Goal: Task Accomplishment & Management: Use online tool/utility

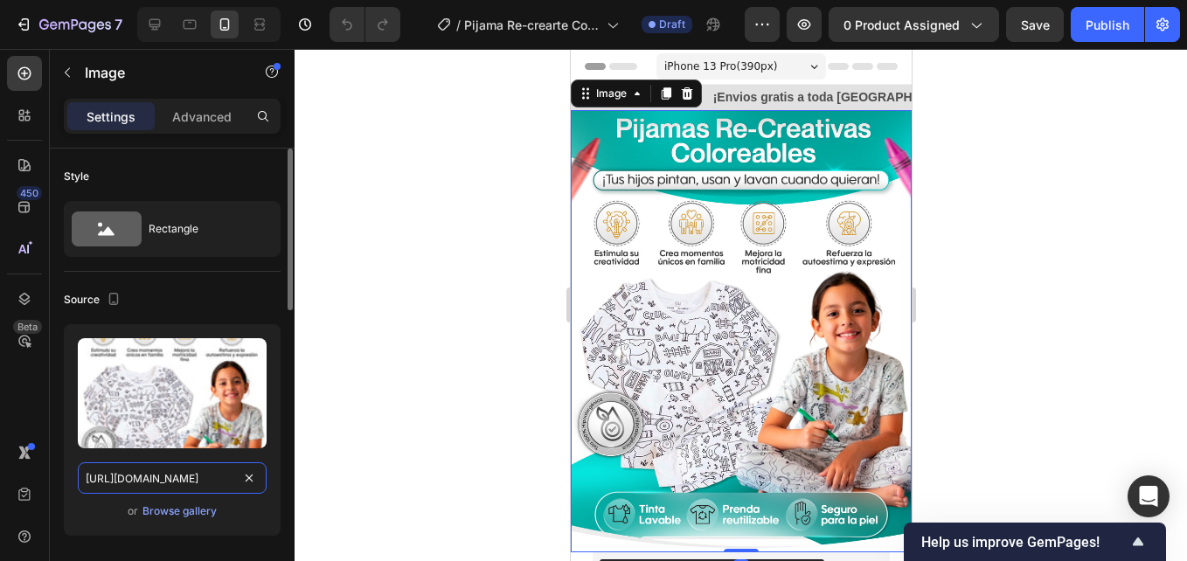
click at [203, 484] on input "[URL][DOMAIN_NAME]" at bounding box center [172, 478] width 189 height 31
paste input "9118232"
type input "[URL][DOMAIN_NAME]"
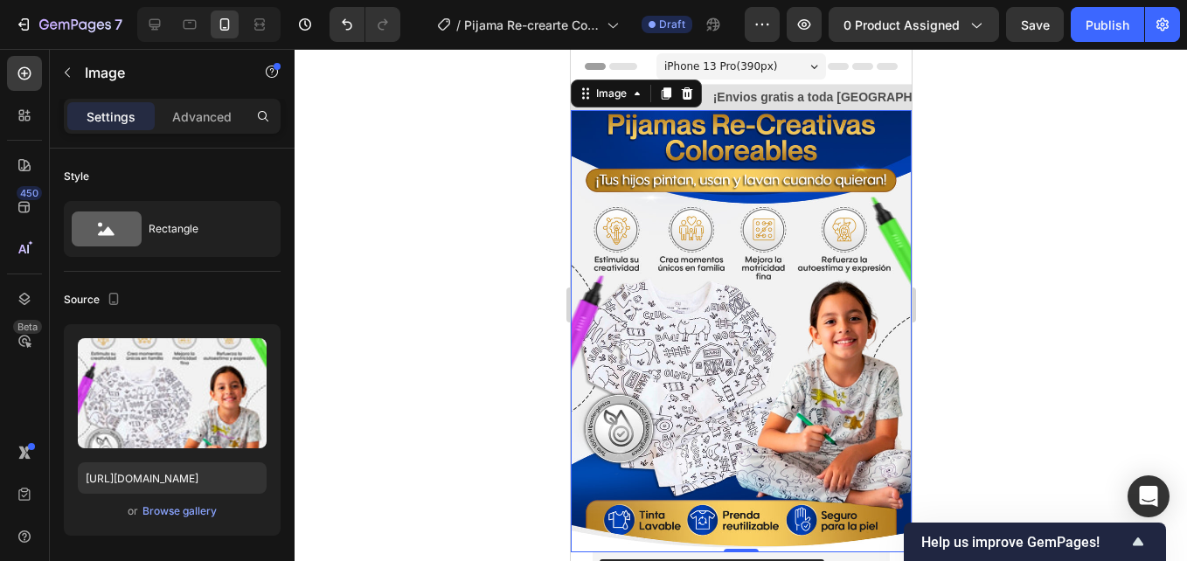
scroll to position [0, 0]
click at [490, 270] on div at bounding box center [741, 305] width 893 height 512
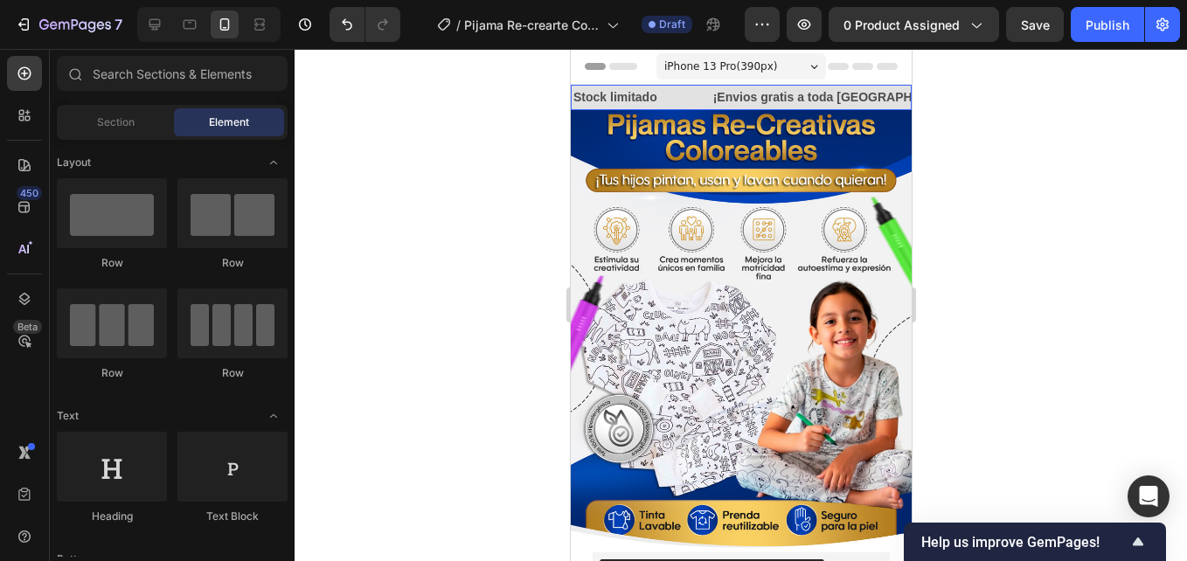
click at [688, 91] on div "Stock limitado Text Block" at bounding box center [641, 97] width 140 height 25
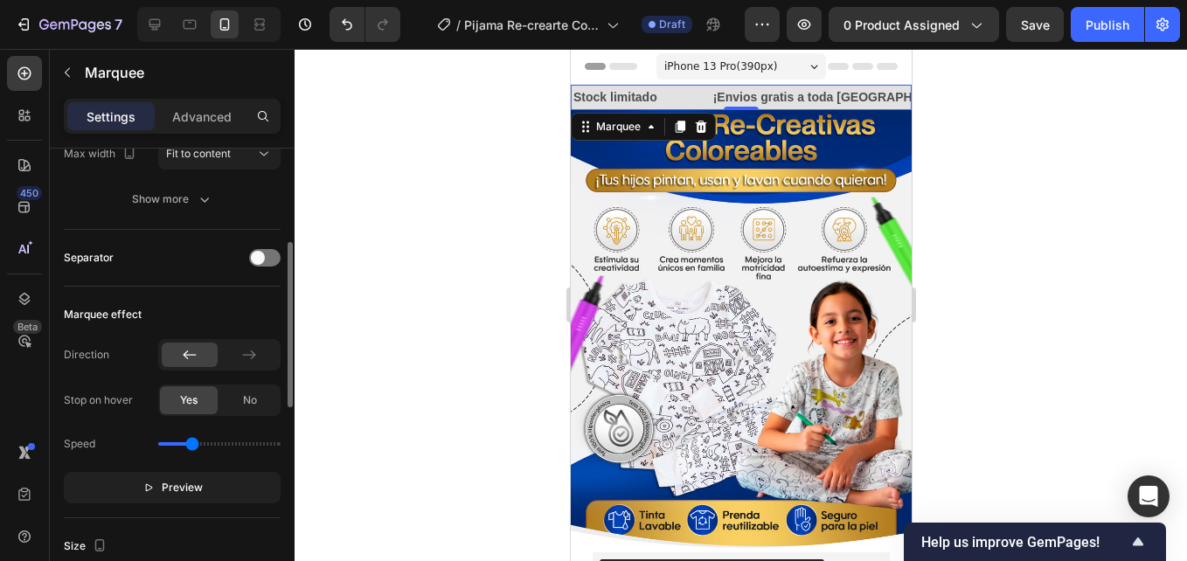
scroll to position [612, 0]
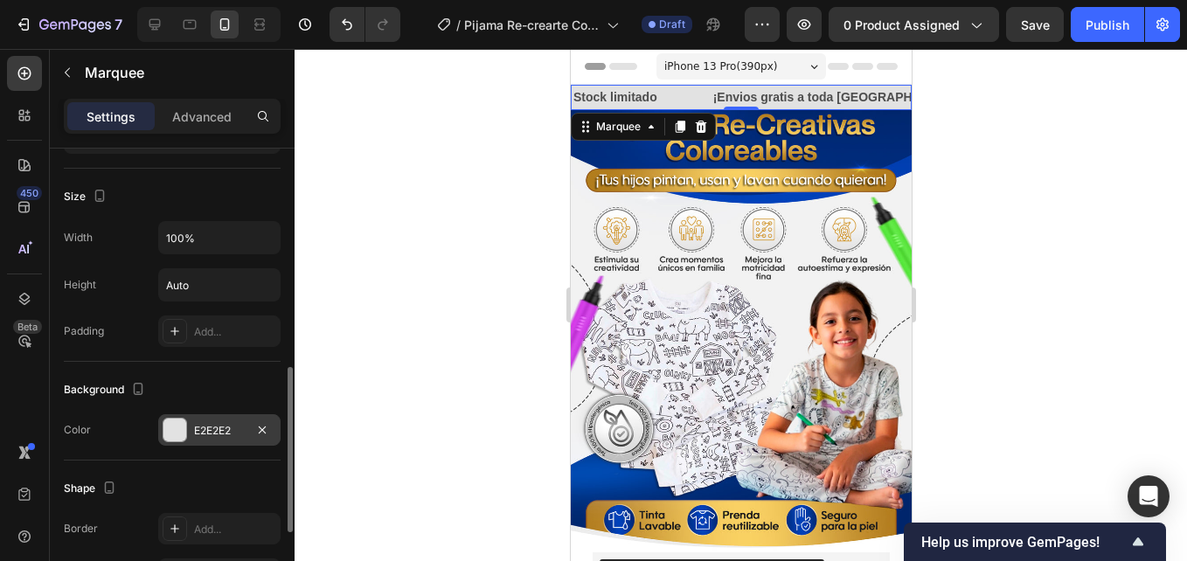
click at [184, 435] on div at bounding box center [175, 430] width 23 height 23
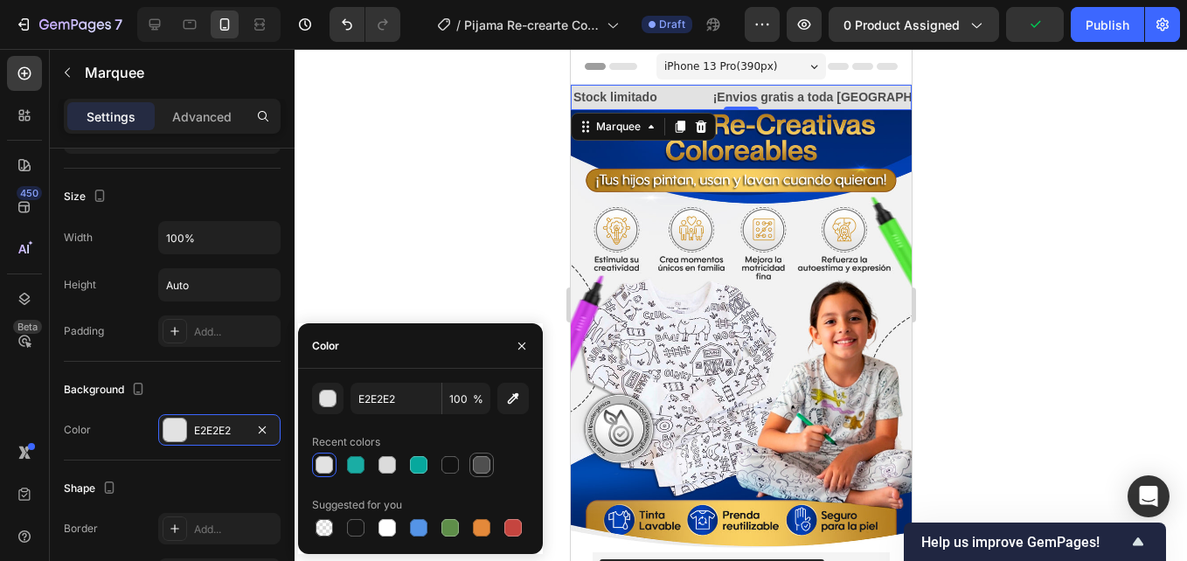
click at [478, 468] on div at bounding box center [481, 464] width 17 height 17
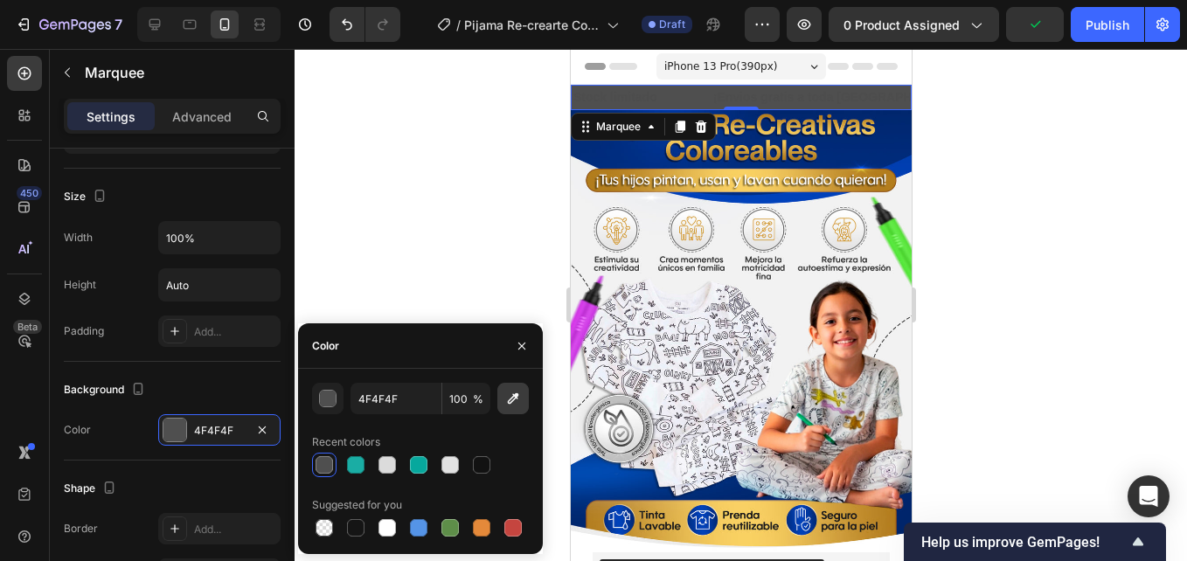
click at [520, 386] on button "button" at bounding box center [512, 398] width 31 height 31
type input "A2A2A2"
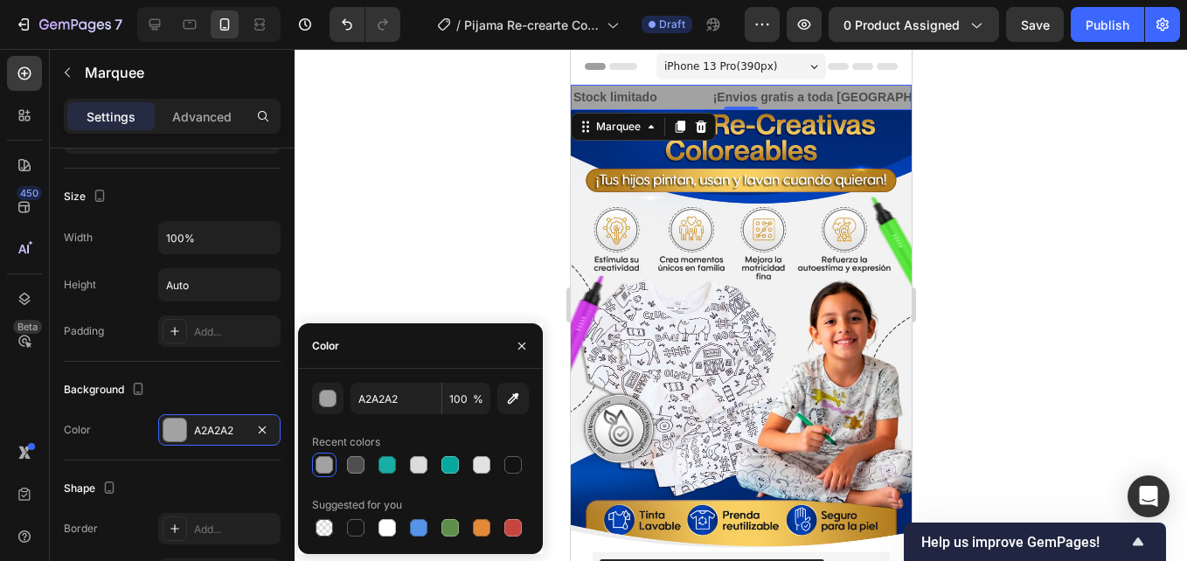
click at [504, 216] on div at bounding box center [741, 305] width 893 height 512
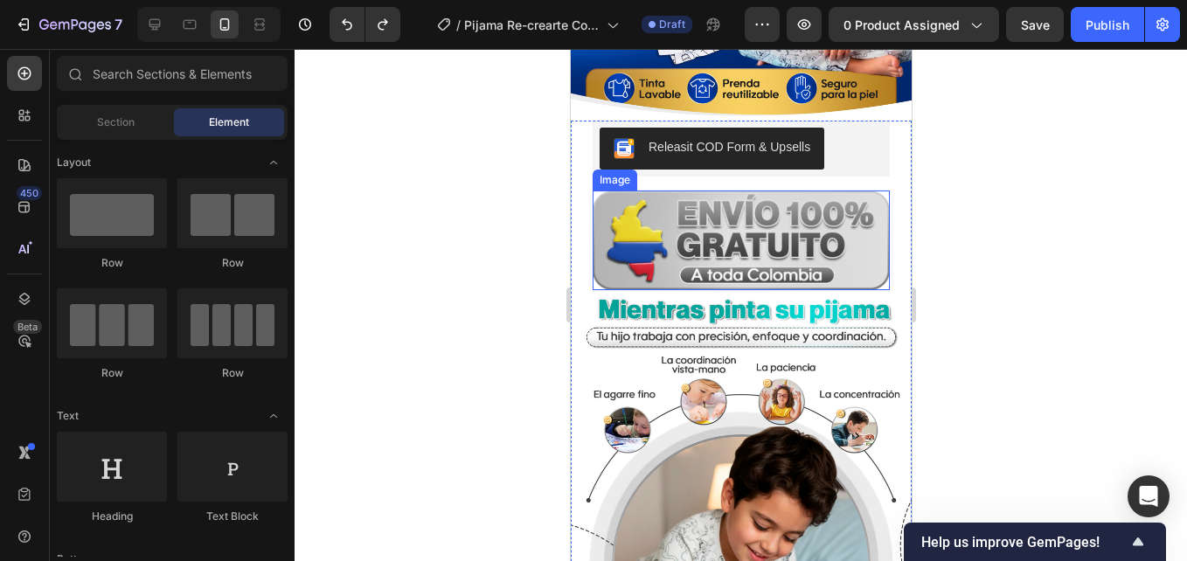
scroll to position [437, 0]
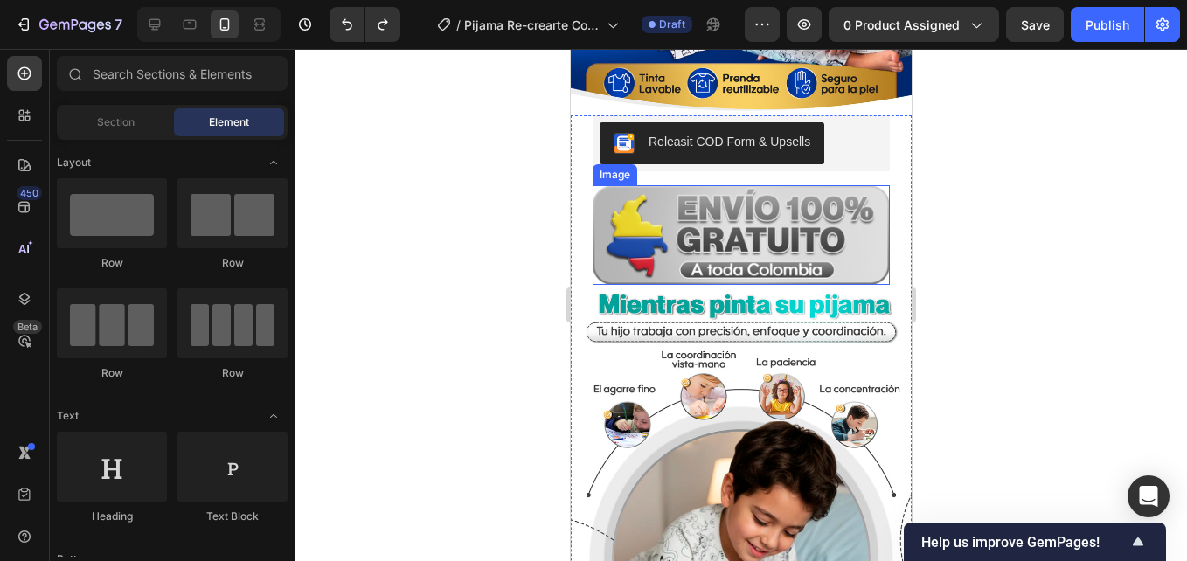
click at [797, 374] on img at bounding box center [740, 506] width 341 height 442
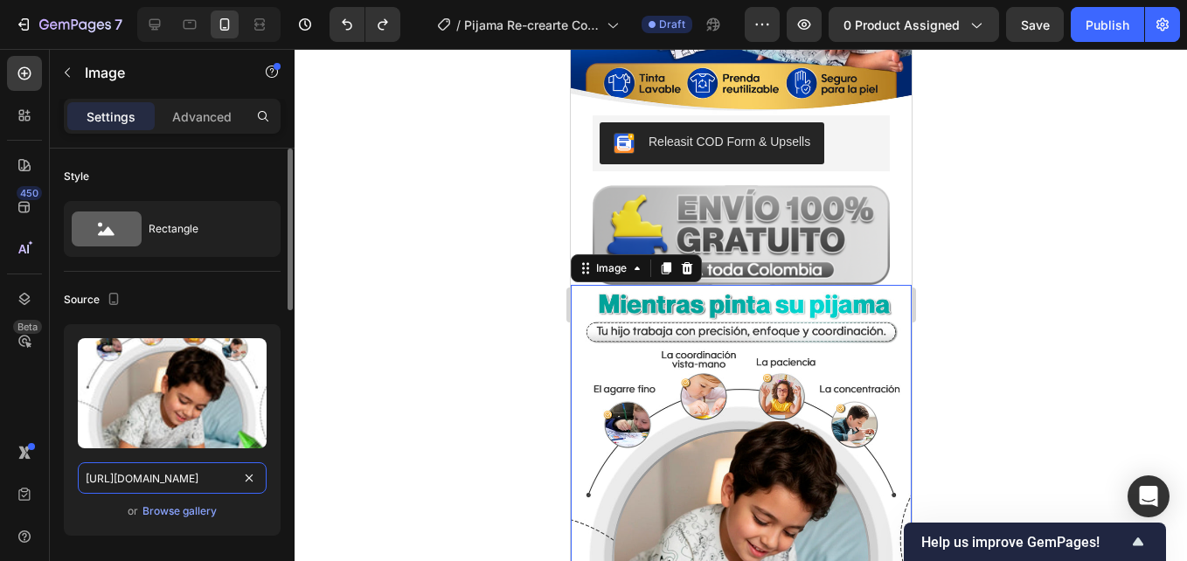
paste input "9118238"
type input "[URL][DOMAIN_NAME]"
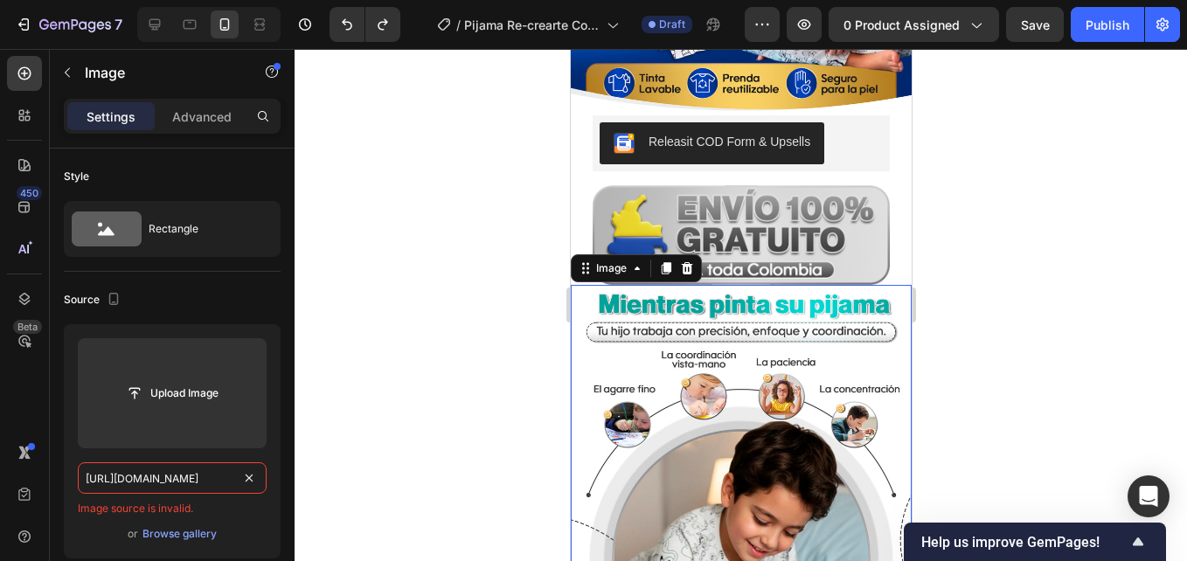
click at [365, 444] on div at bounding box center [741, 305] width 893 height 512
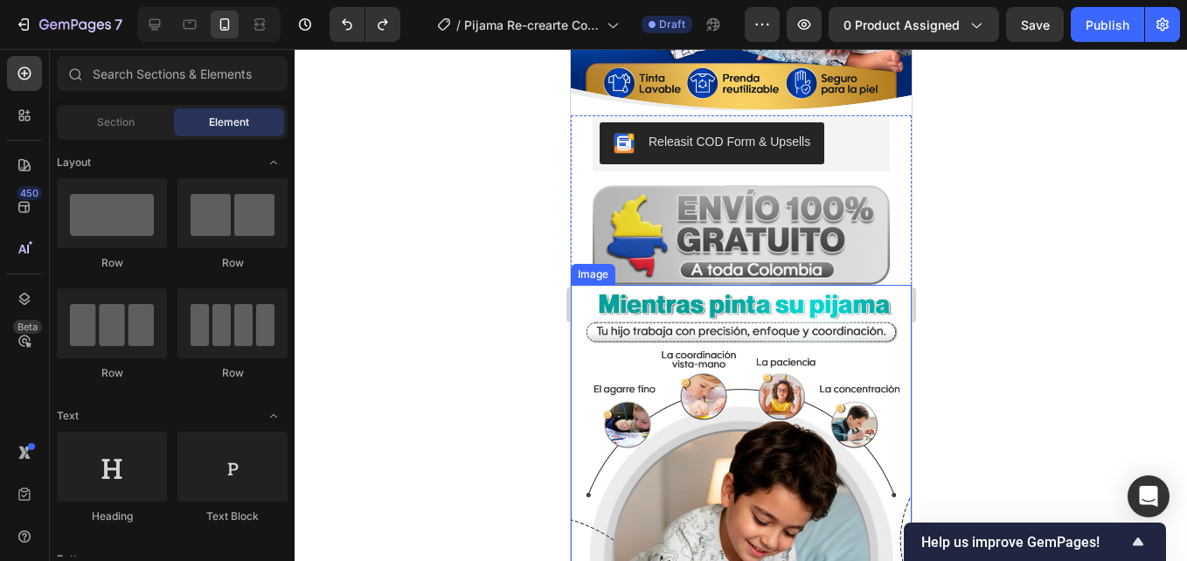
drag, startPoint x: 1079, startPoint y: 436, endPoint x: 585, endPoint y: 387, distance: 496.4
click at [728, 372] on img at bounding box center [740, 506] width 341 height 442
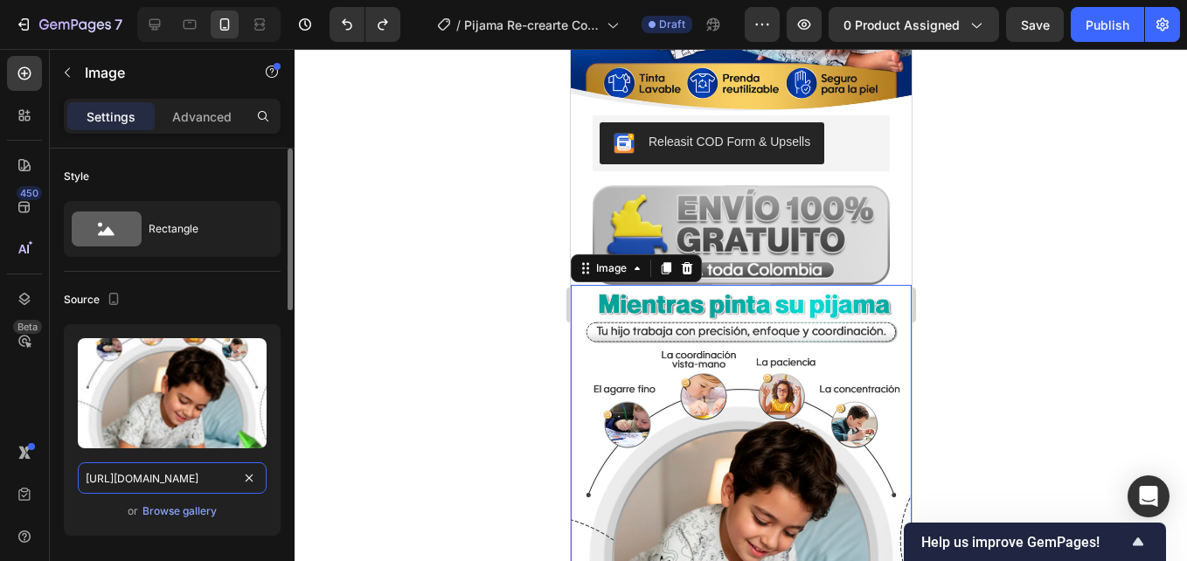
click at [180, 474] on input "[URL][DOMAIN_NAME]" at bounding box center [172, 478] width 189 height 31
paste input "9118238"
type input "[URL][DOMAIN_NAME]"
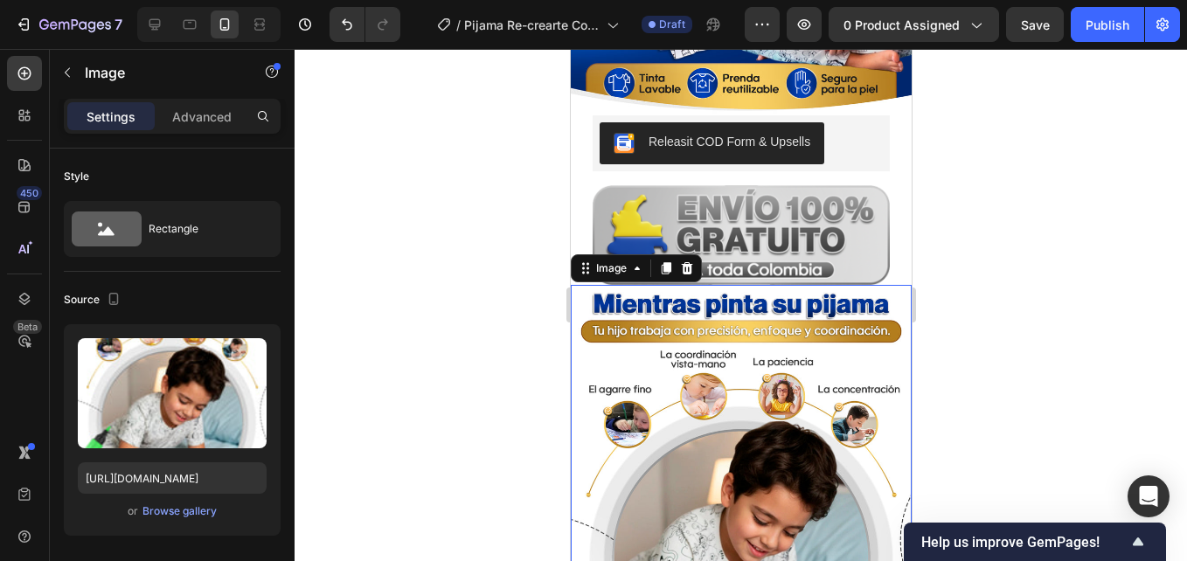
scroll to position [0, 0]
click at [649, 372] on img at bounding box center [740, 506] width 341 height 442
click at [516, 347] on div at bounding box center [741, 305] width 893 height 512
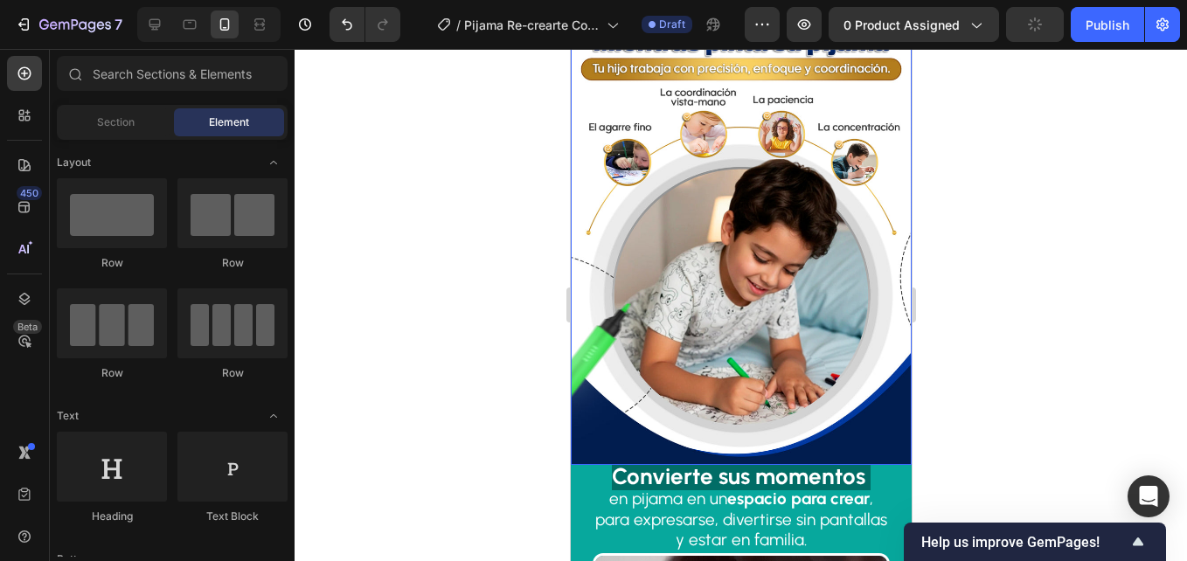
scroll to position [874, 0]
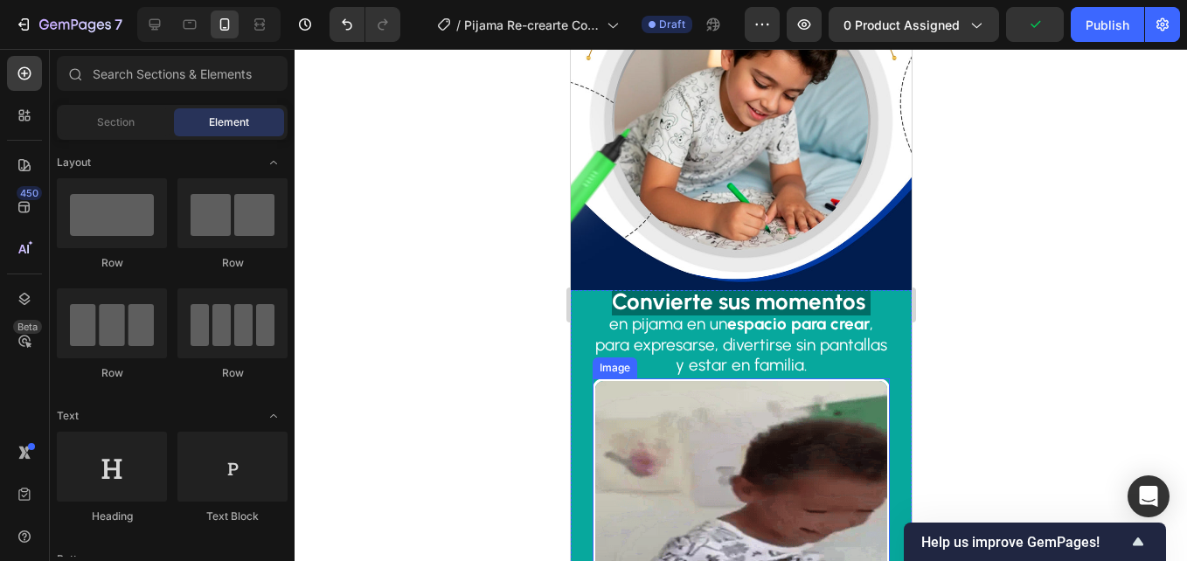
click at [629, 379] on img at bounding box center [740, 527] width 297 height 297
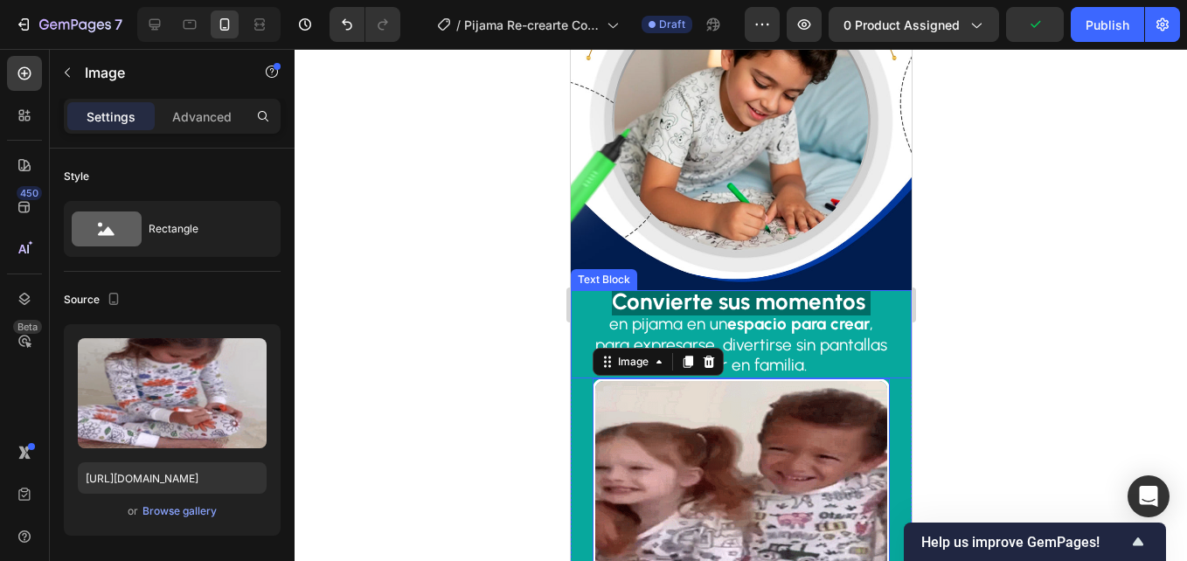
click at [594, 315] on p "en pijama en un espacio para crear ," at bounding box center [740, 325] width 337 height 21
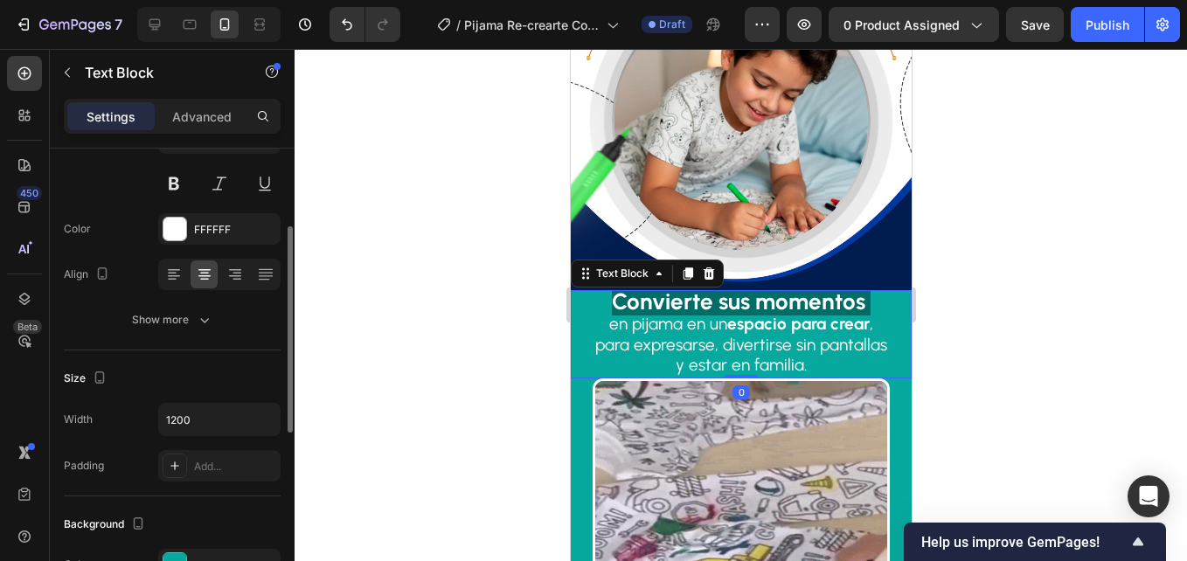
scroll to position [262, 0]
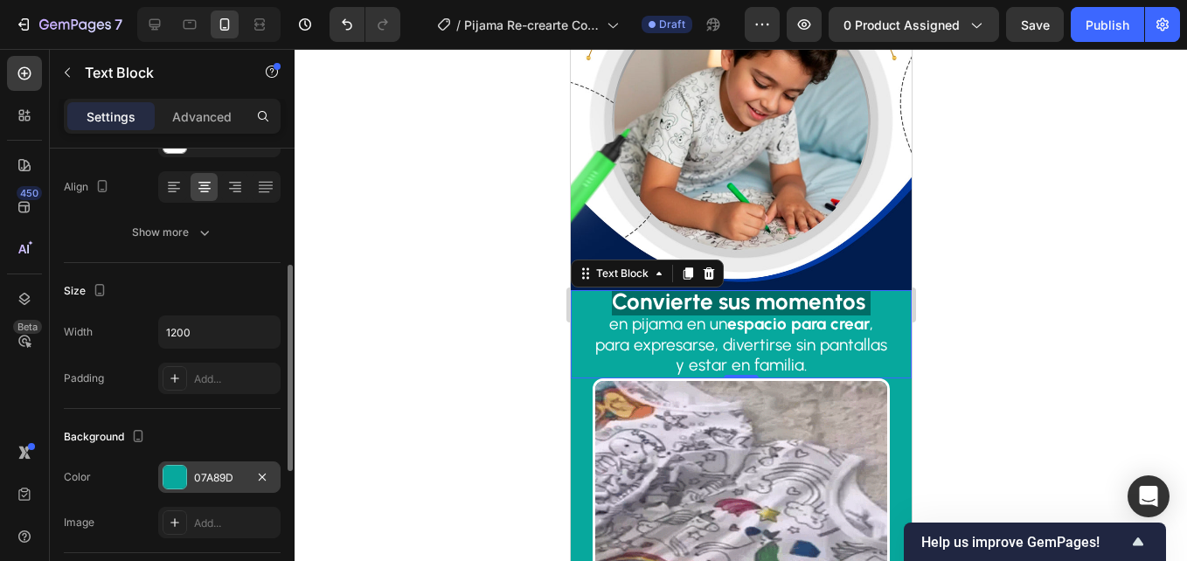
click at [175, 482] on div at bounding box center [175, 477] width 23 height 23
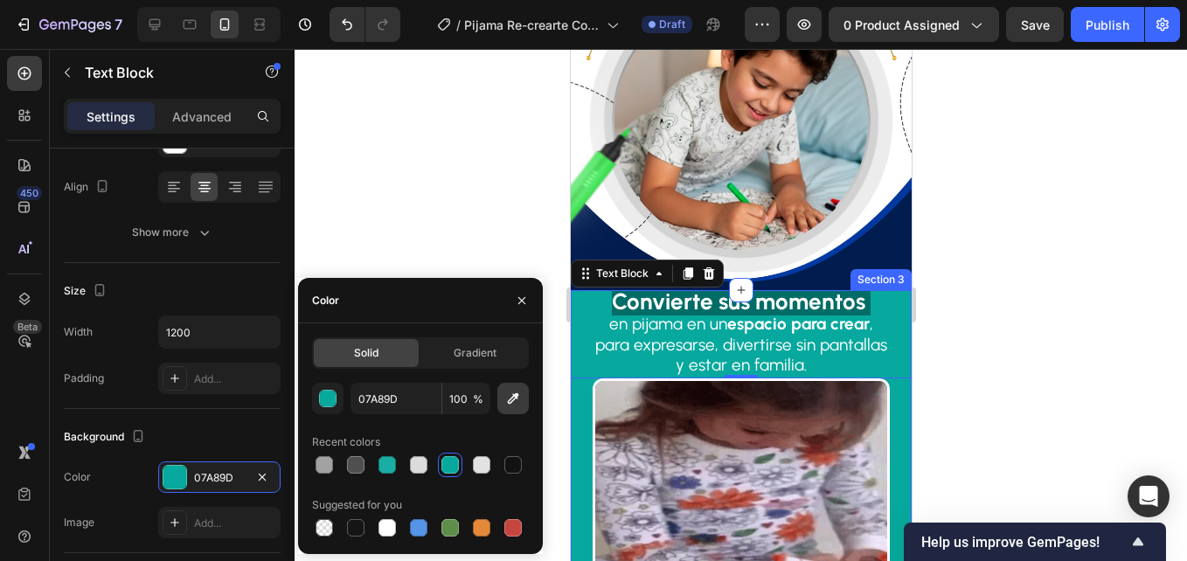
click at [520, 400] on icon "button" at bounding box center [512, 398] width 17 height 17
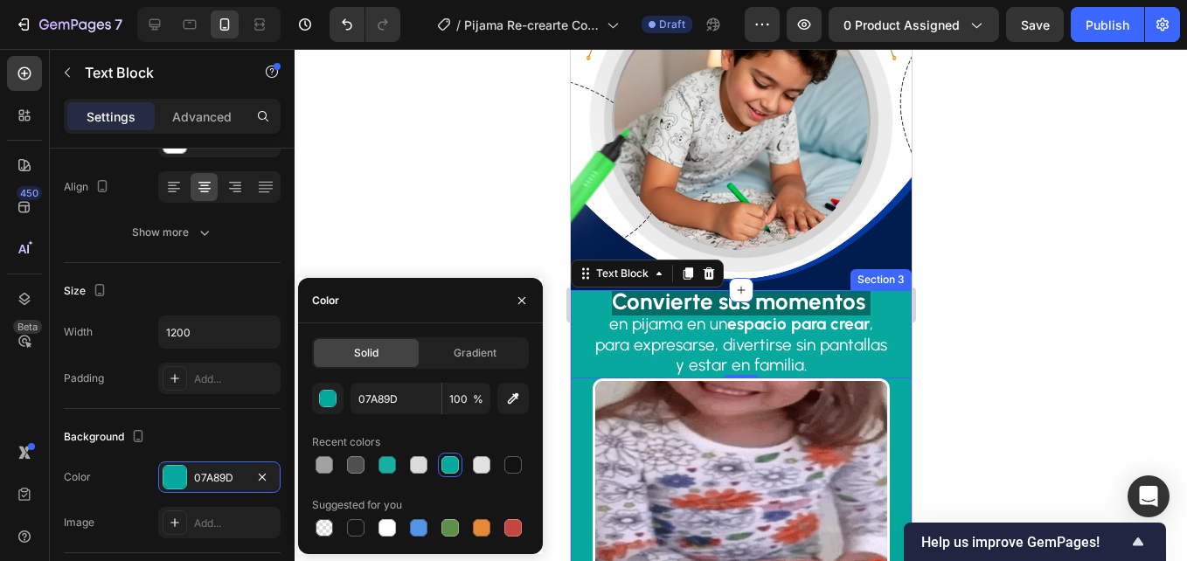
type input "011E4F"
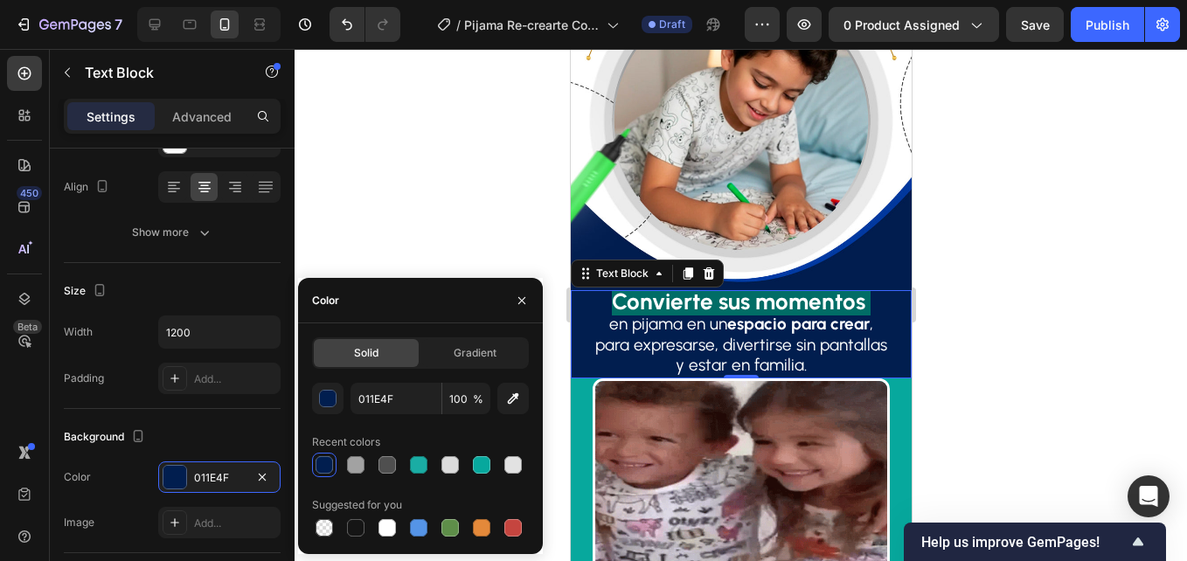
click at [611, 288] on strong "Convierte sus momentos" at bounding box center [738, 302] width 254 height 28
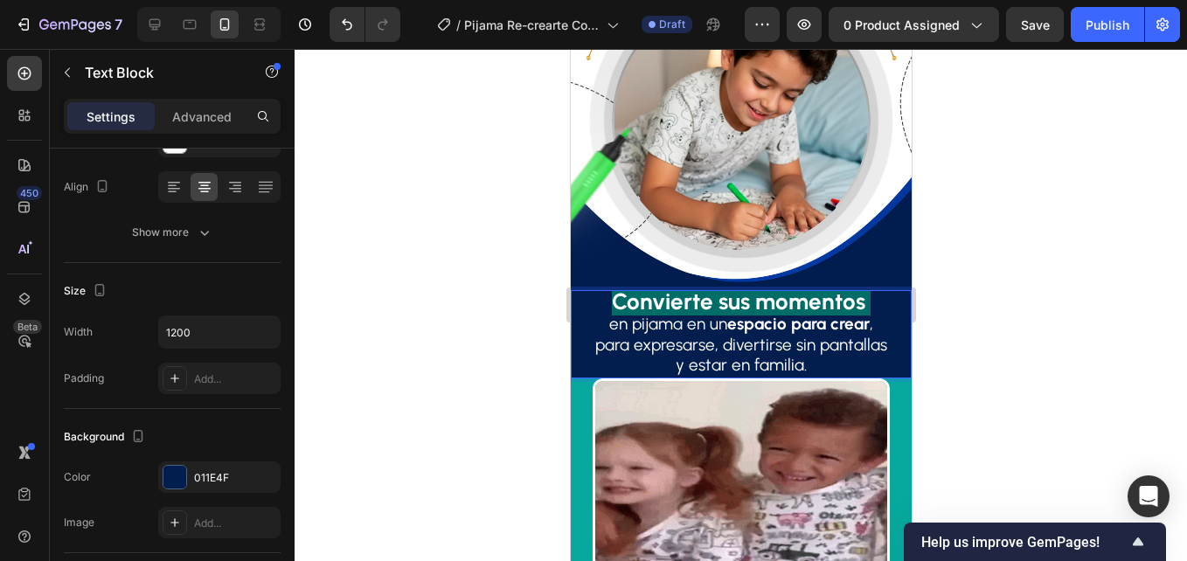
click at [611, 288] on strong "Convierte sus momentos" at bounding box center [738, 302] width 254 height 28
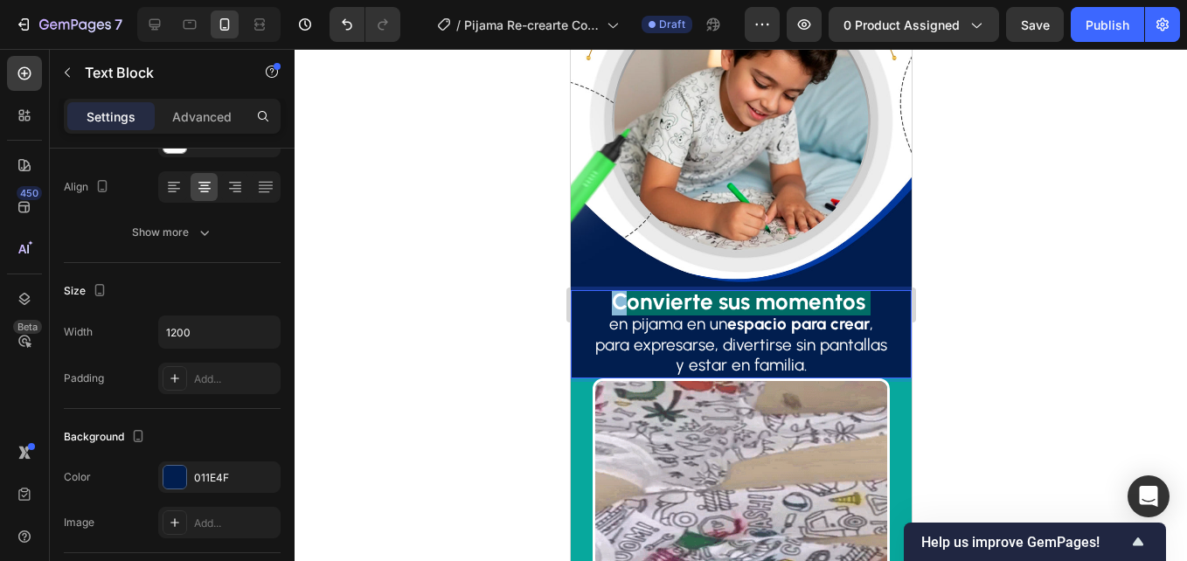
click at [611, 288] on strong "Convierte sus momentos" at bounding box center [738, 302] width 254 height 28
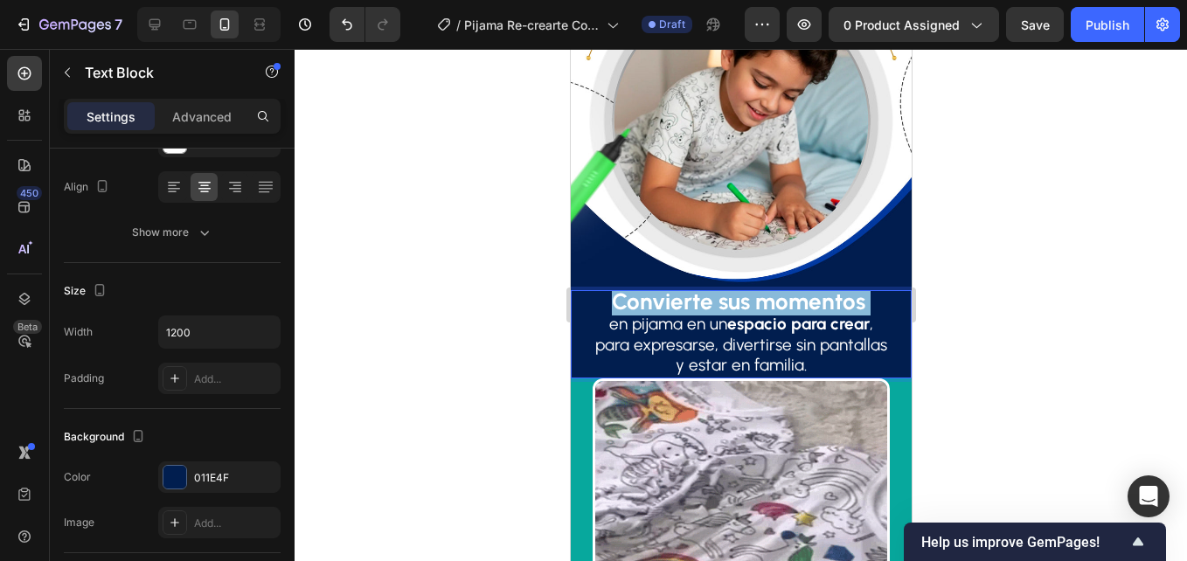
click at [611, 288] on strong "Convierte sus momentos" at bounding box center [738, 302] width 254 height 28
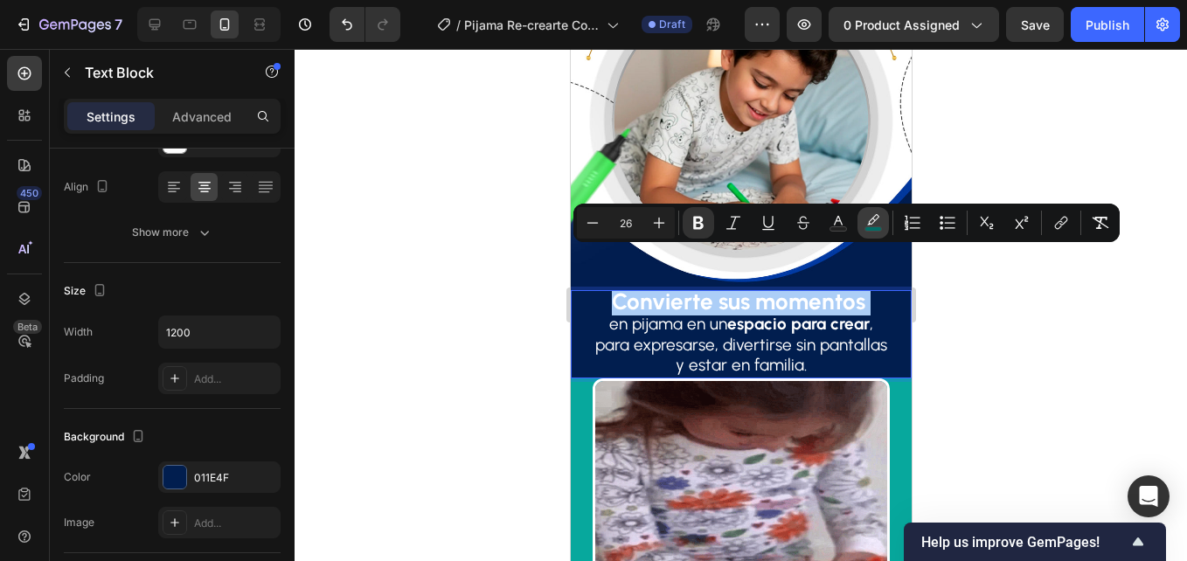
click at [873, 225] on icon "Editor contextual toolbar" at bounding box center [873, 222] width 17 height 17
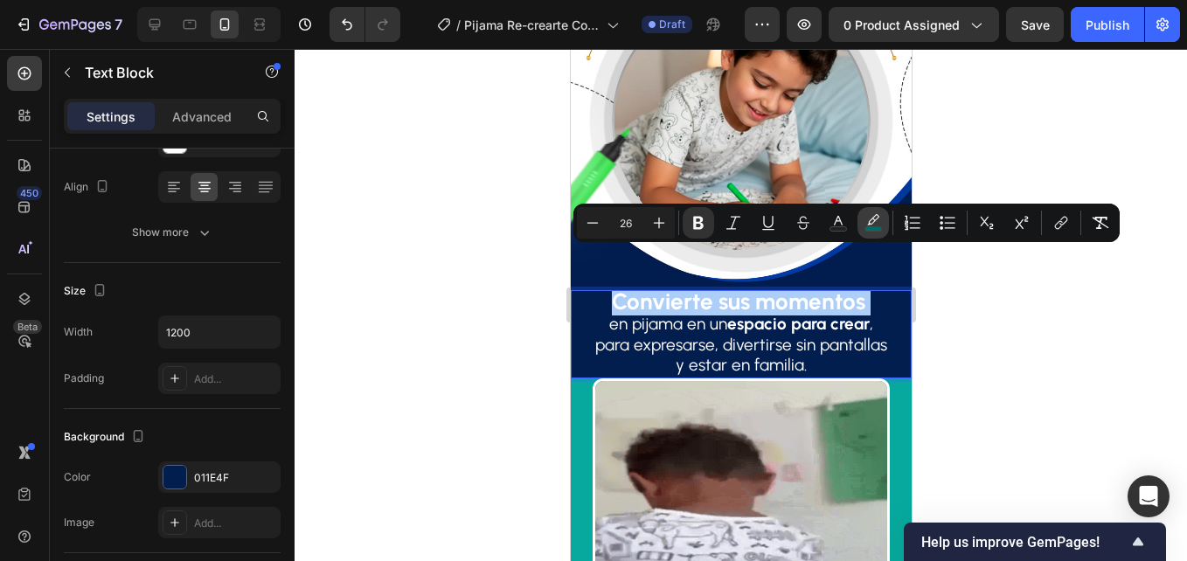
type input "016D66"
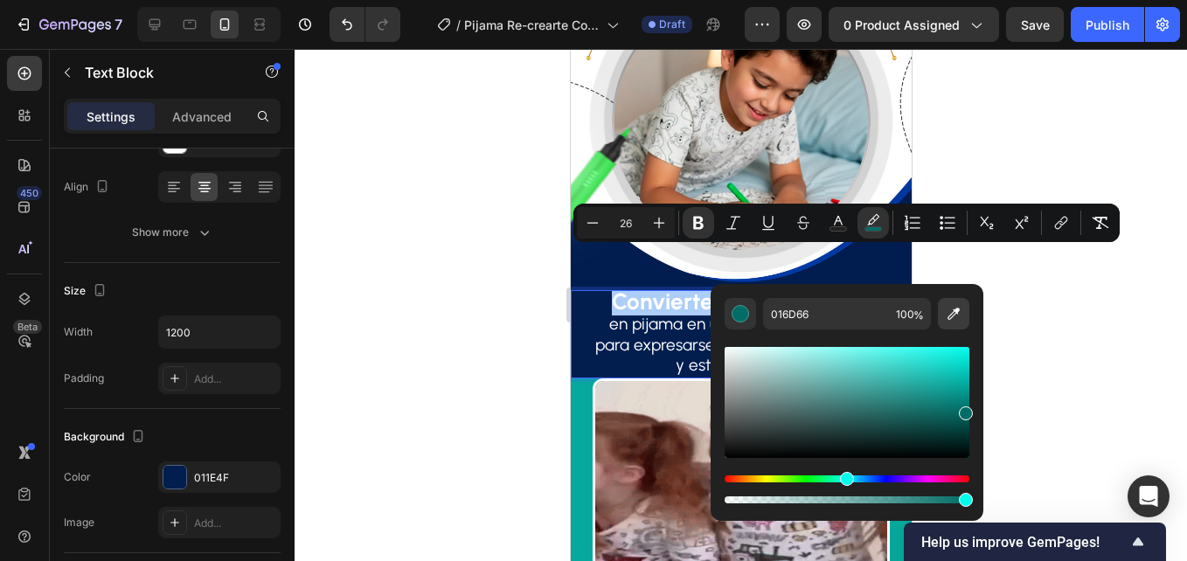
click at [961, 307] on icon "Editor contextual toolbar" at bounding box center [953, 313] width 17 height 17
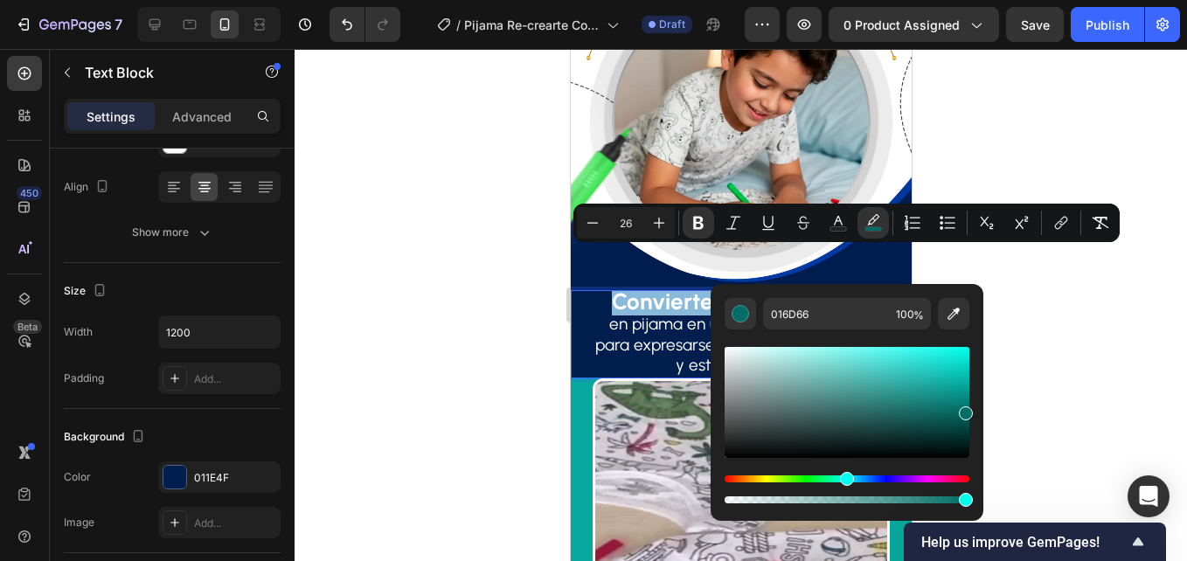
type input "F8FAF9"
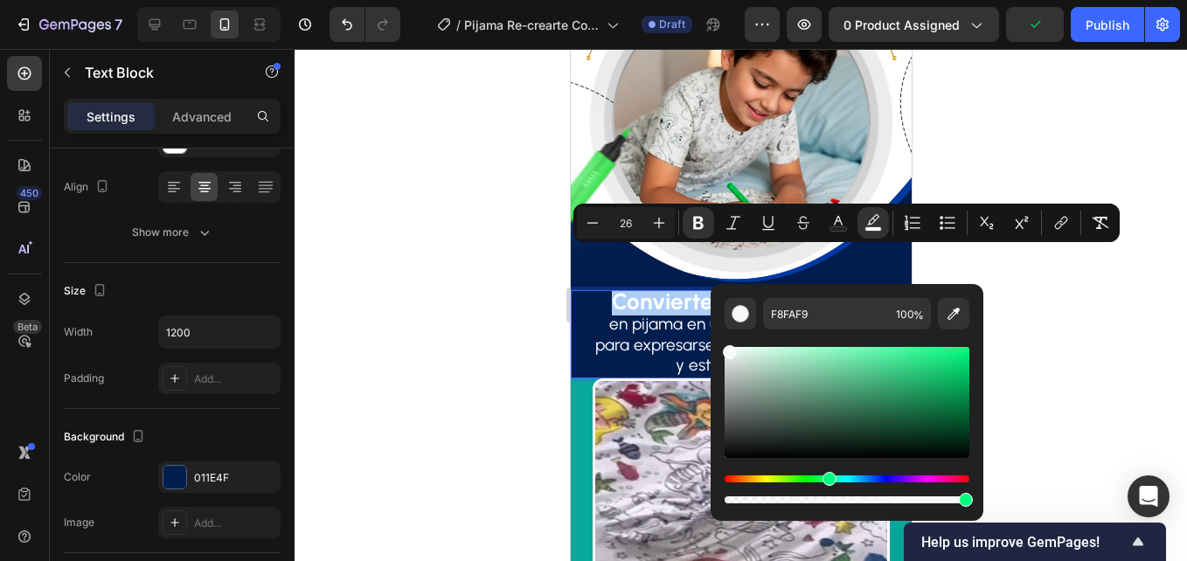
click at [1015, 113] on div at bounding box center [741, 305] width 893 height 512
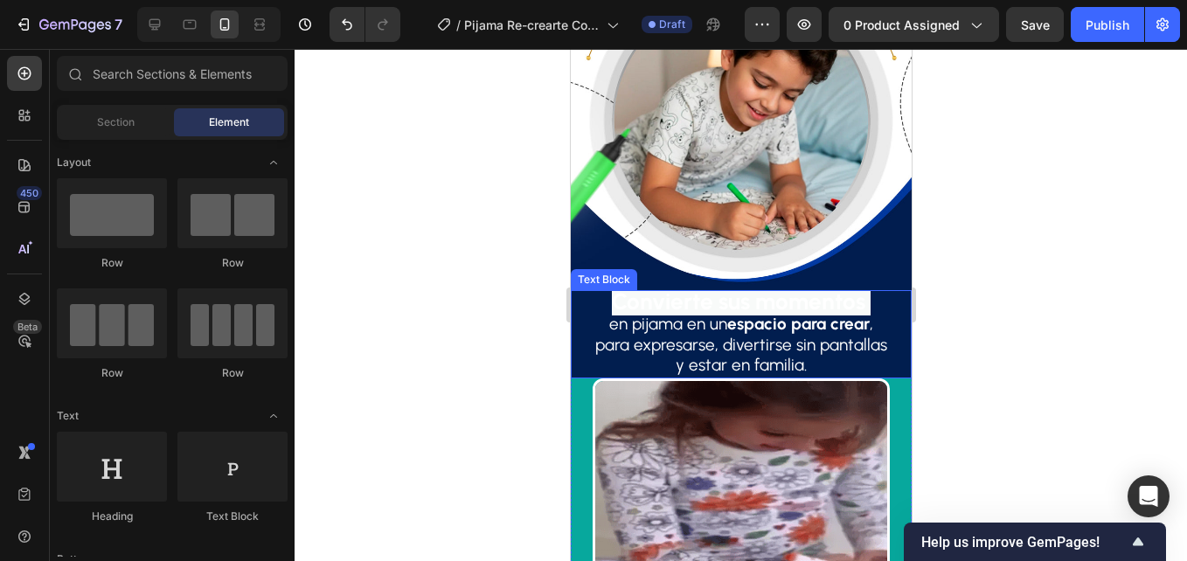
click at [858, 288] on strong "Convierte sus momentos" at bounding box center [738, 302] width 254 height 28
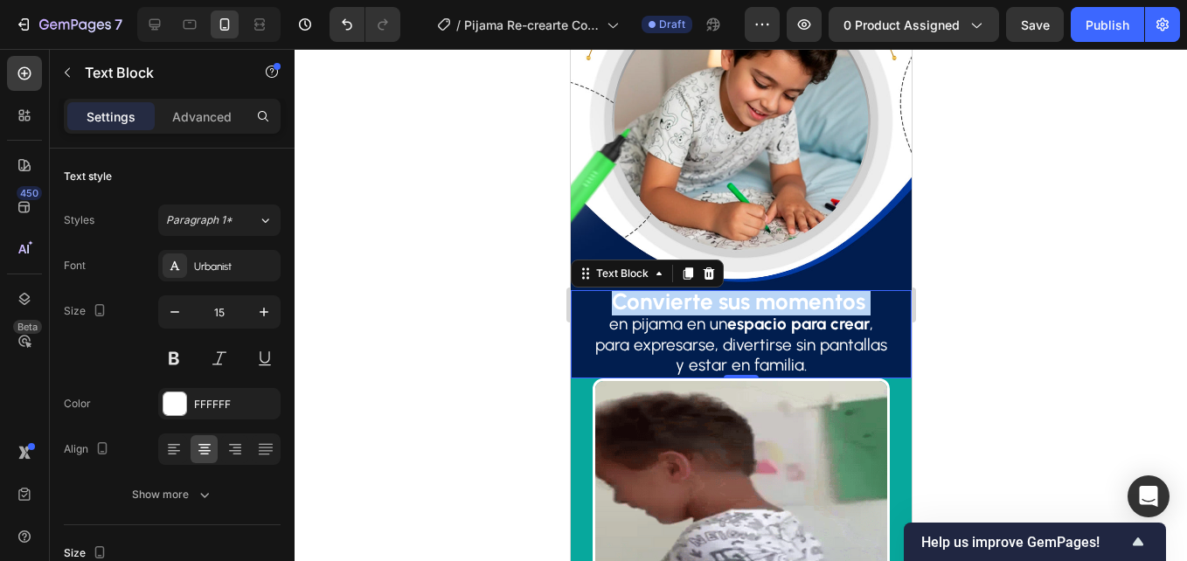
click at [859, 288] on span "Convierte sus momentos" at bounding box center [740, 302] width 259 height 28
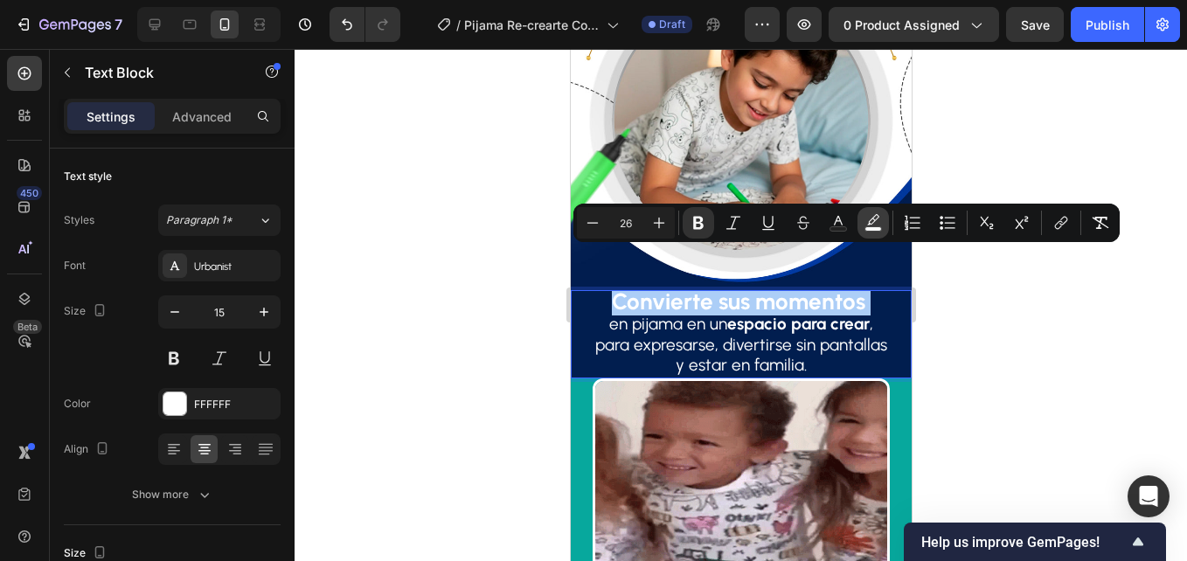
click at [869, 227] on rect "Editor contextual toolbar" at bounding box center [874, 229] width 17 height 4
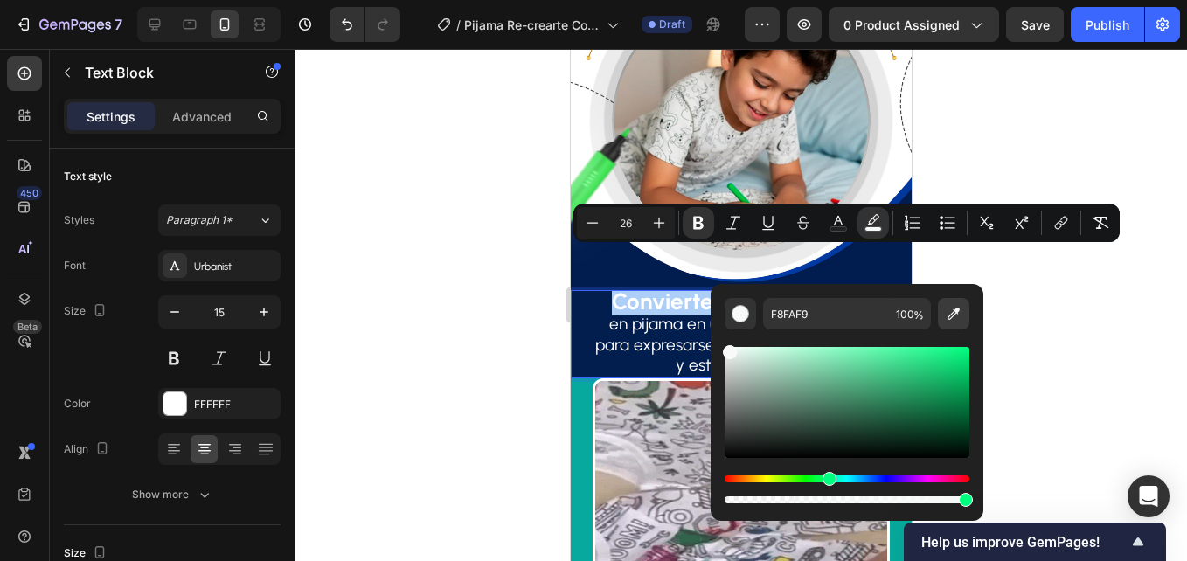
click at [954, 311] on icon "Editor contextual toolbar" at bounding box center [954, 314] width 12 height 12
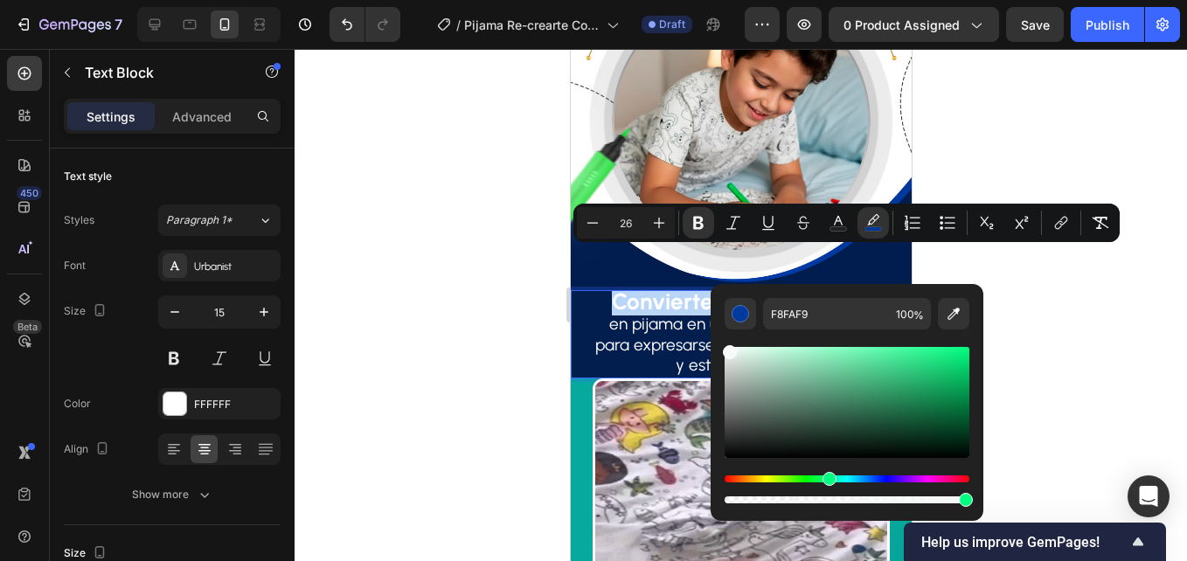
type input "02399C"
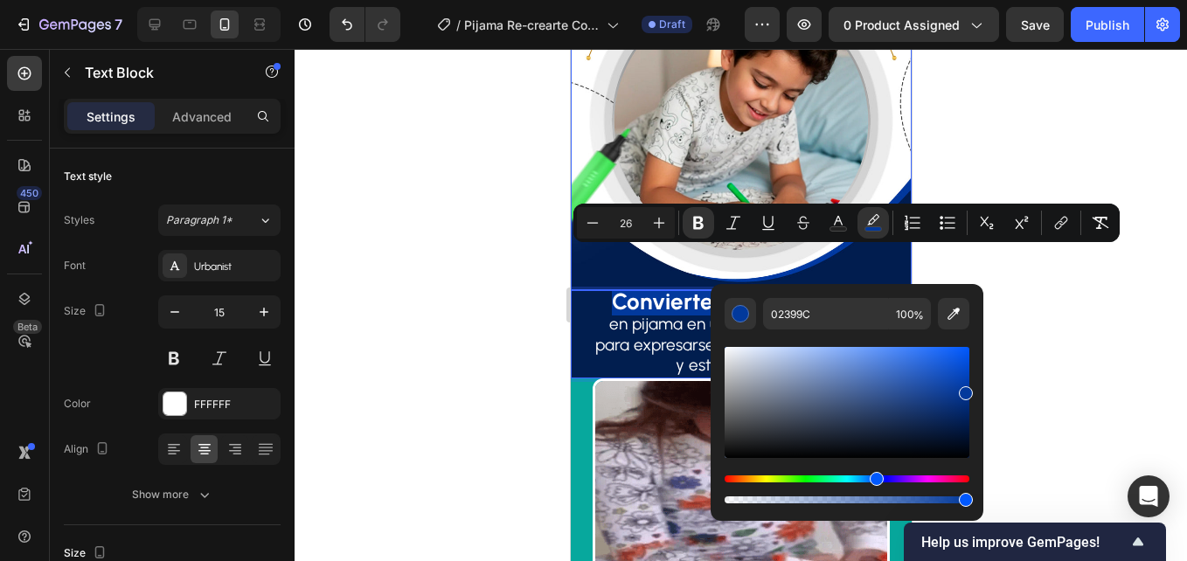
click at [1042, 166] on div at bounding box center [741, 305] width 893 height 512
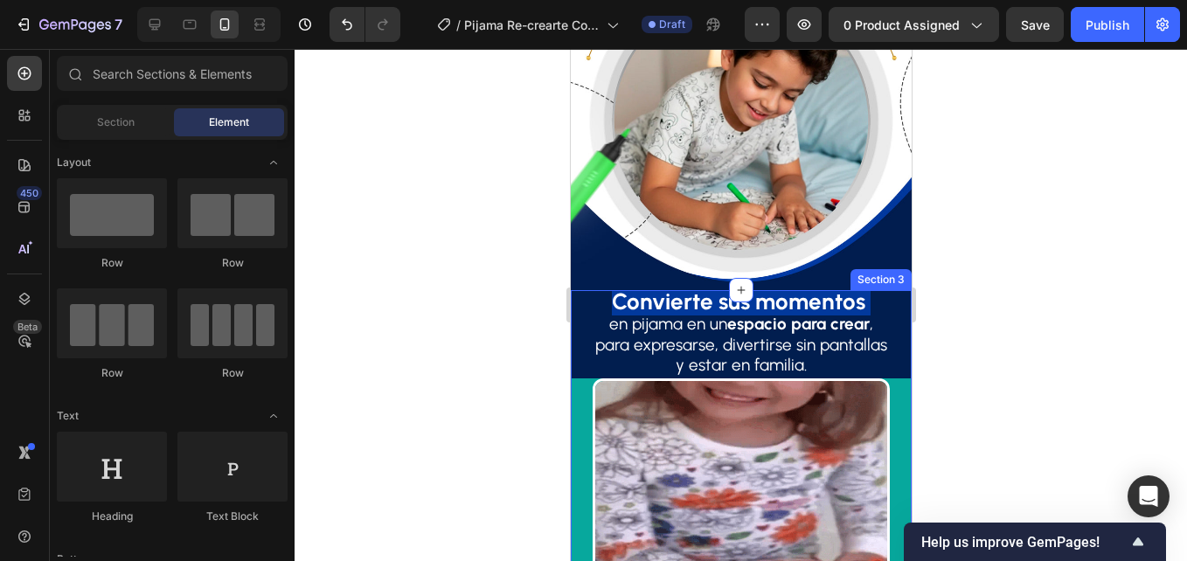
click at [587, 360] on div "Convierte sus momentos en pijama en un espacio para crear , para expresarse, di…" at bounding box center [740, 487] width 341 height 394
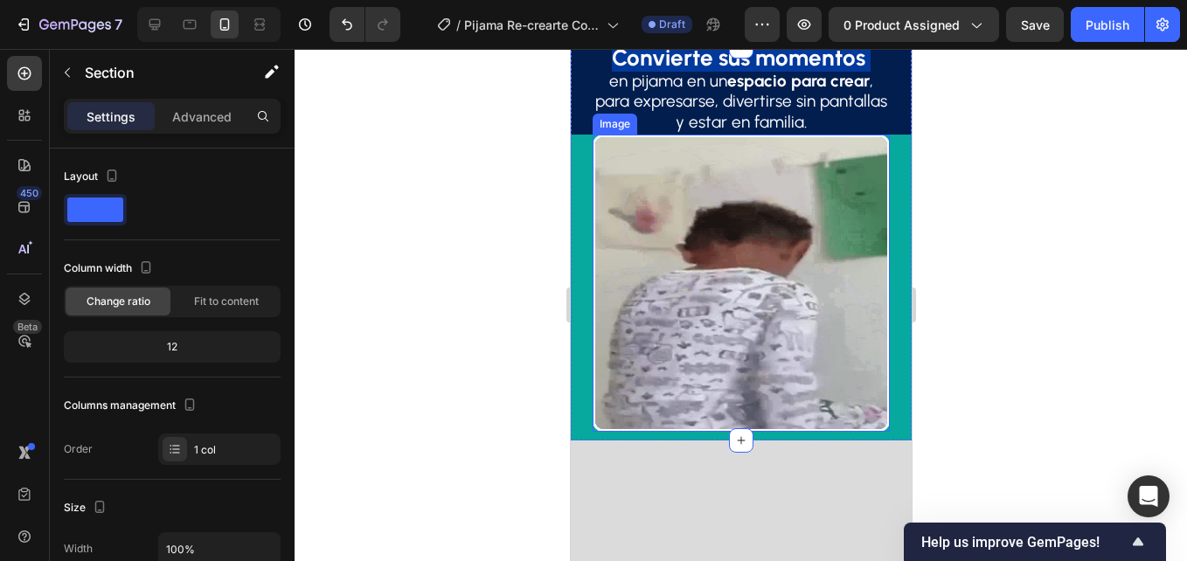
scroll to position [1049, 0]
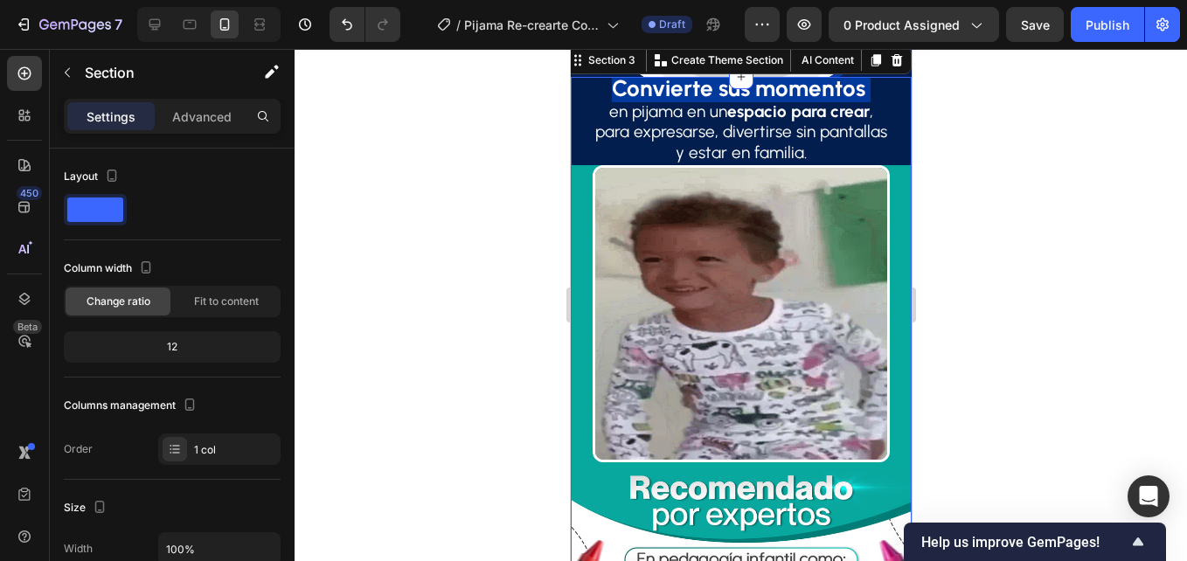
click at [578, 184] on div "Convierte sus momentos en pijama en un espacio para crear , para expresarse, di…" at bounding box center [740, 495] width 341 height 837
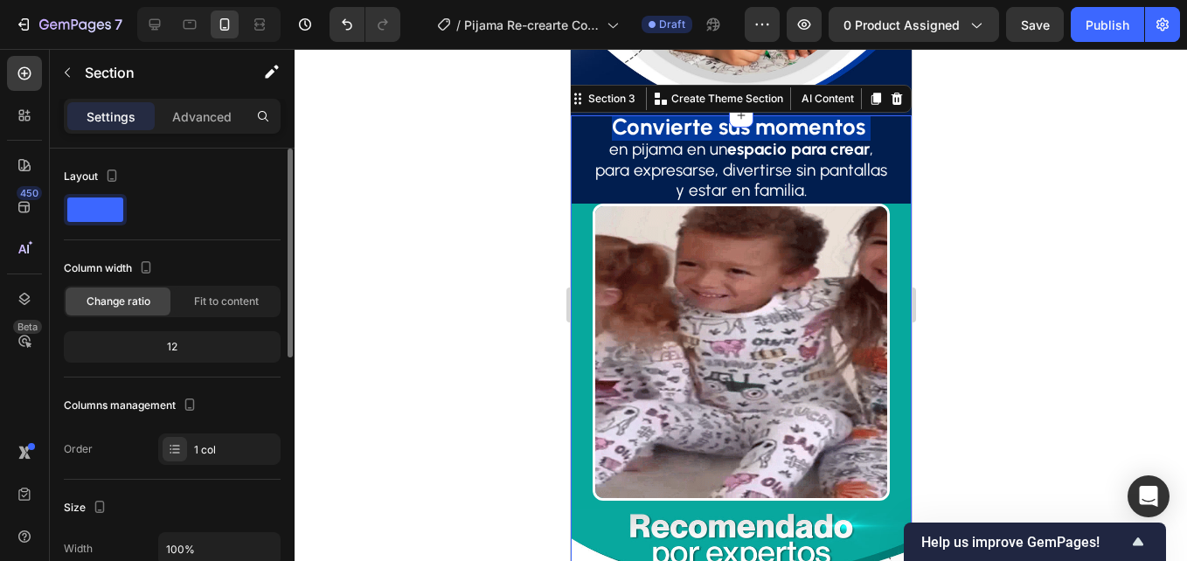
scroll to position [350, 0]
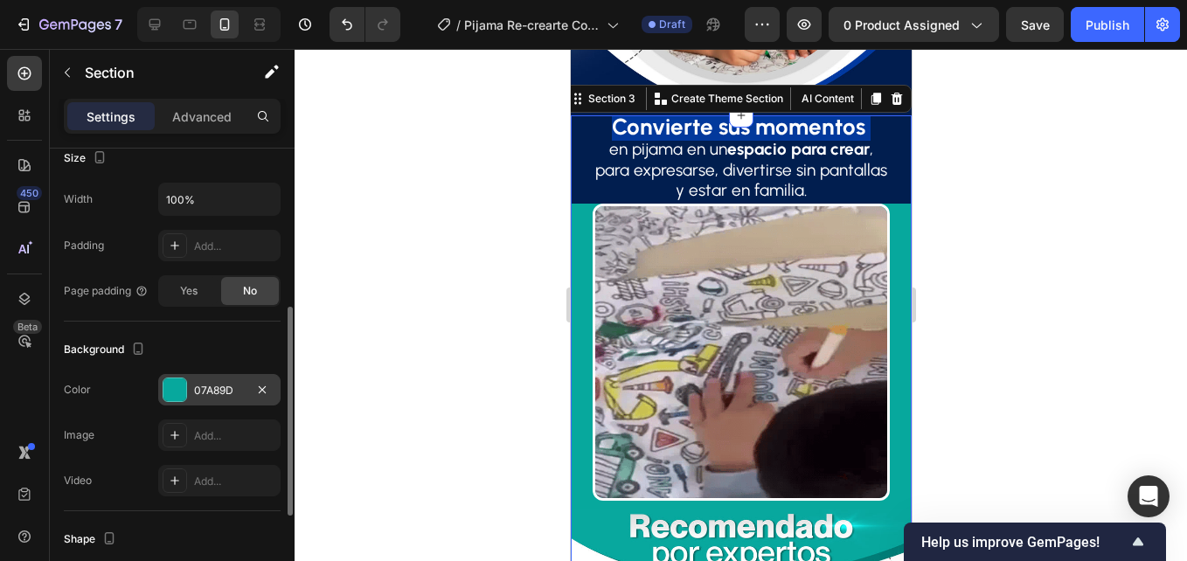
click at [179, 395] on div at bounding box center [175, 390] width 23 height 23
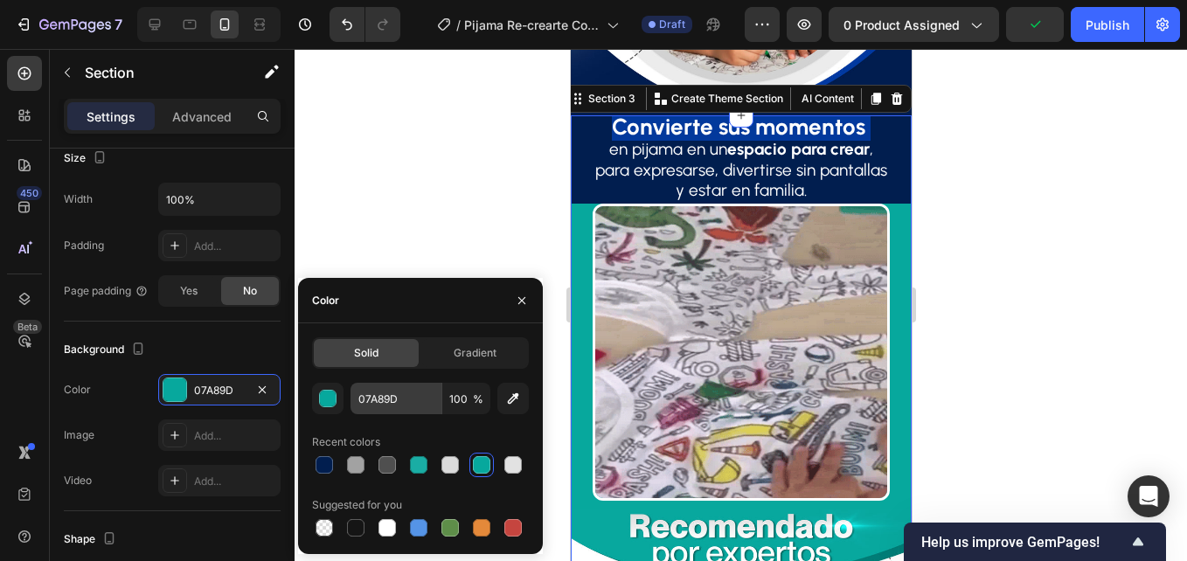
click at [328, 463] on div at bounding box center [324, 464] width 17 height 17
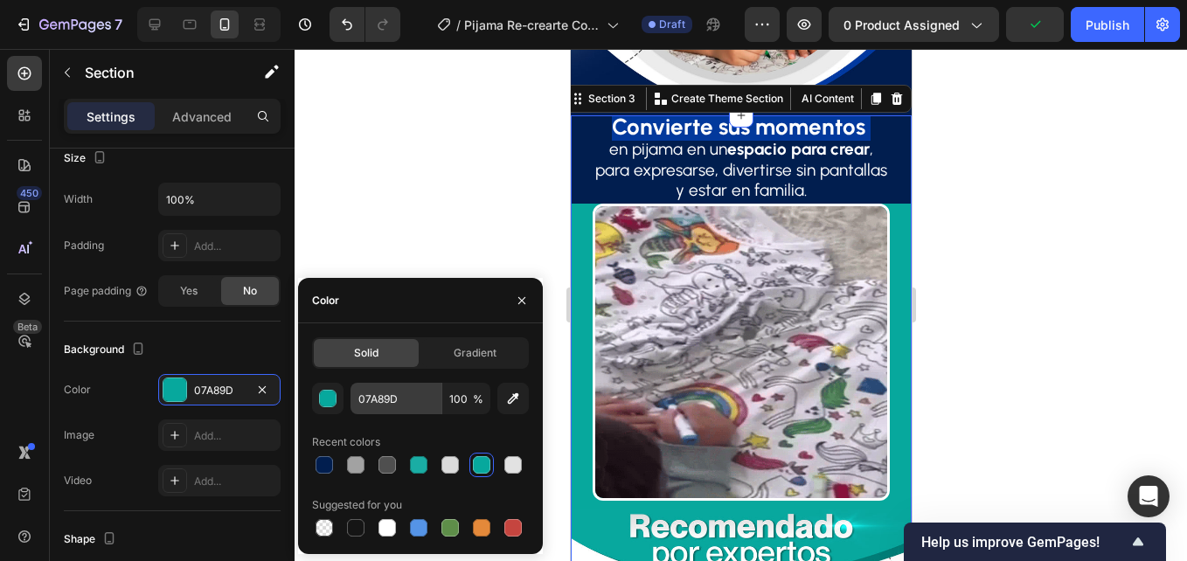
type input "011E4F"
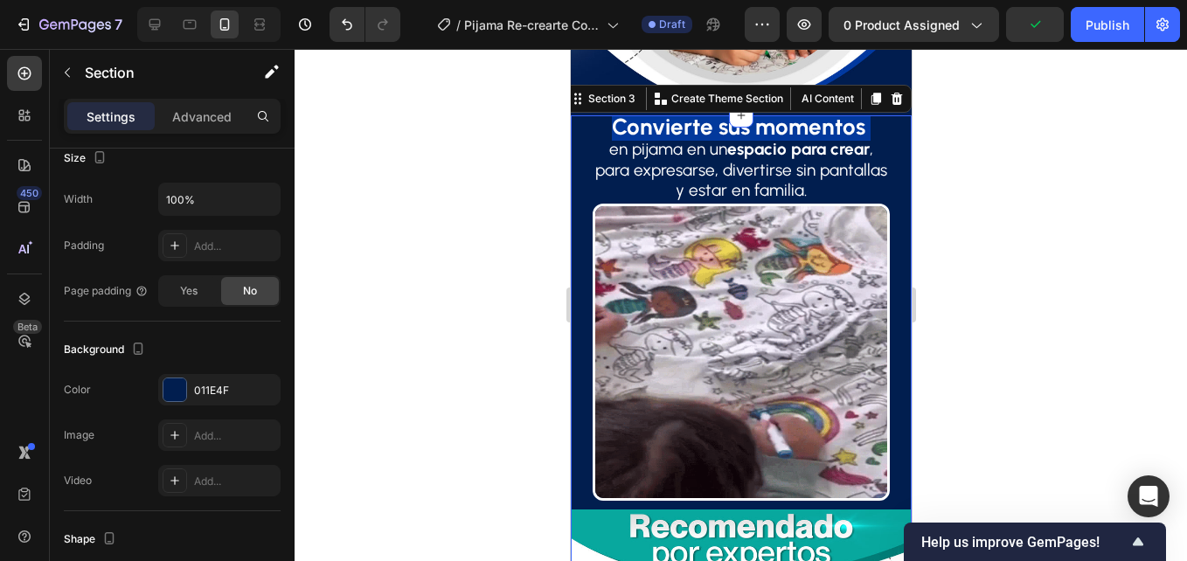
click at [415, 218] on div at bounding box center [741, 305] width 893 height 512
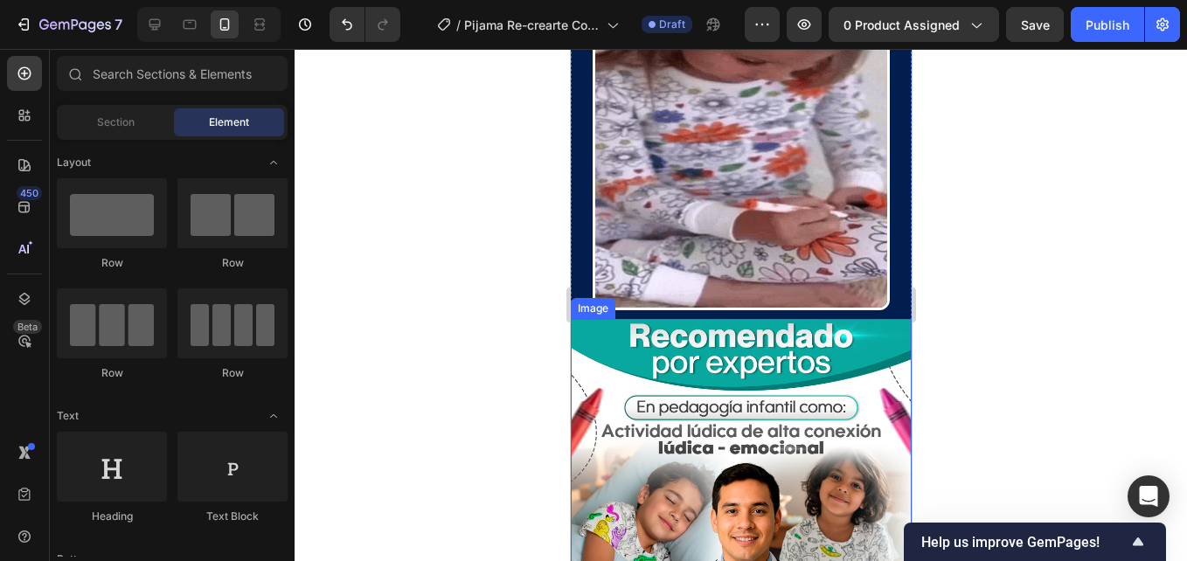
scroll to position [1224, 0]
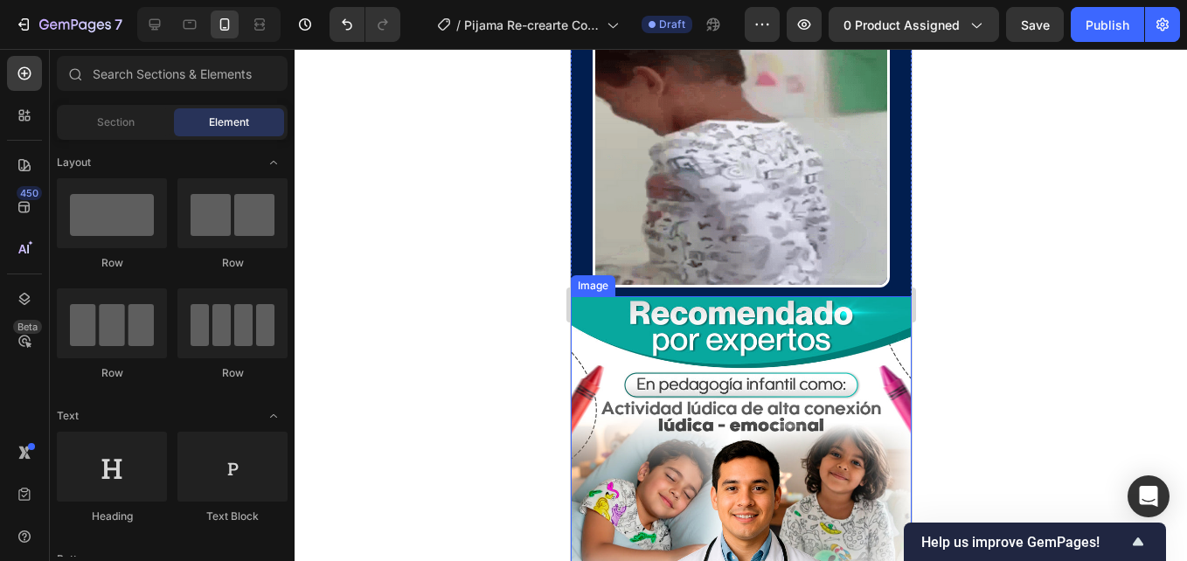
click at [613, 316] on img at bounding box center [740, 517] width 341 height 442
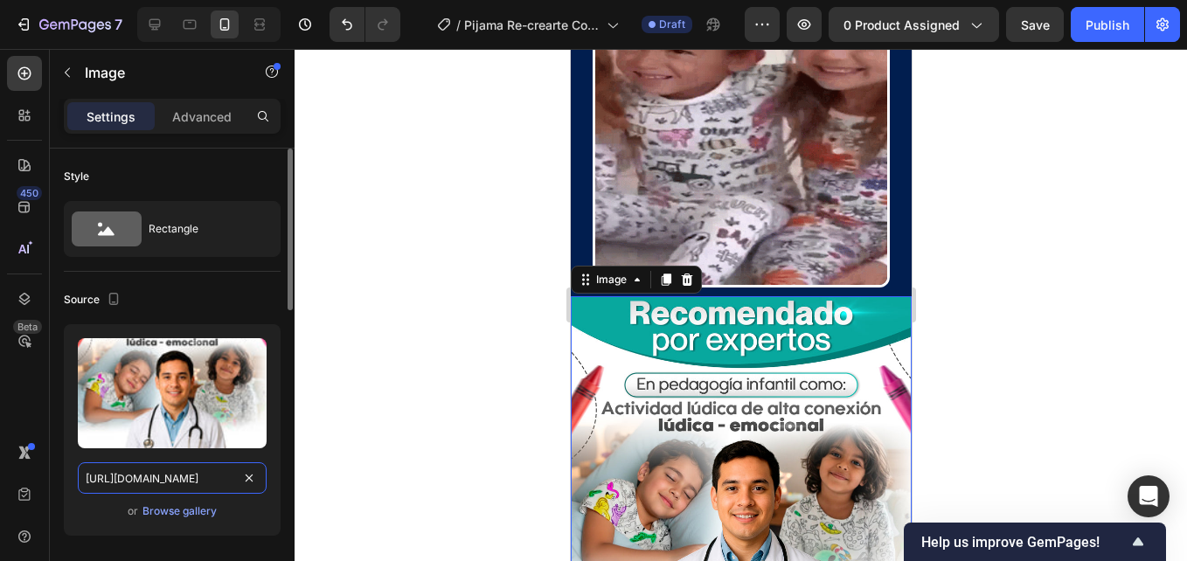
click at [193, 475] on input "[URL][DOMAIN_NAME]" at bounding box center [172, 478] width 189 height 31
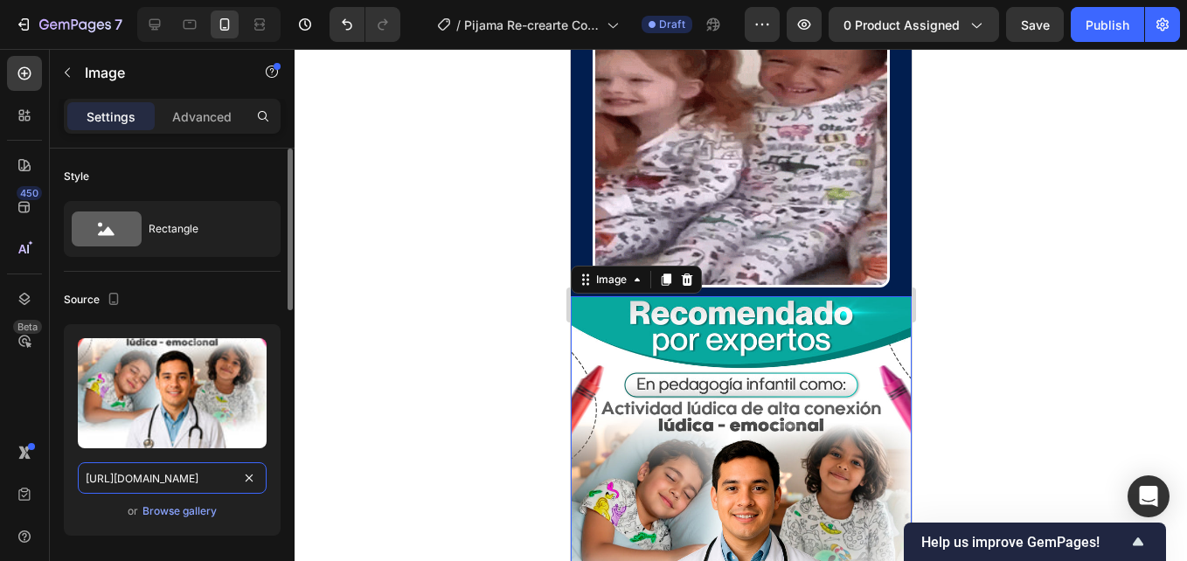
paste input "9118243"
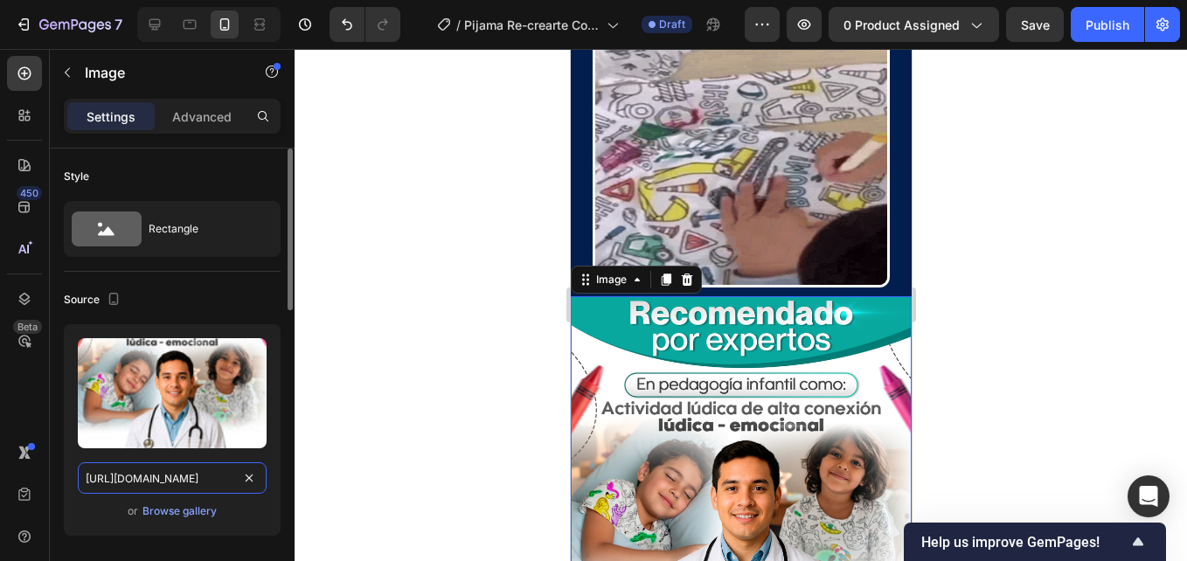
scroll to position [0, 264]
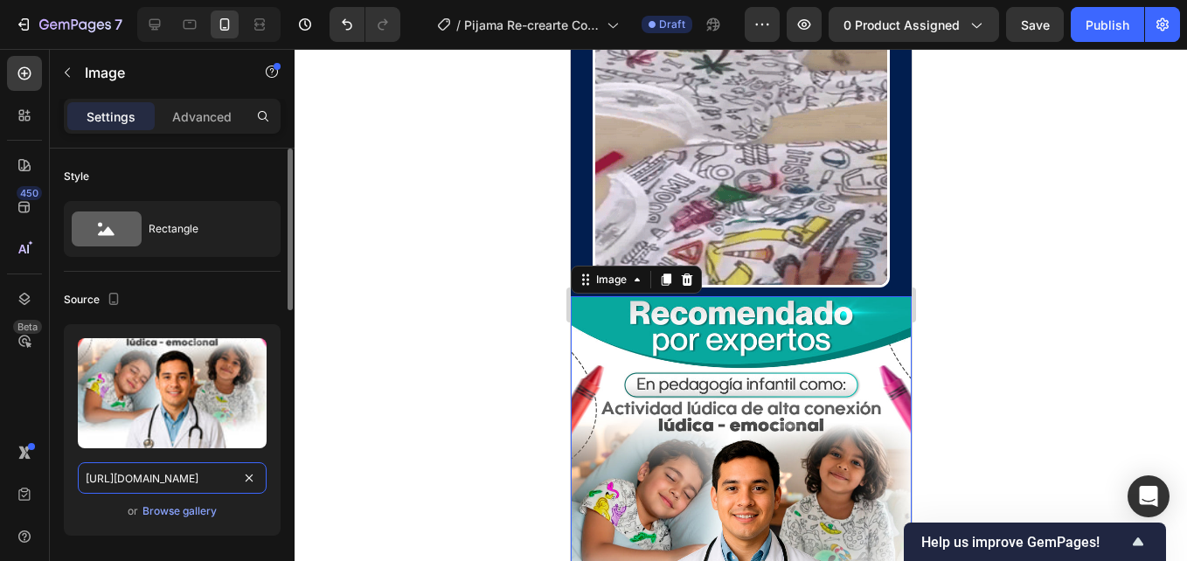
type input "[URL][DOMAIN_NAME]"
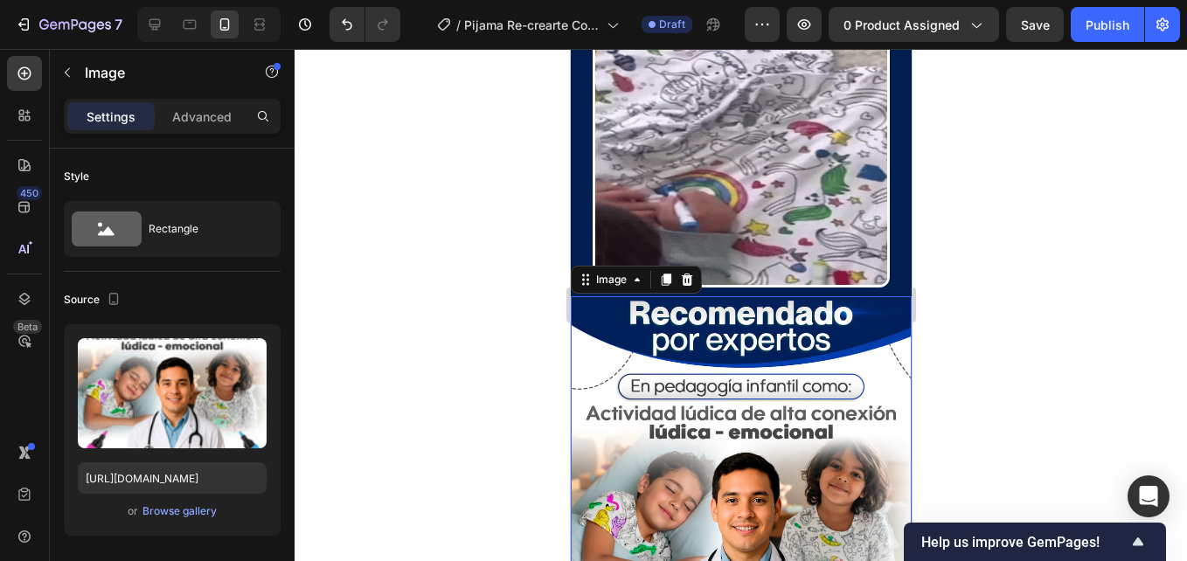
click at [423, 330] on div at bounding box center [741, 305] width 893 height 512
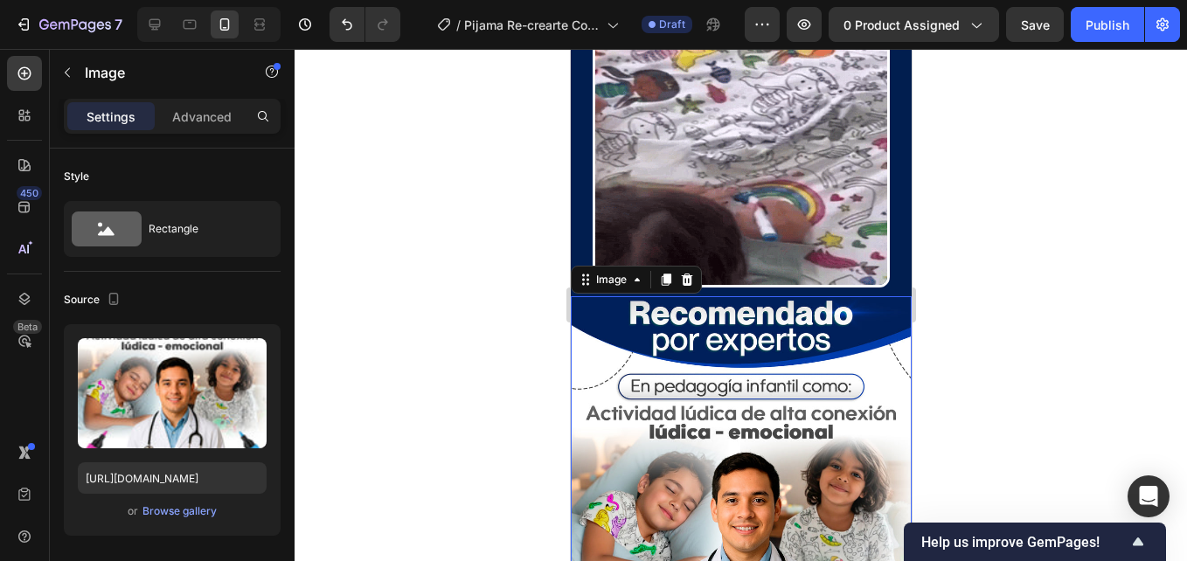
scroll to position [0, 0]
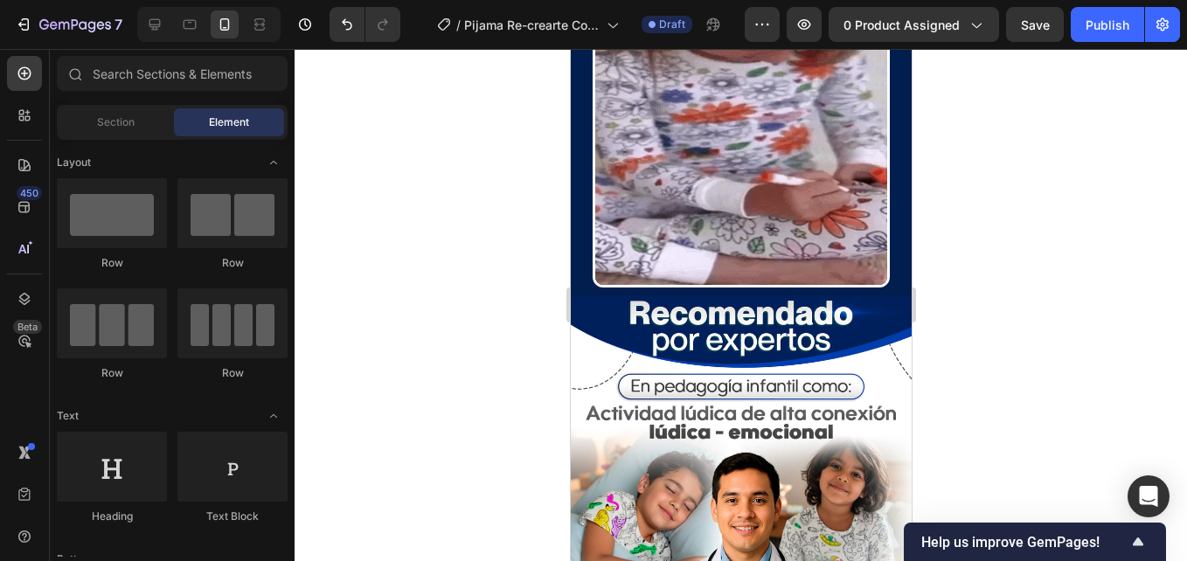
click at [997, 256] on div at bounding box center [741, 305] width 893 height 512
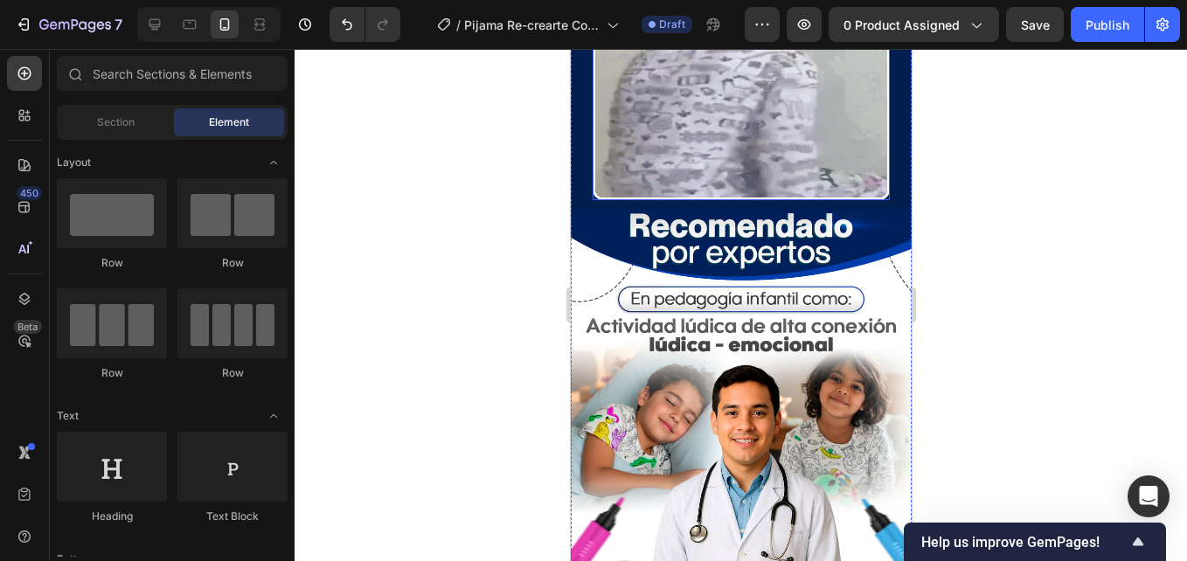
scroll to position [1486, 0]
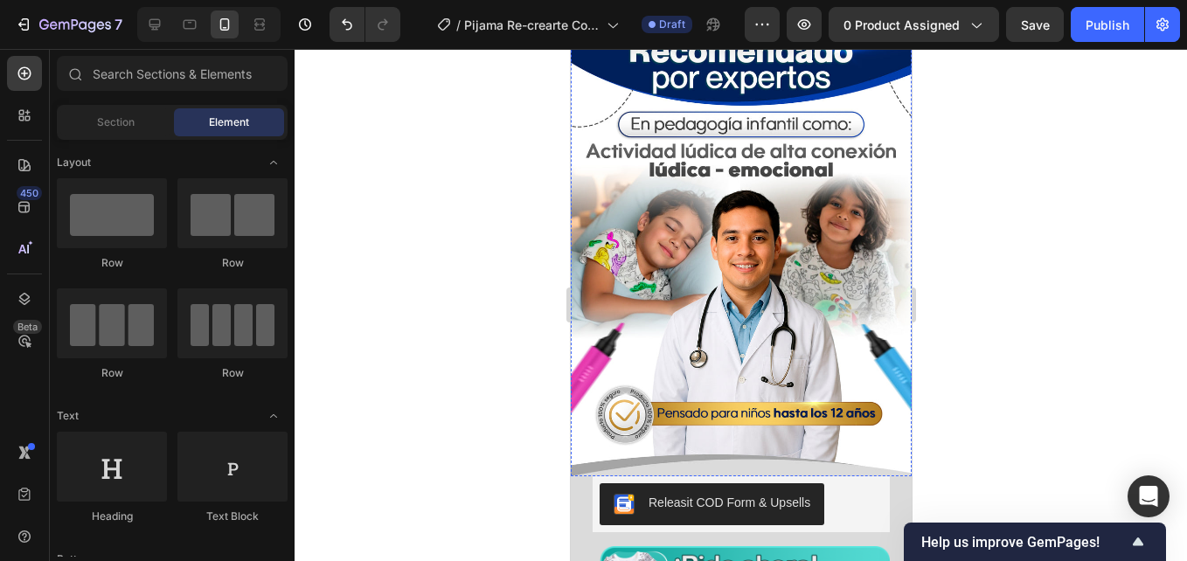
click at [841, 338] on img at bounding box center [740, 255] width 341 height 442
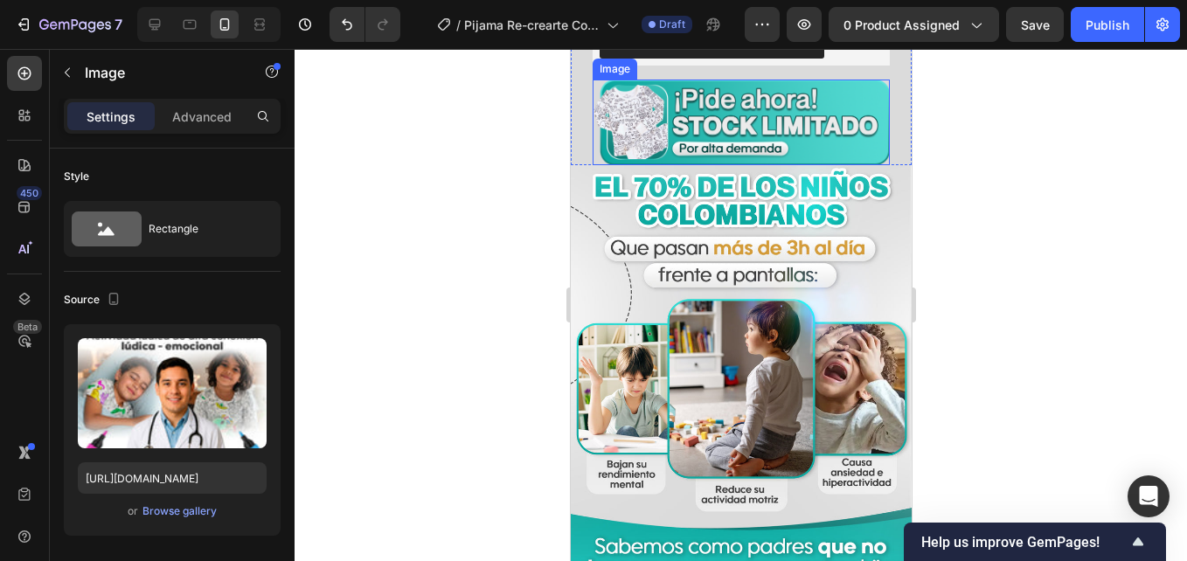
scroll to position [1924, 0]
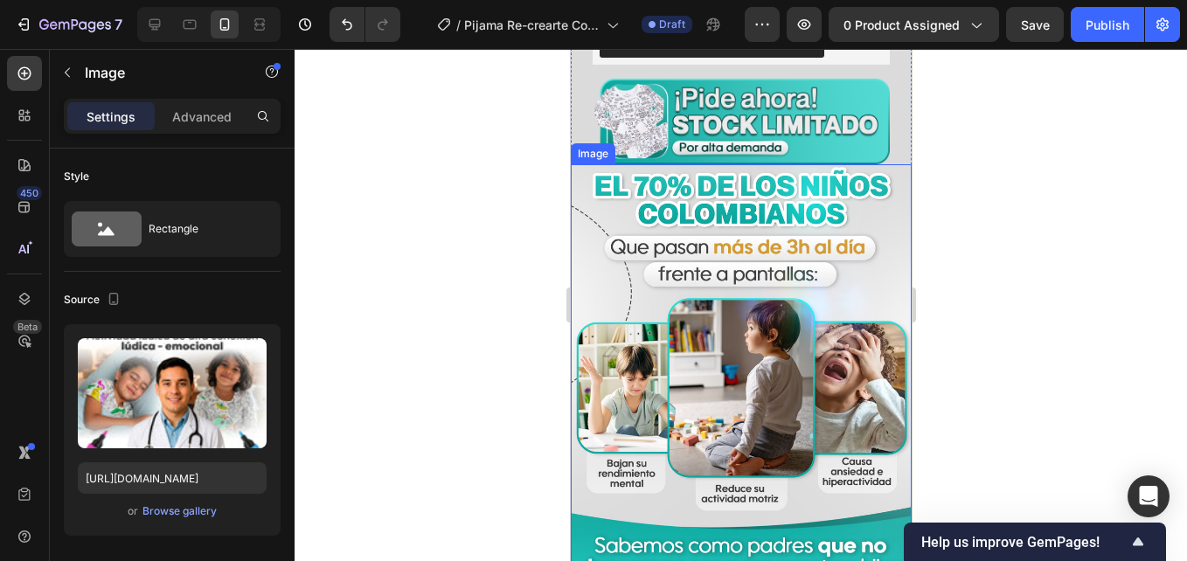
click at [680, 301] on img at bounding box center [740, 385] width 341 height 442
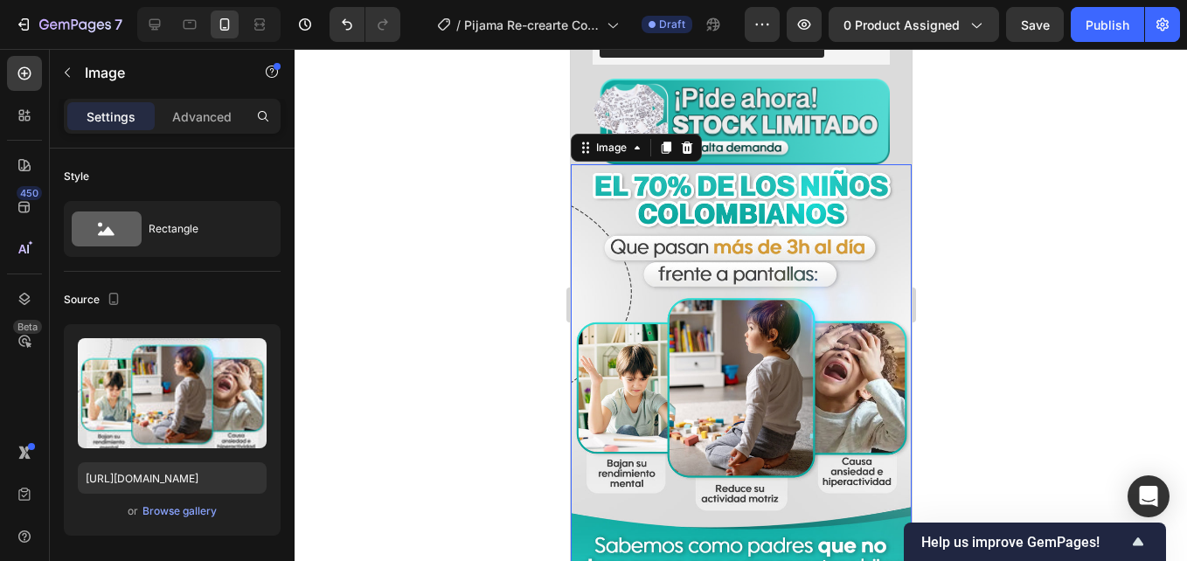
scroll to position [350, 0]
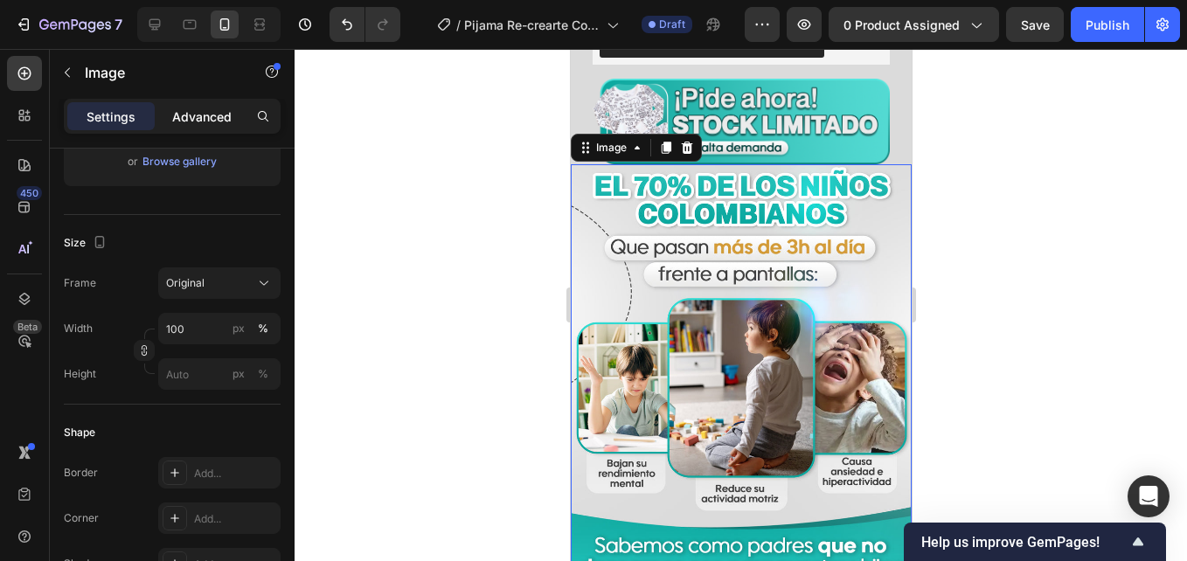
click at [184, 126] on div "Advanced" at bounding box center [201, 116] width 87 height 28
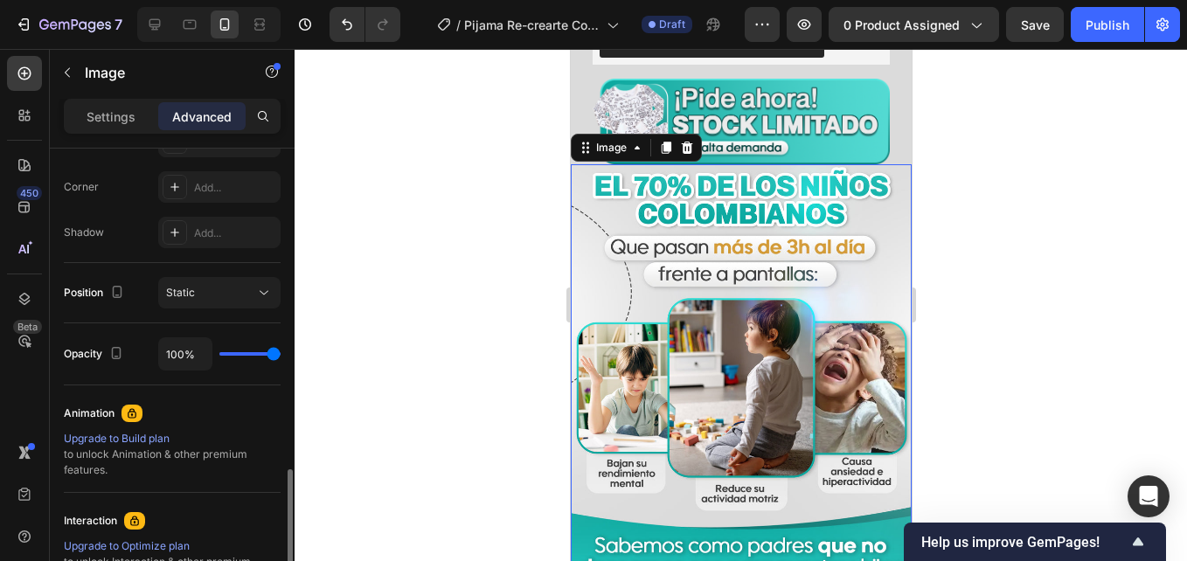
scroll to position [751, 0]
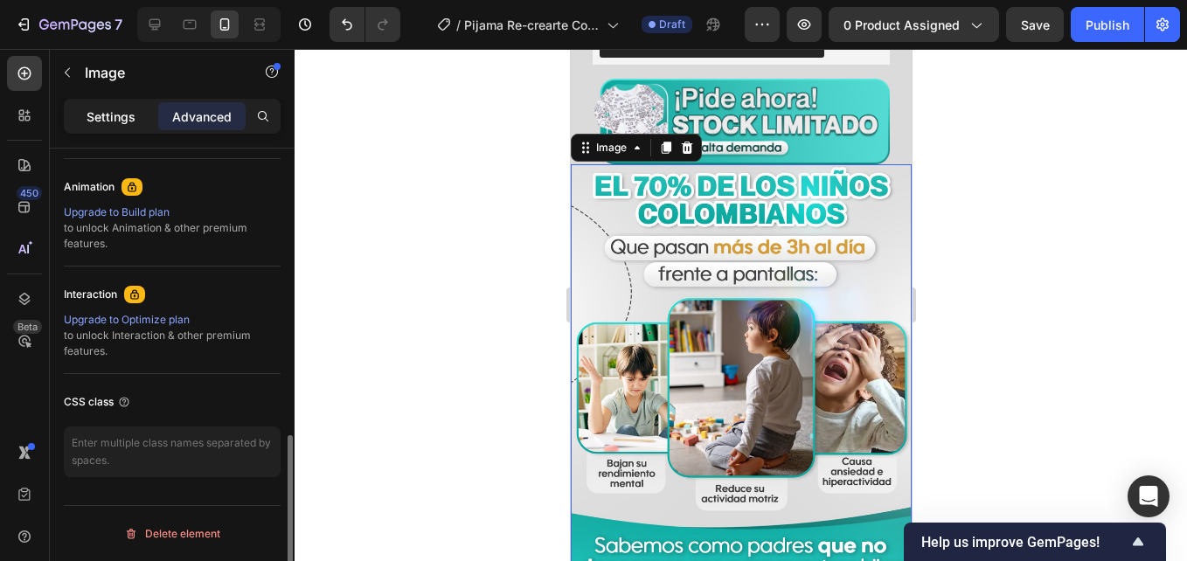
click at [140, 116] on div "Settings" at bounding box center [110, 116] width 87 height 28
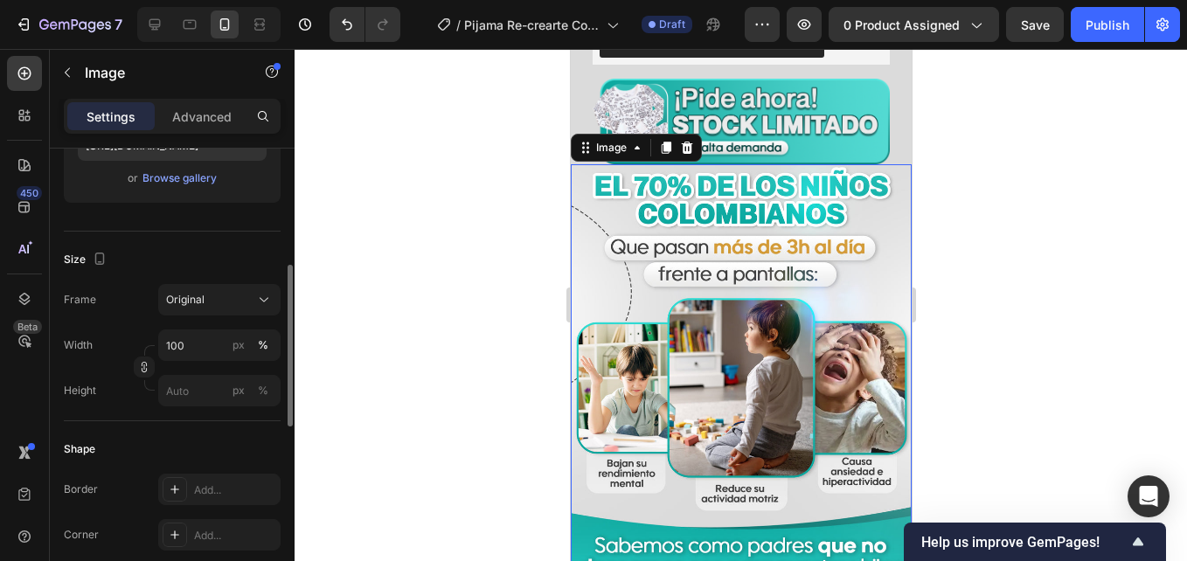
scroll to position [71, 0]
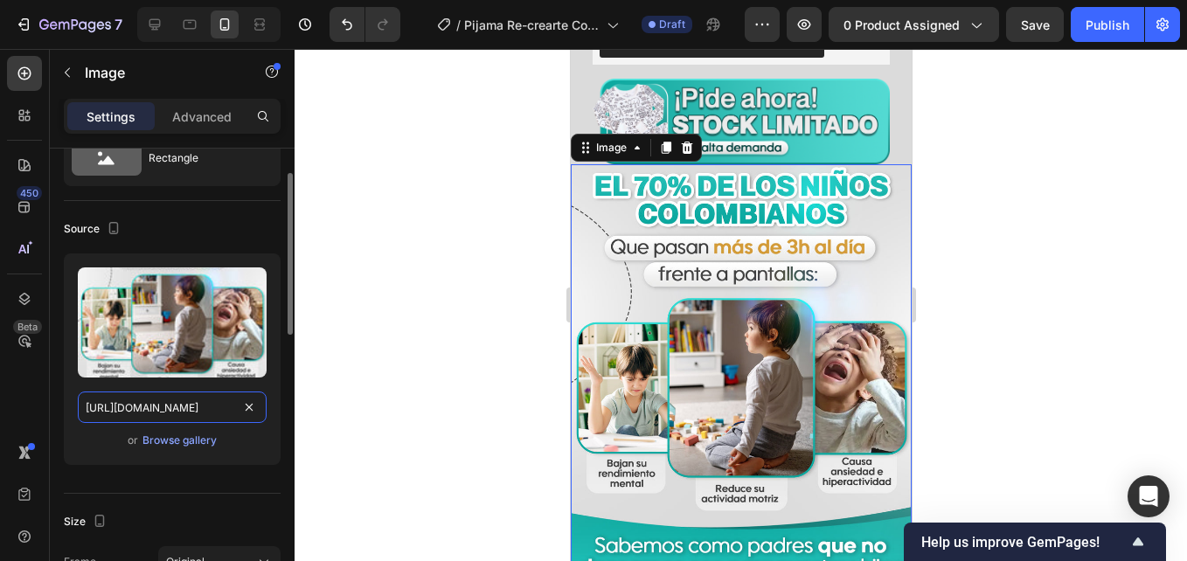
click at [181, 398] on input "[URL][DOMAIN_NAME]" at bounding box center [172, 407] width 189 height 31
paste input "7.jpg?v=1759118279"
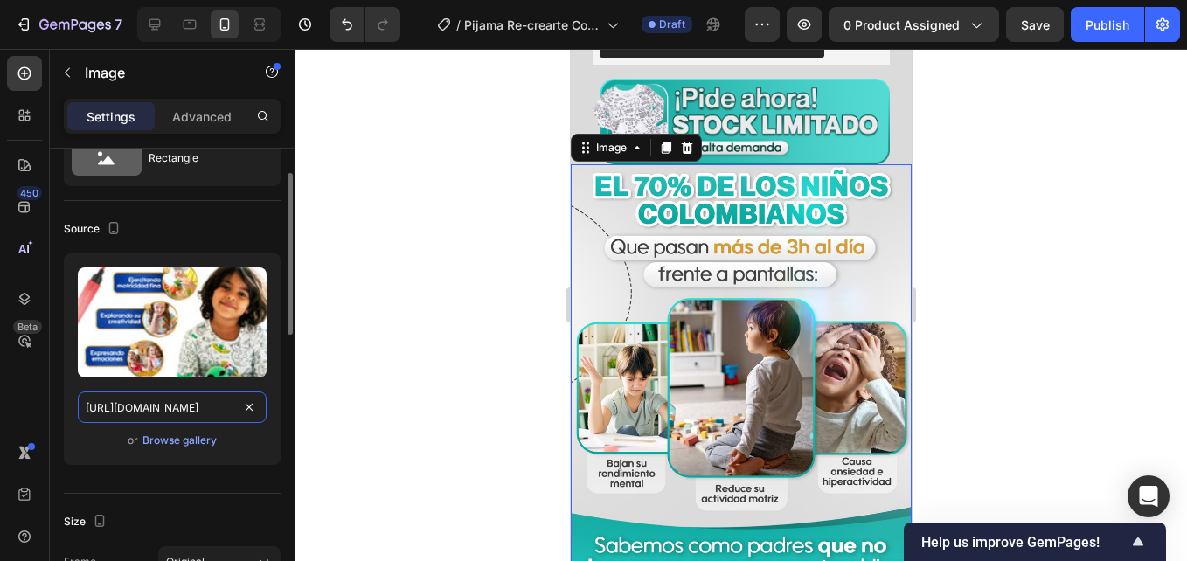
scroll to position [0, 261]
type input "[URL][DOMAIN_NAME]"
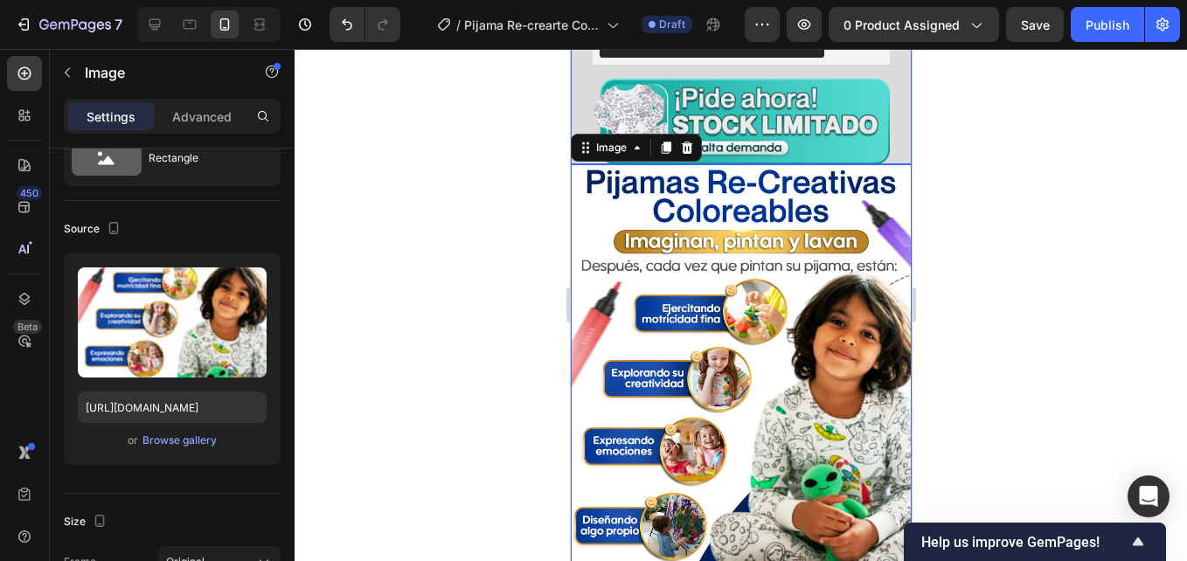
click at [895, 120] on div "Image" at bounding box center [740, 122] width 341 height 86
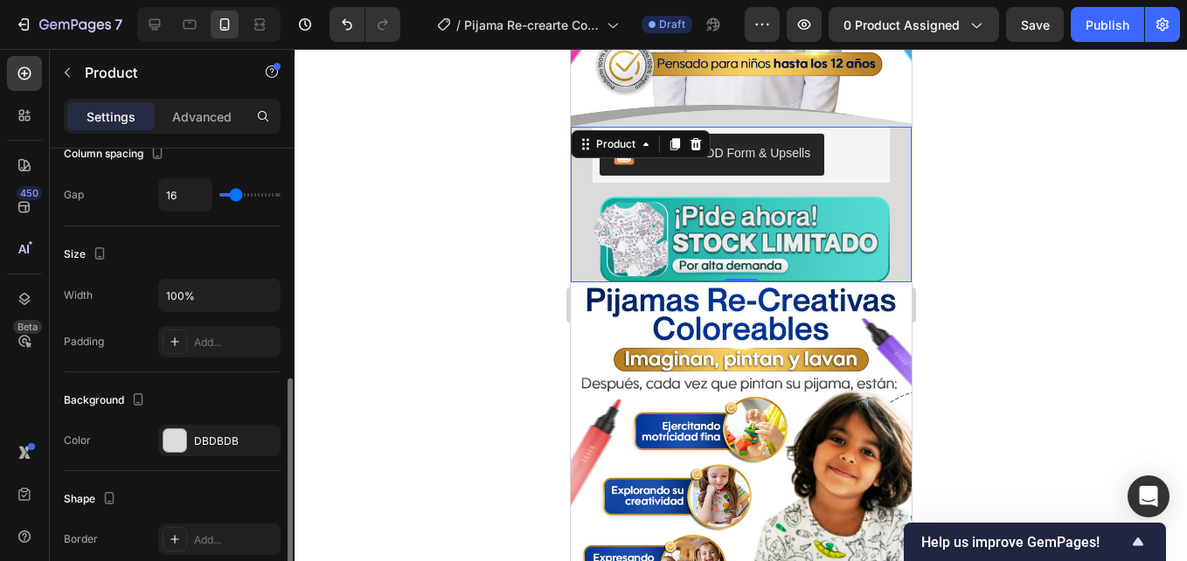
scroll to position [350, 0]
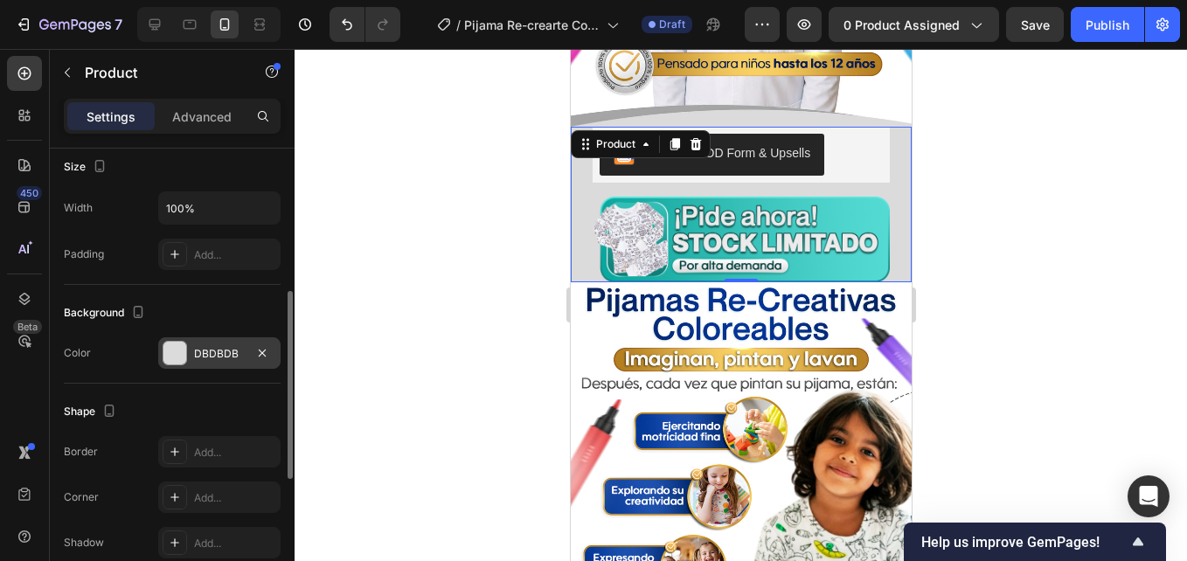
click at [170, 354] on div at bounding box center [175, 353] width 23 height 23
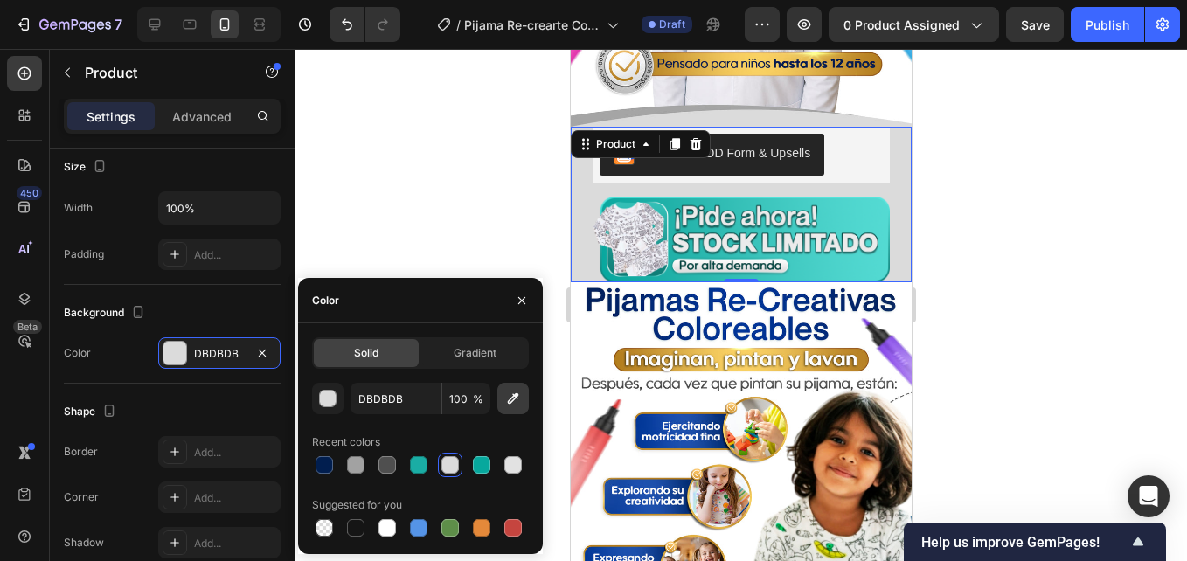
click at [521, 398] on icon "button" at bounding box center [512, 398] width 17 height 17
type input "FFFFFF"
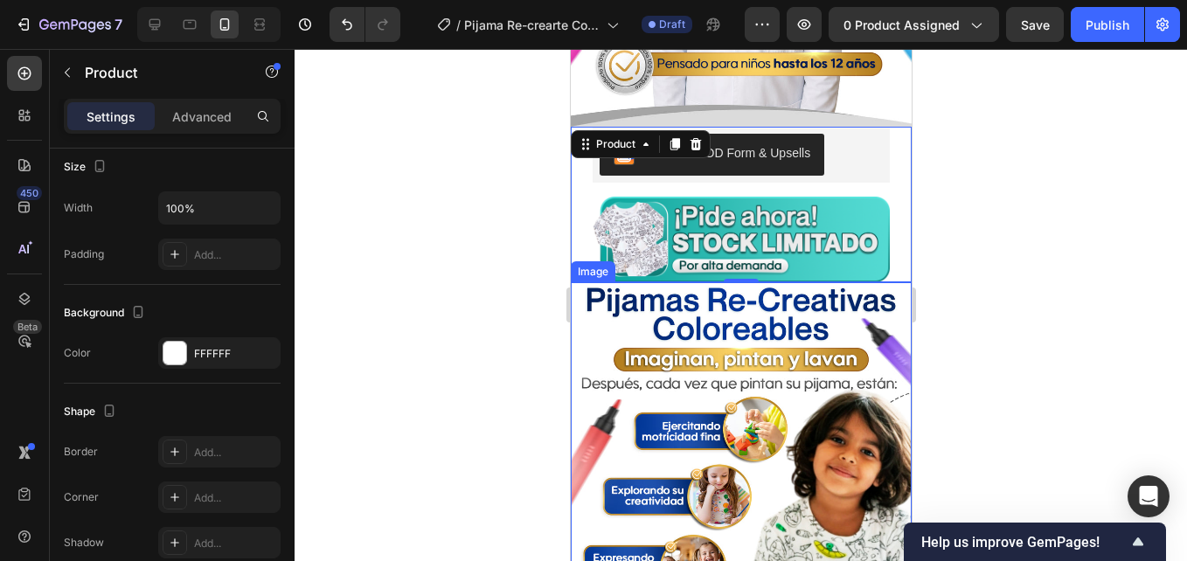
click at [978, 193] on div at bounding box center [741, 305] width 893 height 512
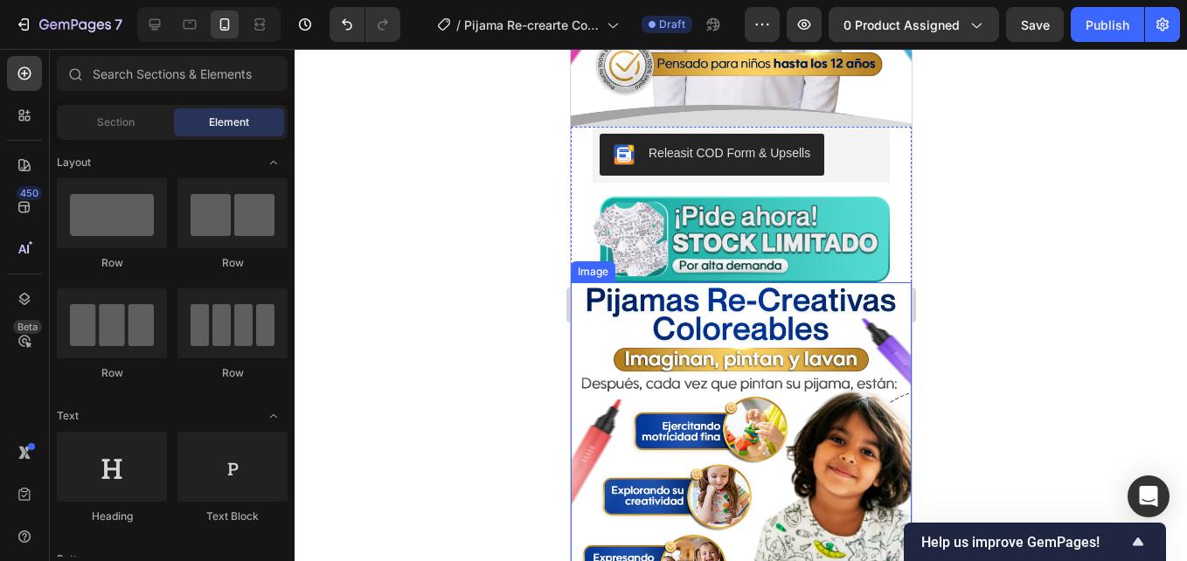
click at [978, 193] on div at bounding box center [741, 305] width 893 height 512
click at [978, 194] on div at bounding box center [741, 305] width 893 height 512
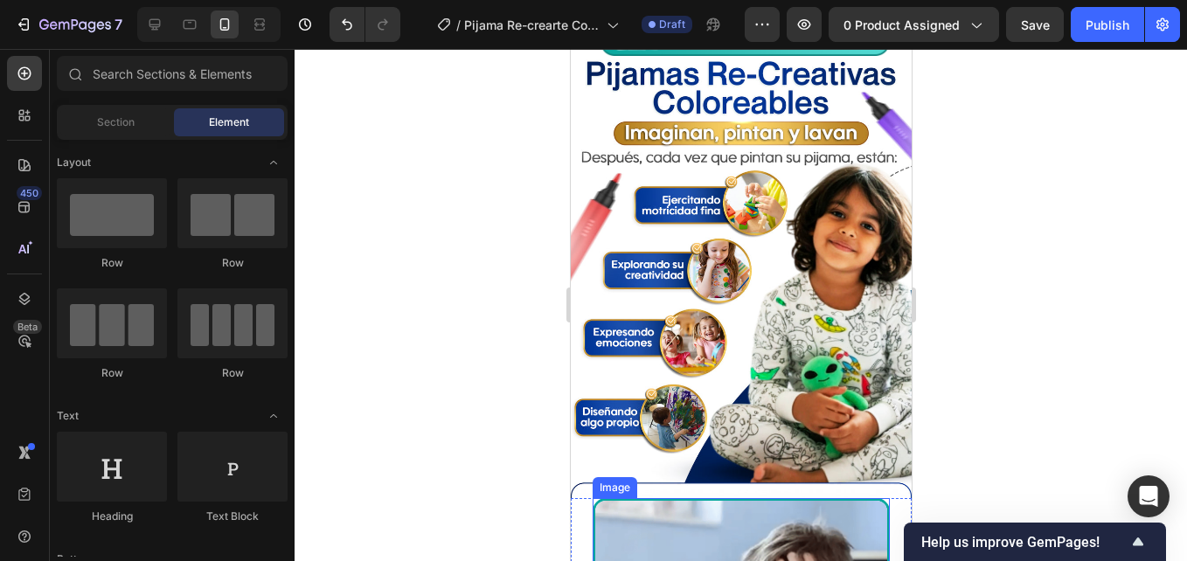
scroll to position [2011, 0]
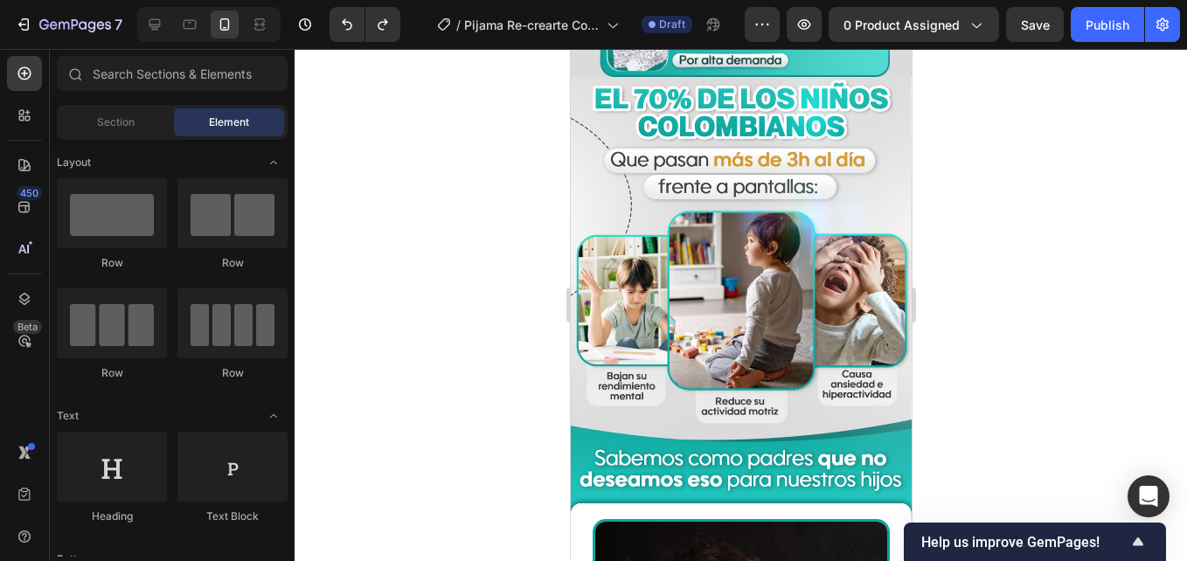
click at [683, 177] on img at bounding box center [740, 298] width 341 height 442
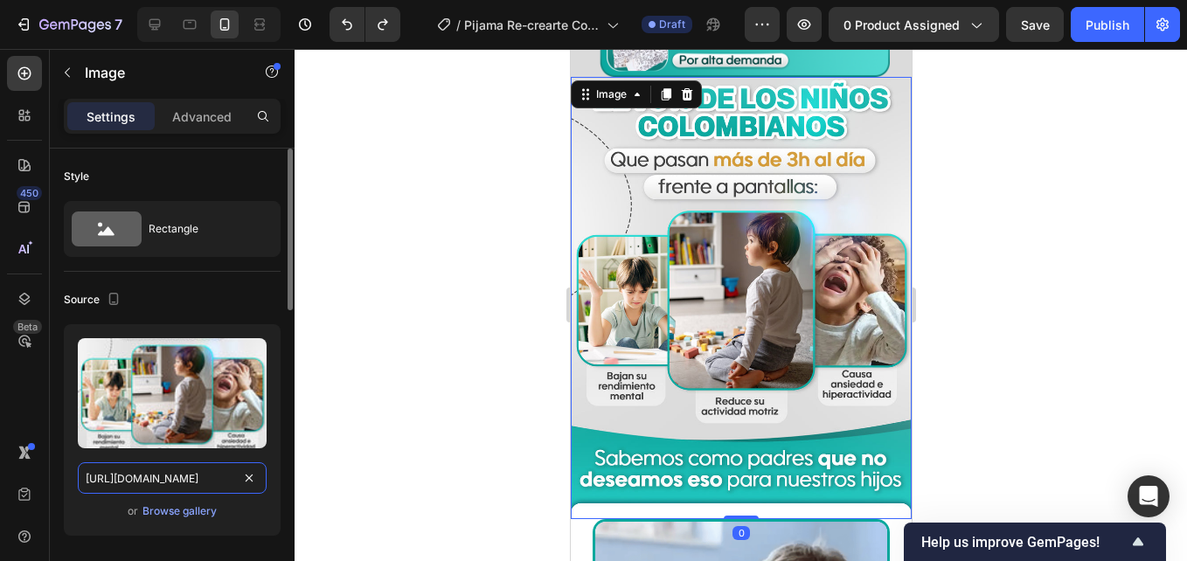
click at [182, 487] on input "[URL][DOMAIN_NAME]" at bounding box center [172, 478] width 189 height 31
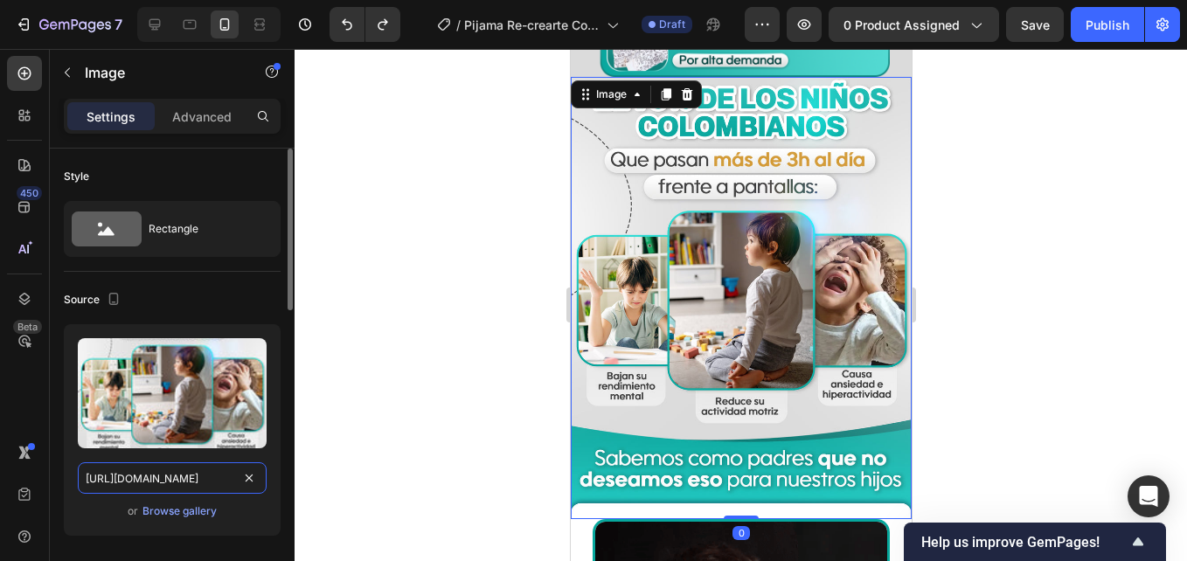
paste input "9118259"
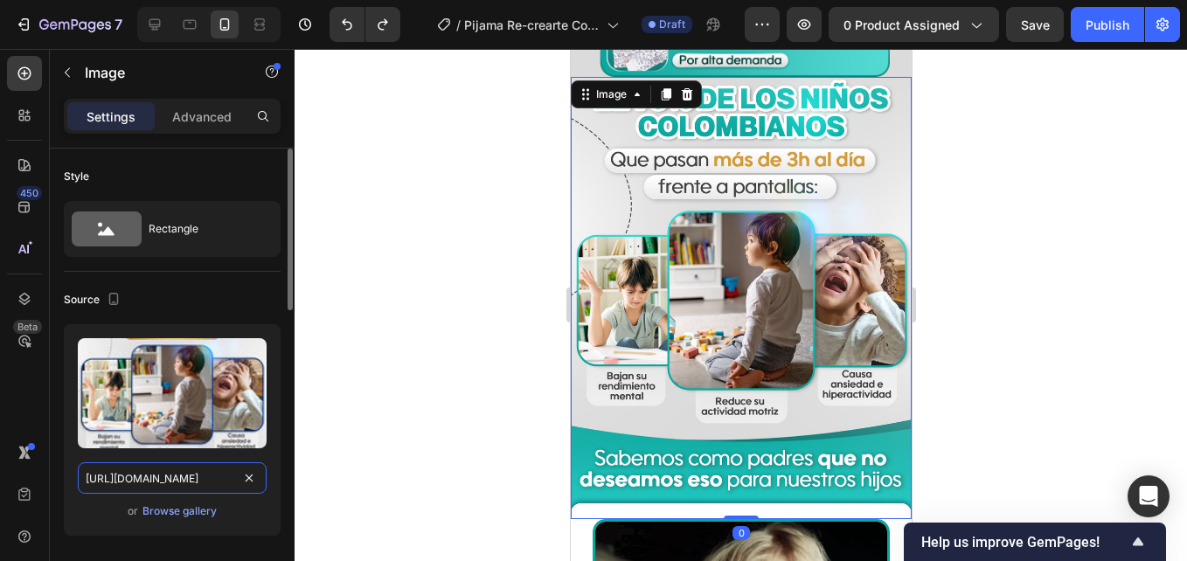
type input "[URL][DOMAIN_NAME]"
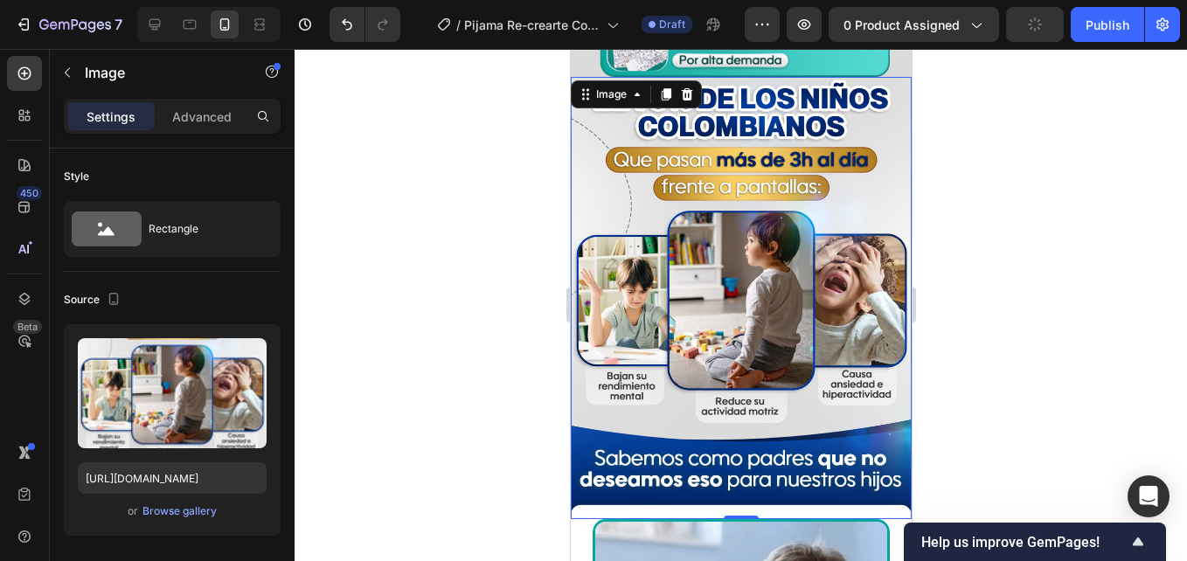
click at [402, 372] on div at bounding box center [741, 305] width 893 height 512
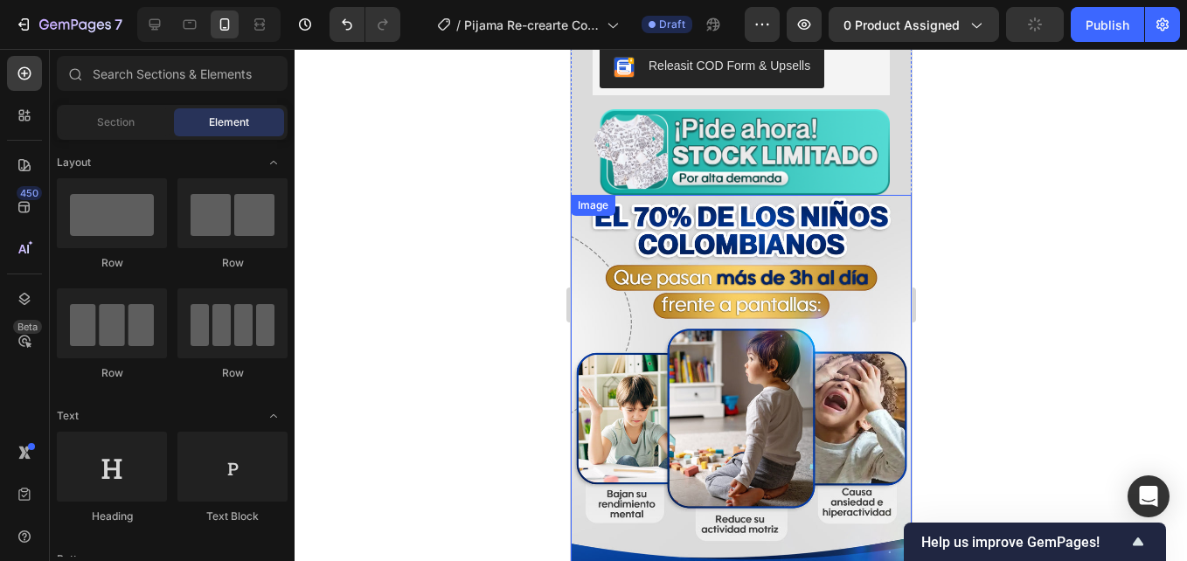
scroll to position [1836, 0]
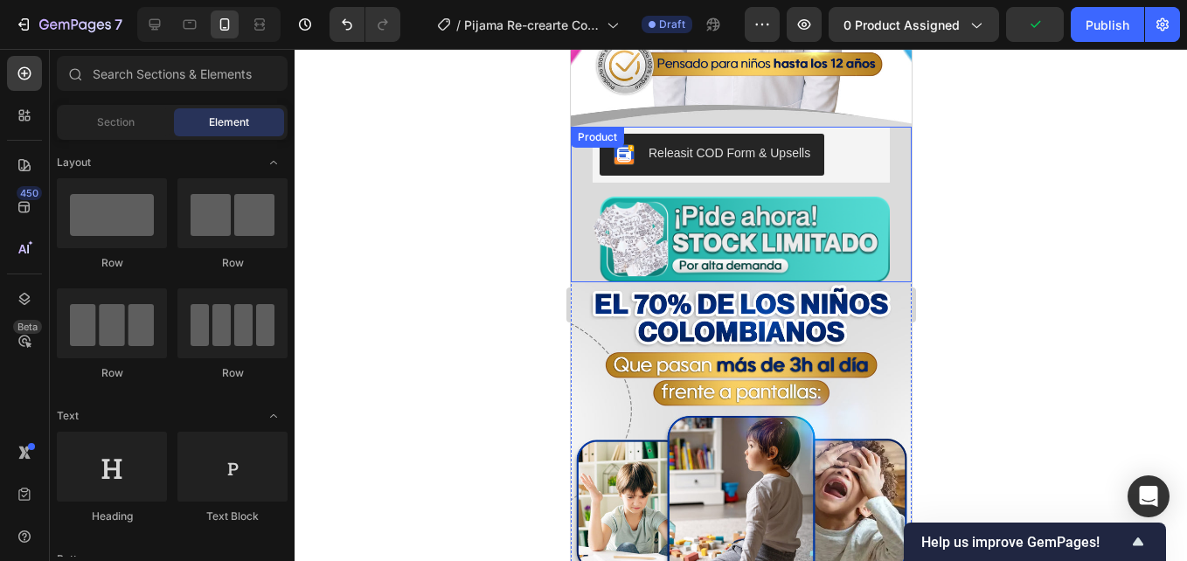
click at [465, 268] on div at bounding box center [741, 305] width 893 height 512
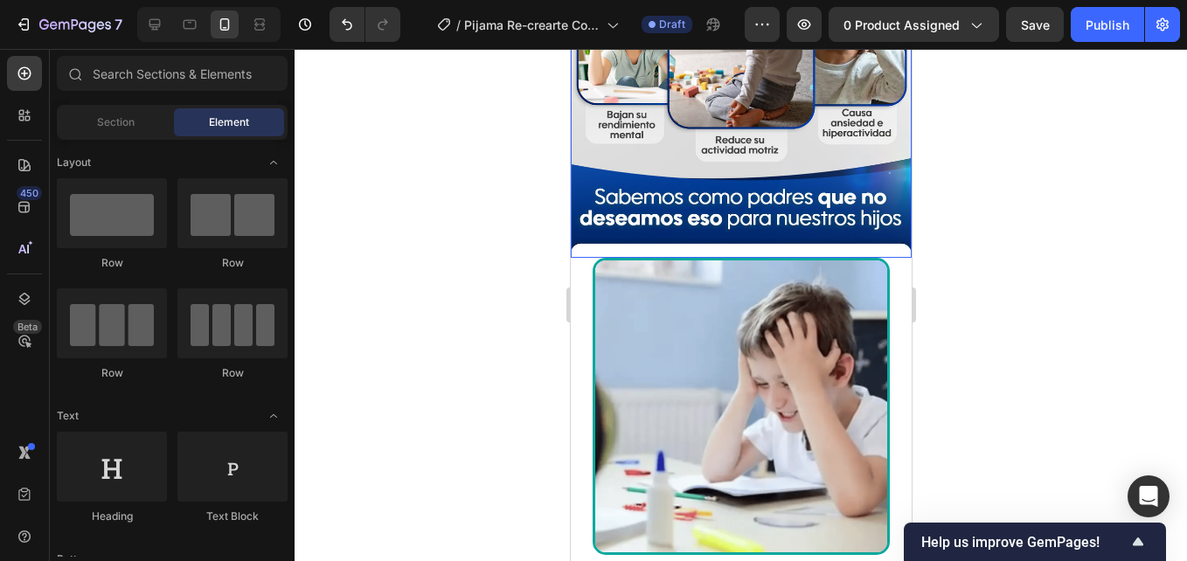
scroll to position [2273, 0]
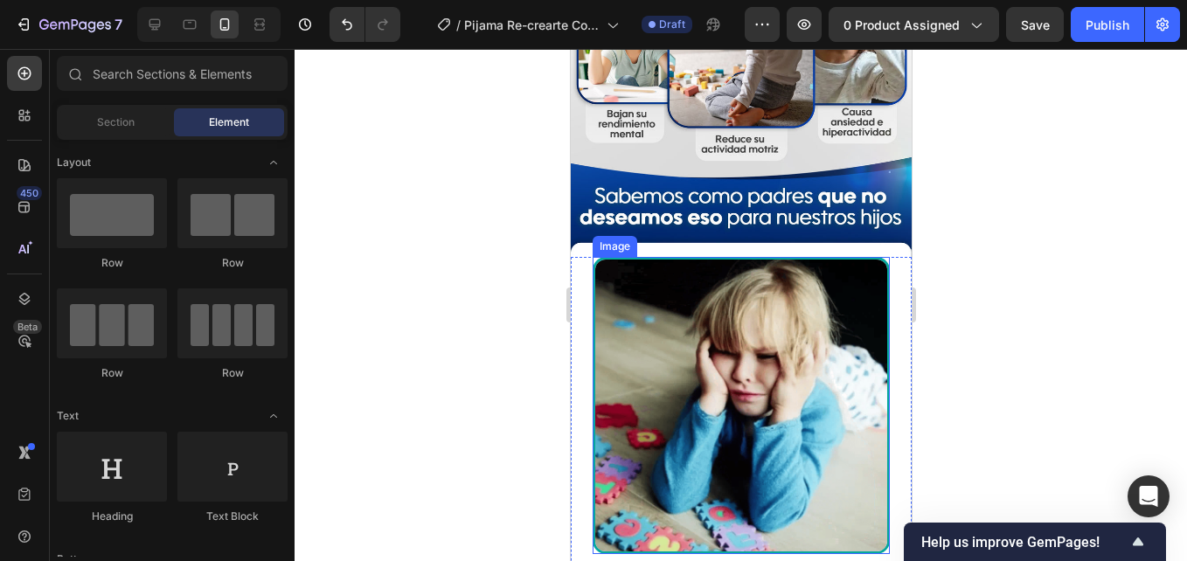
click at [793, 371] on img at bounding box center [740, 405] width 297 height 297
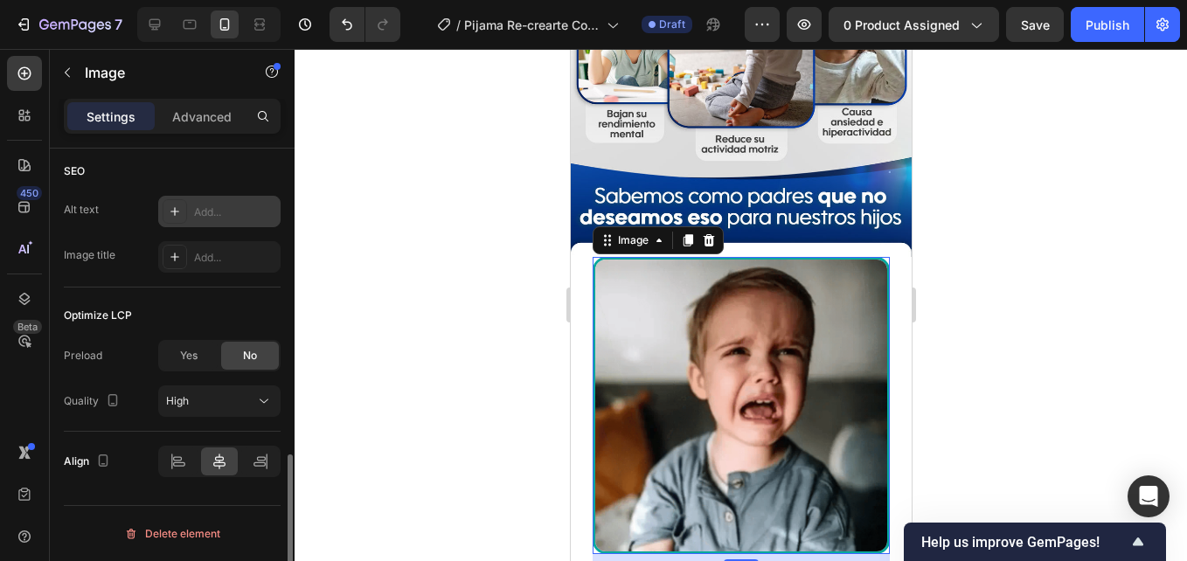
scroll to position [552, 0]
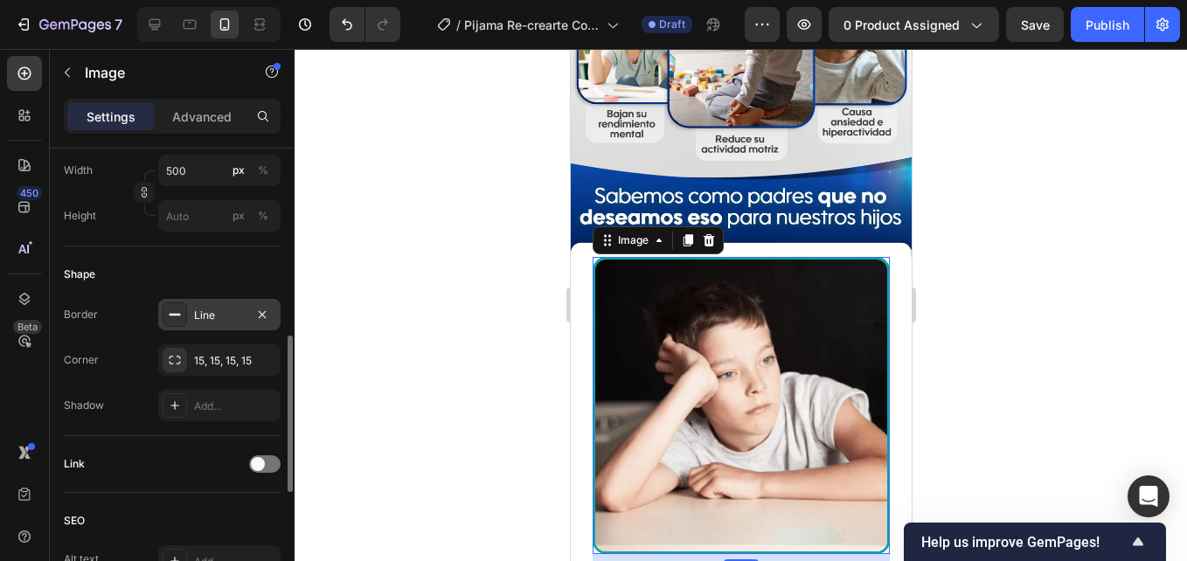
click at [196, 321] on div "Line" at bounding box center [219, 316] width 51 height 16
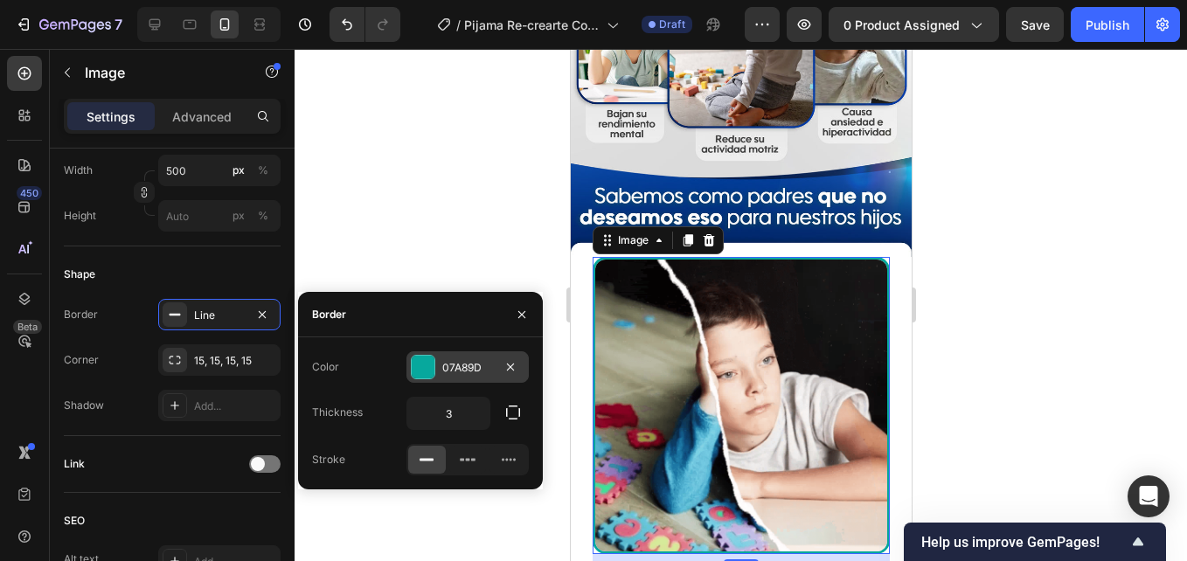
click at [428, 364] on div at bounding box center [423, 367] width 23 height 23
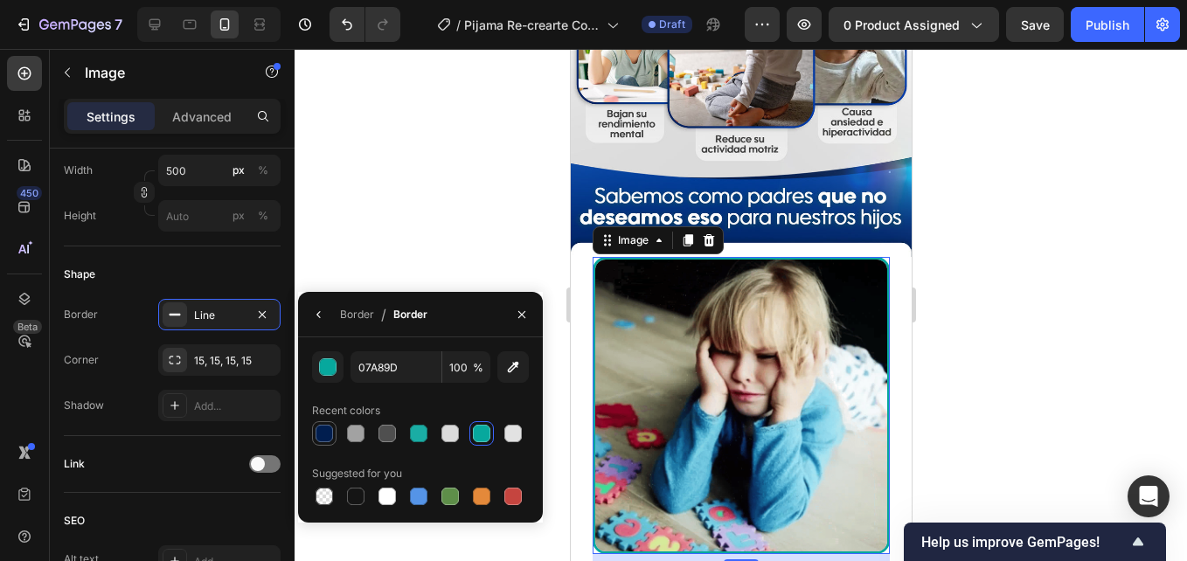
click at [332, 440] on div at bounding box center [324, 433] width 17 height 17
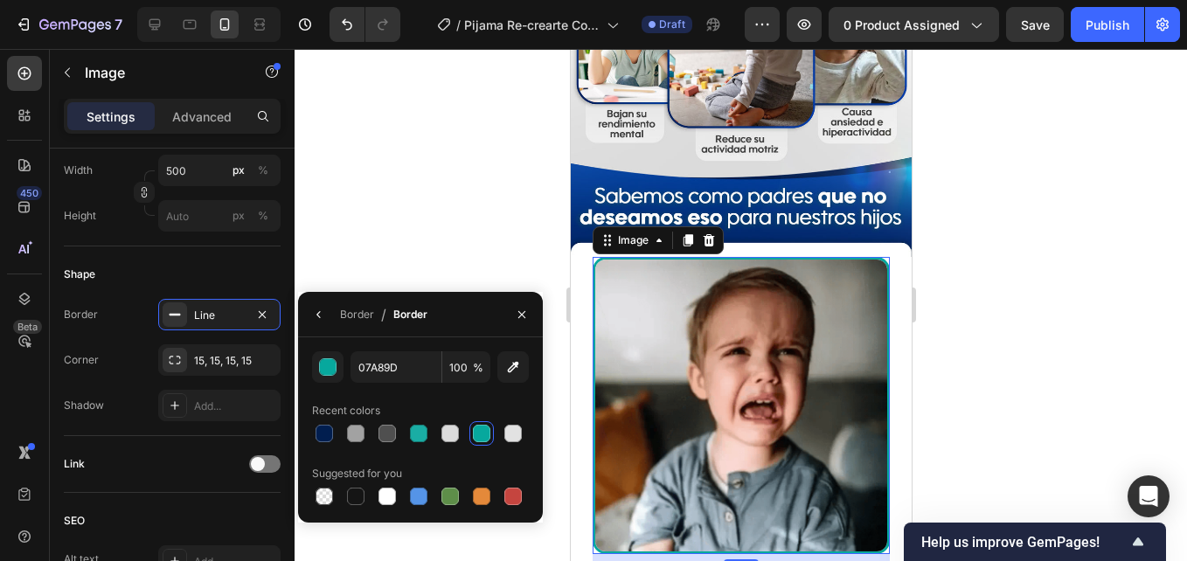
type input "011E4F"
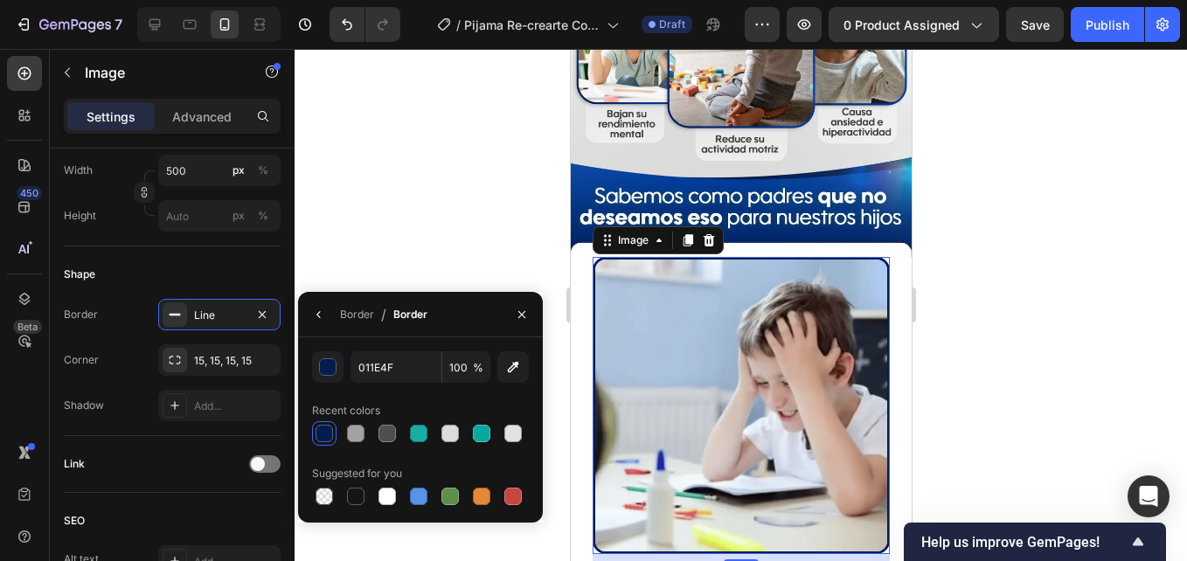
click at [410, 240] on div at bounding box center [741, 305] width 893 height 512
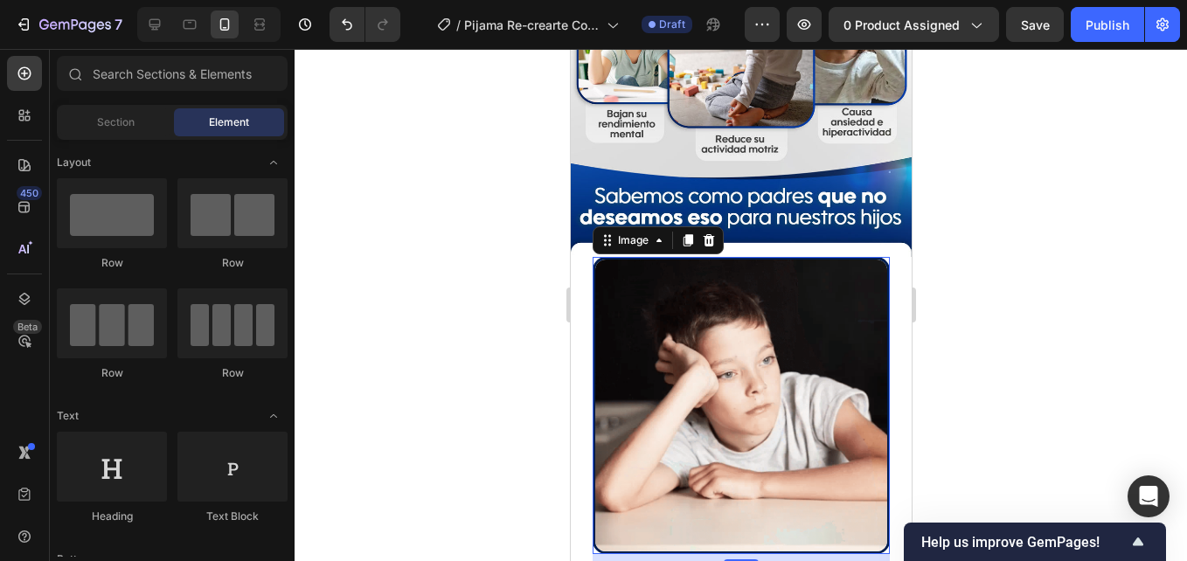
click at [410, 240] on div at bounding box center [741, 305] width 893 height 512
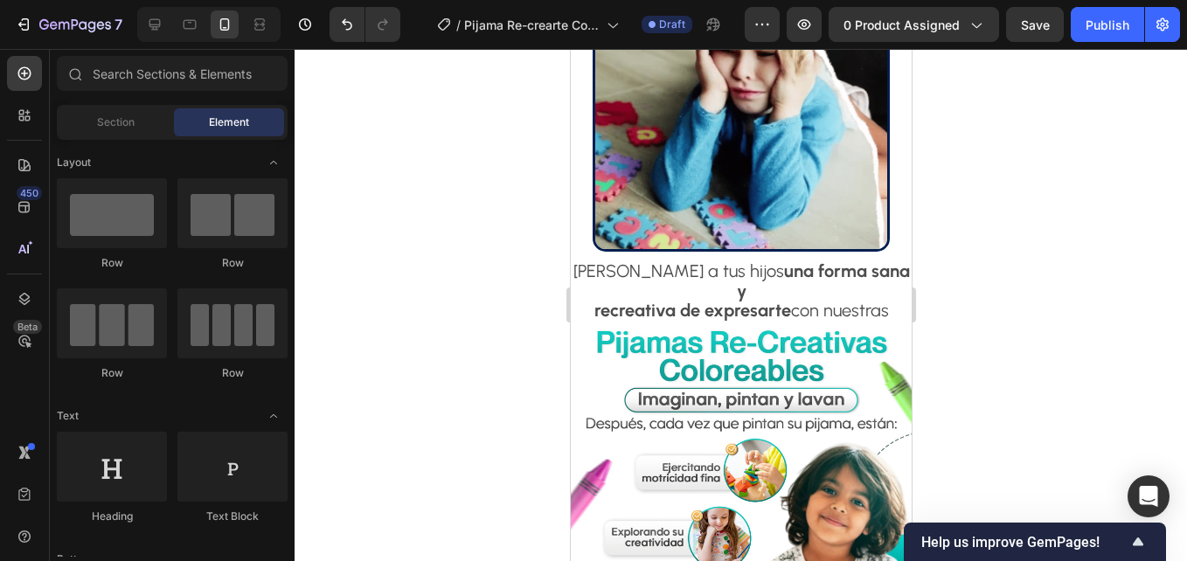
scroll to position [2623, 0]
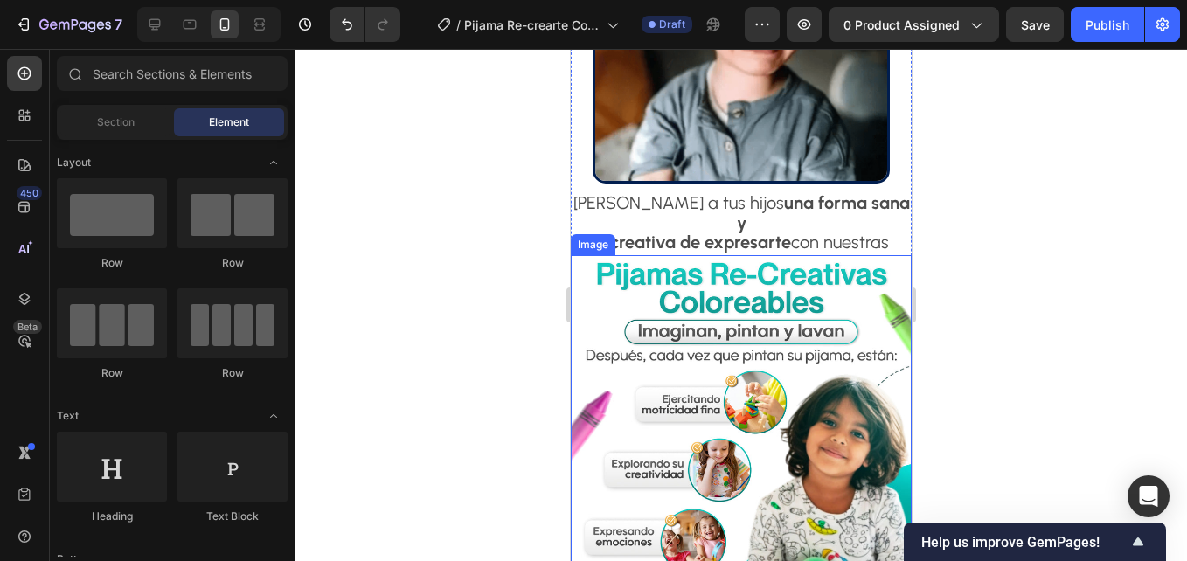
click at [727, 255] on img at bounding box center [740, 476] width 341 height 442
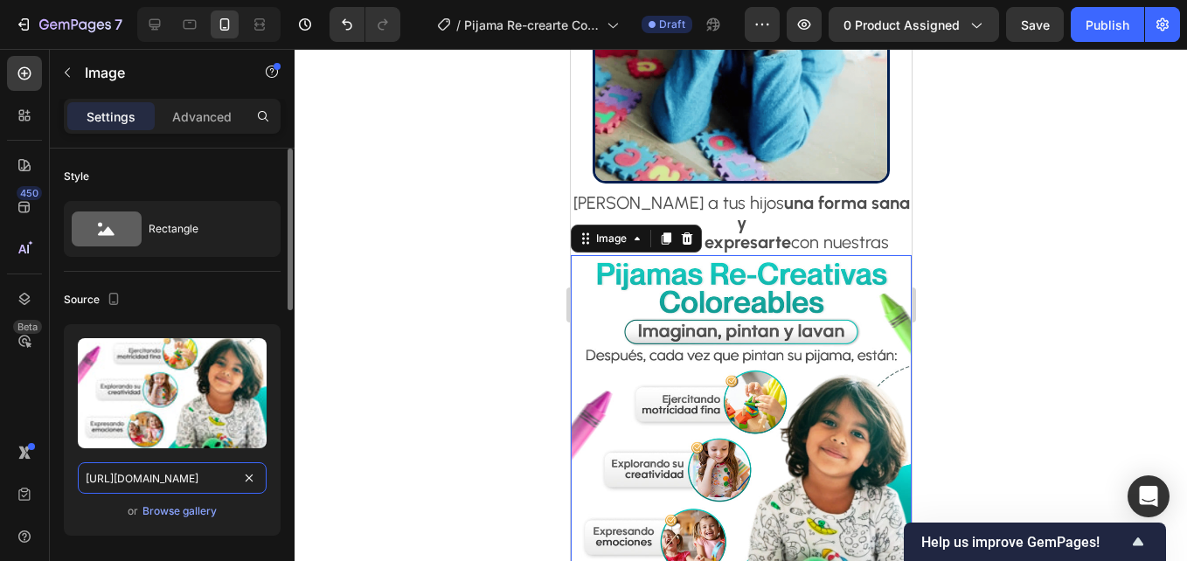
click at [207, 484] on input "[URL][DOMAIN_NAME]" at bounding box center [172, 478] width 189 height 31
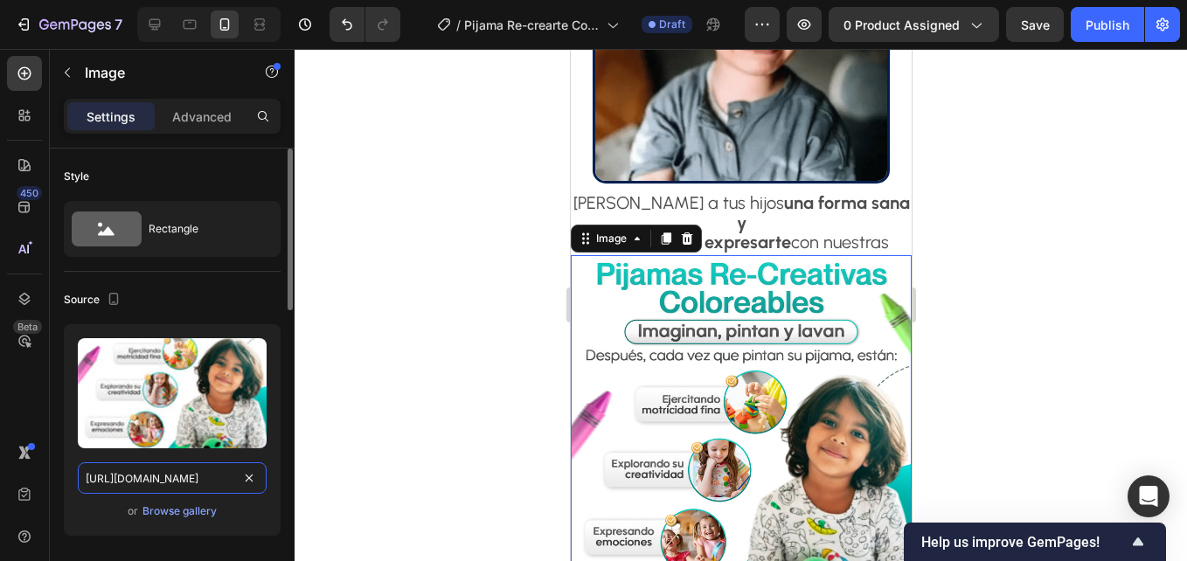
paste input "7.jpg?v=1759118279"
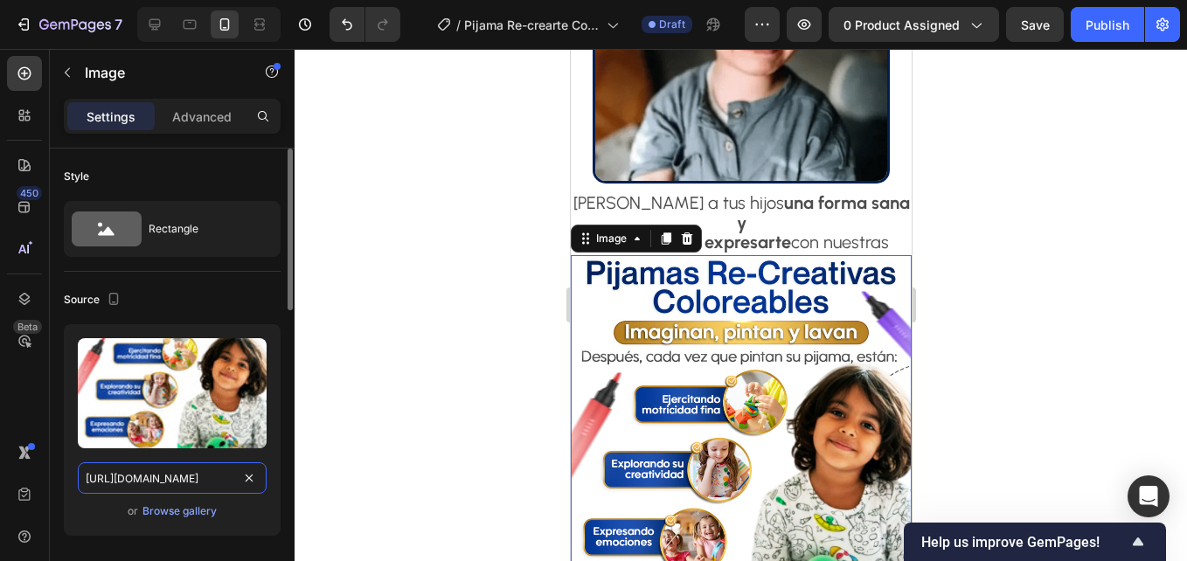
scroll to position [0, 261]
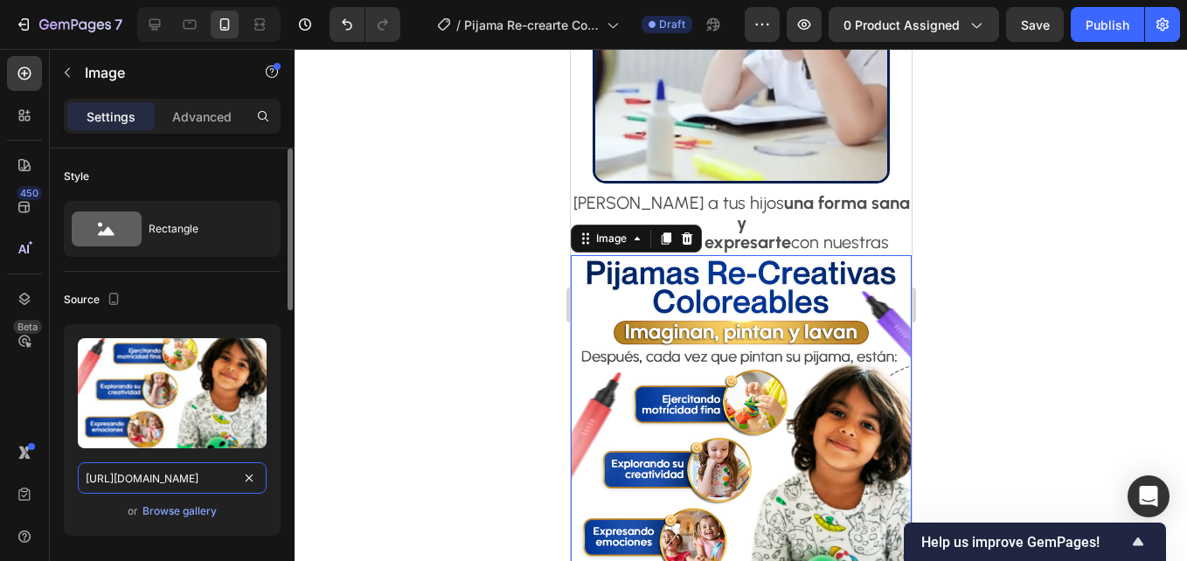
type input "[URL][DOMAIN_NAME]"
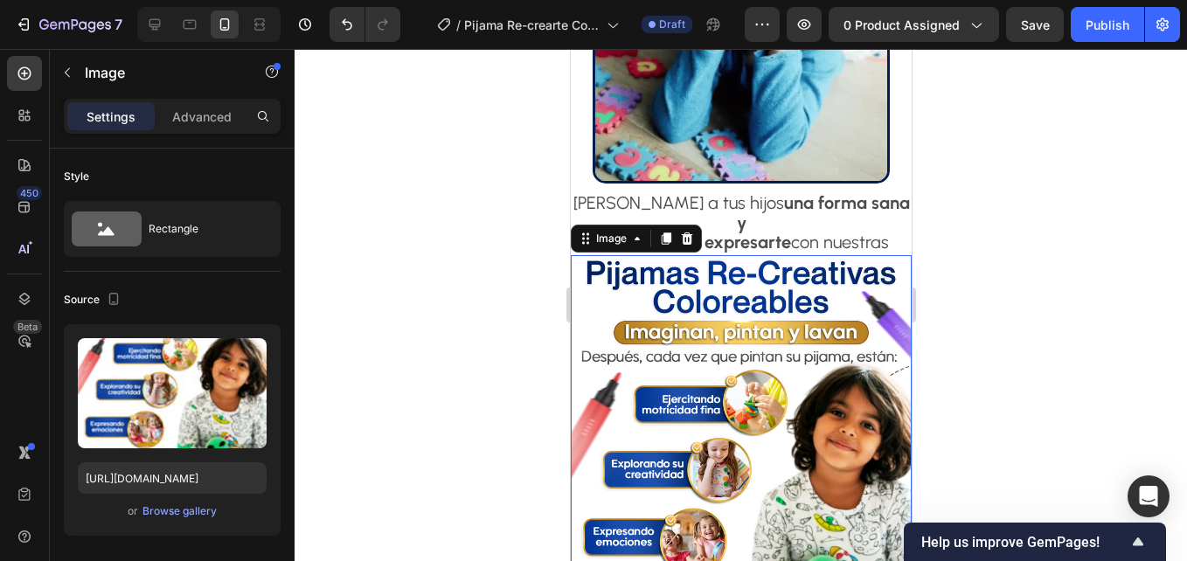
click at [410, 207] on div at bounding box center [741, 305] width 893 height 512
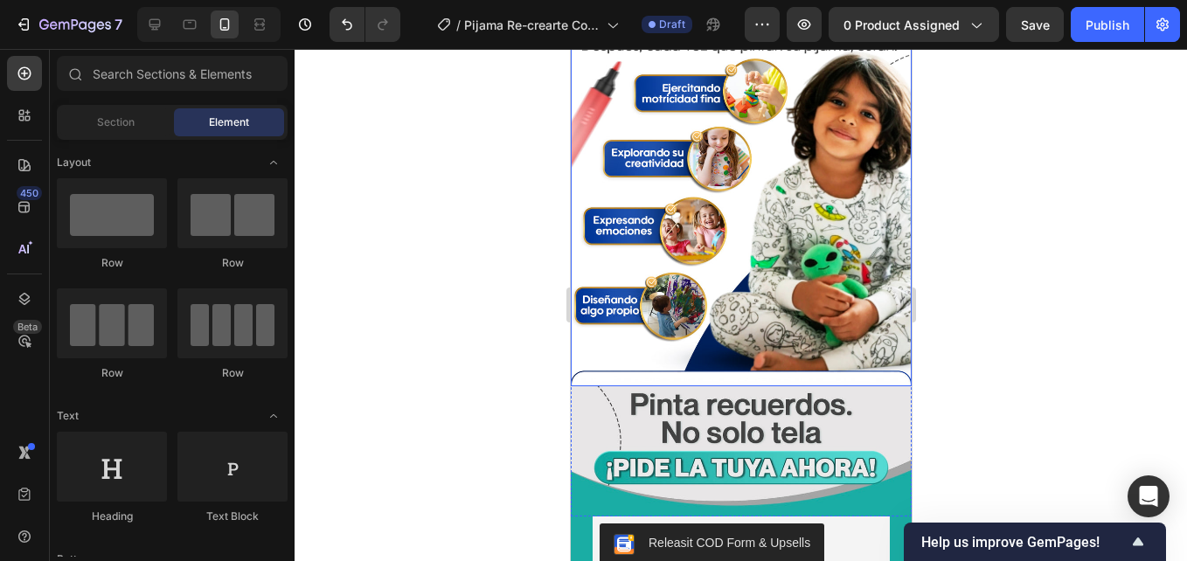
scroll to position [2973, 0]
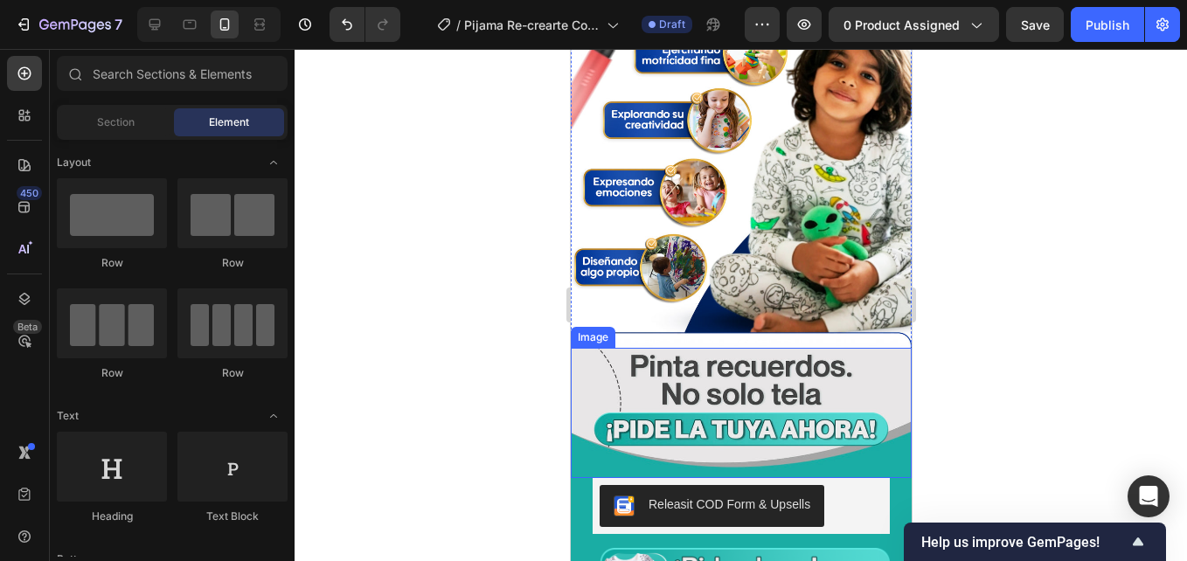
click at [512, 334] on div at bounding box center [741, 305] width 893 height 512
click at [649, 348] on img at bounding box center [740, 413] width 341 height 130
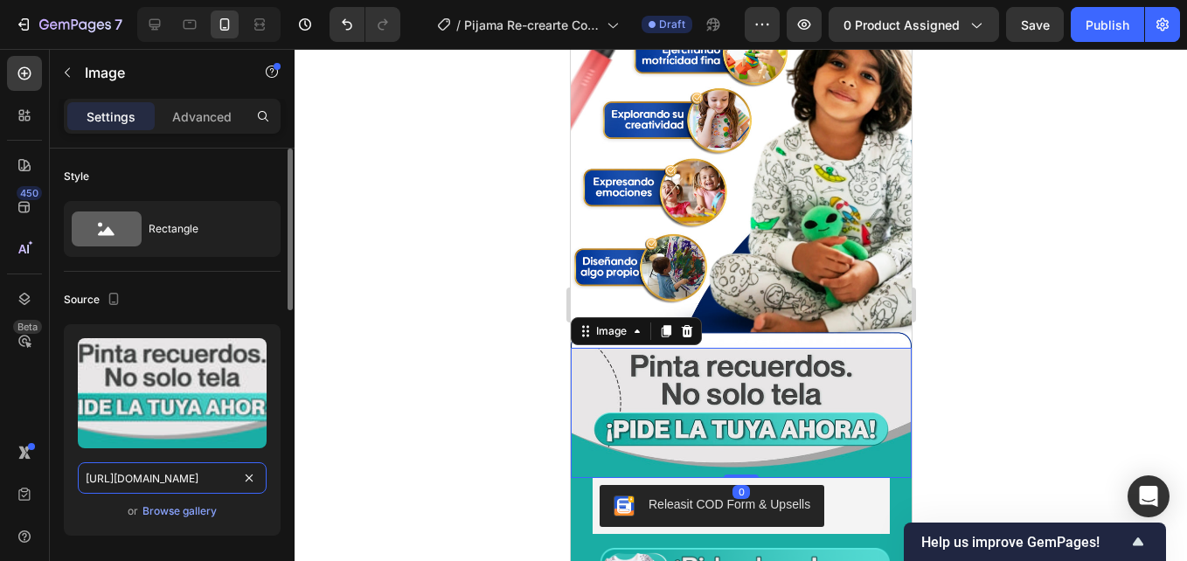
click at [147, 472] on input "[URL][DOMAIN_NAME]" at bounding box center [172, 478] width 189 height 31
paste input "5.jpg?v=1759118621"
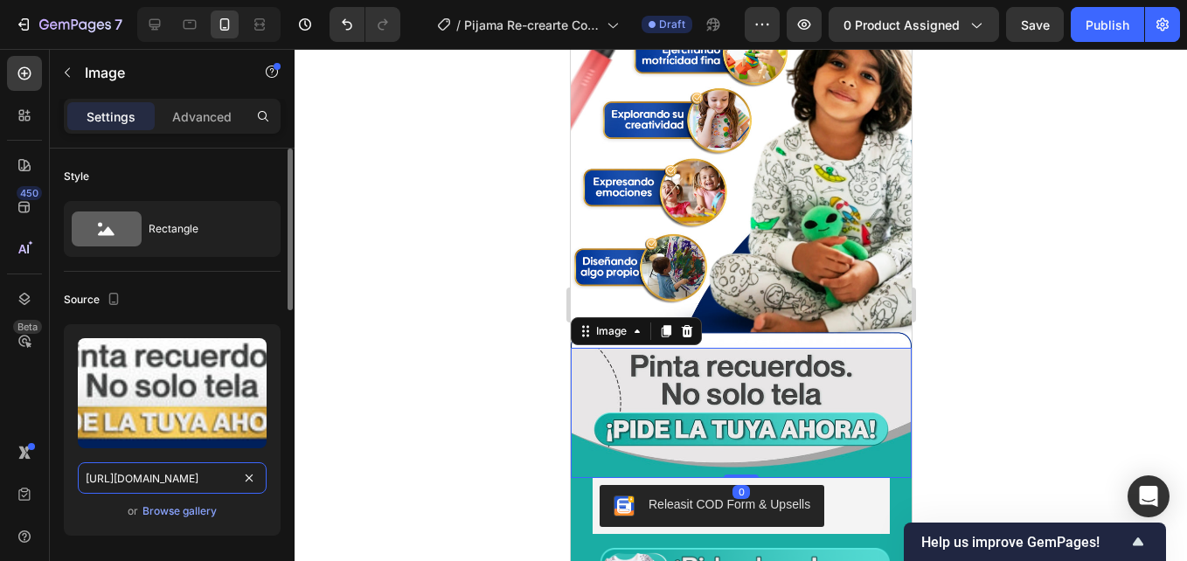
scroll to position [0, 261]
type input "[URL][DOMAIN_NAME]"
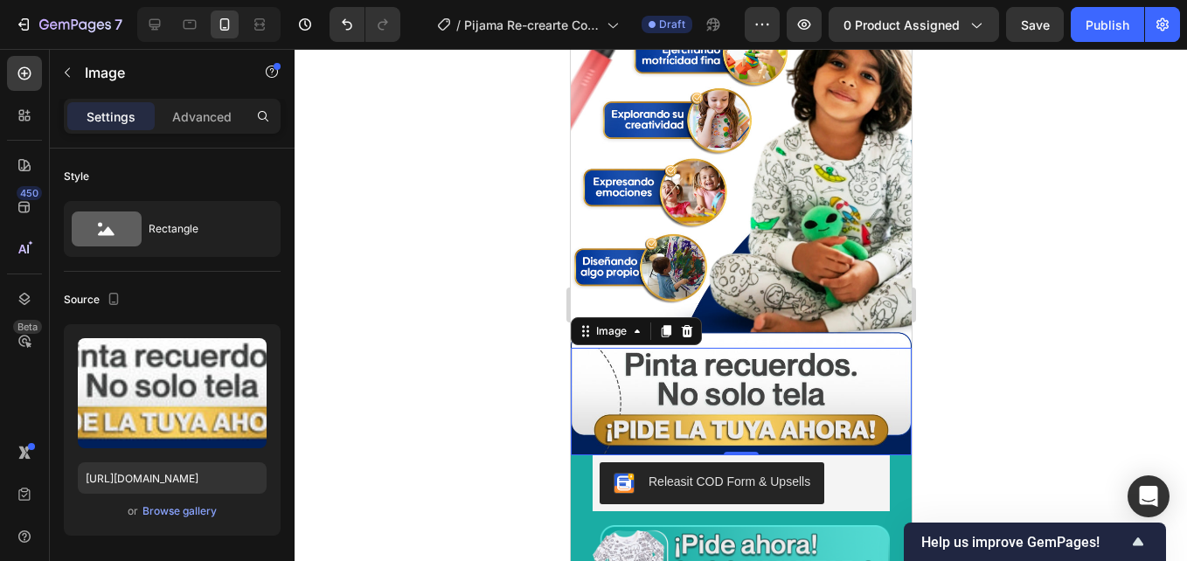
click at [372, 303] on div at bounding box center [741, 305] width 893 height 512
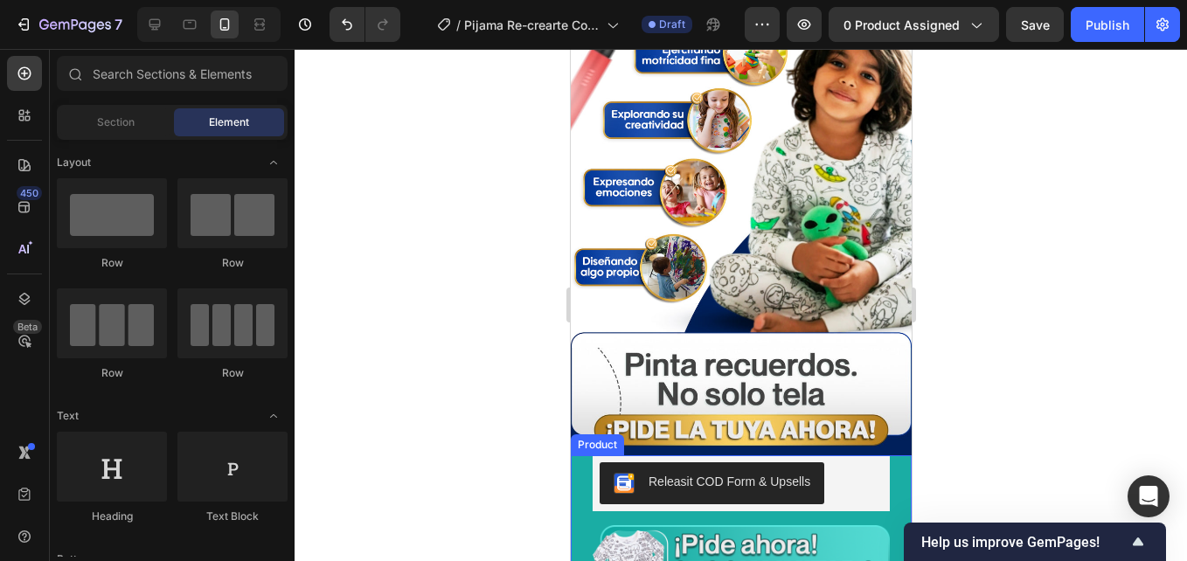
click at [587, 456] on div "Releasit COD Form & Upsells Releasit COD Form & Upsells" at bounding box center [740, 484] width 341 height 56
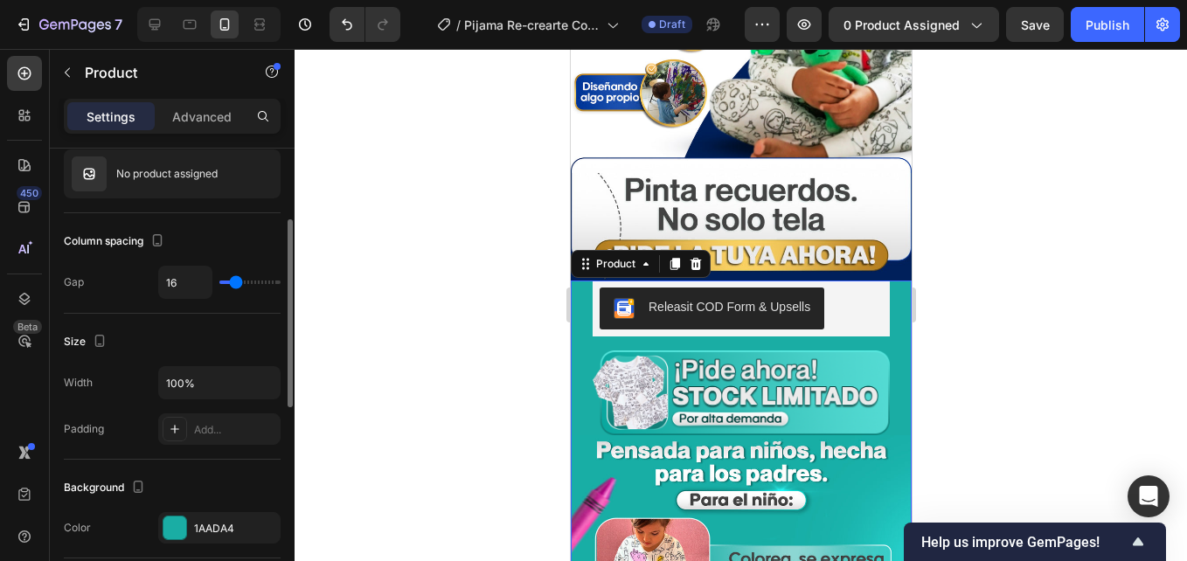
scroll to position [262, 0]
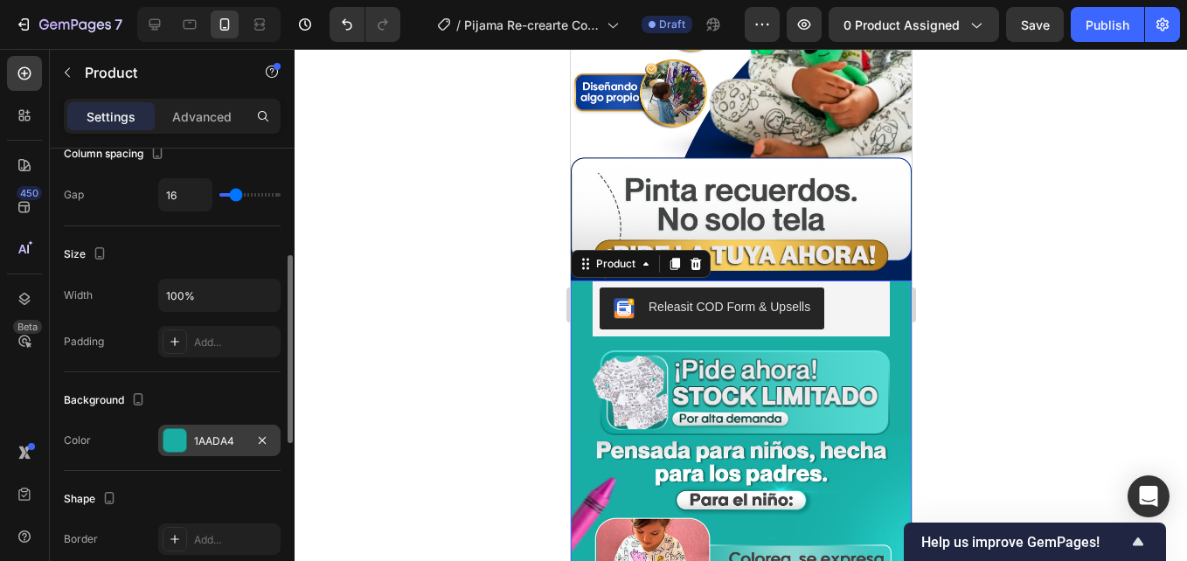
click at [160, 440] on div "1AADA4" at bounding box center [219, 440] width 122 height 31
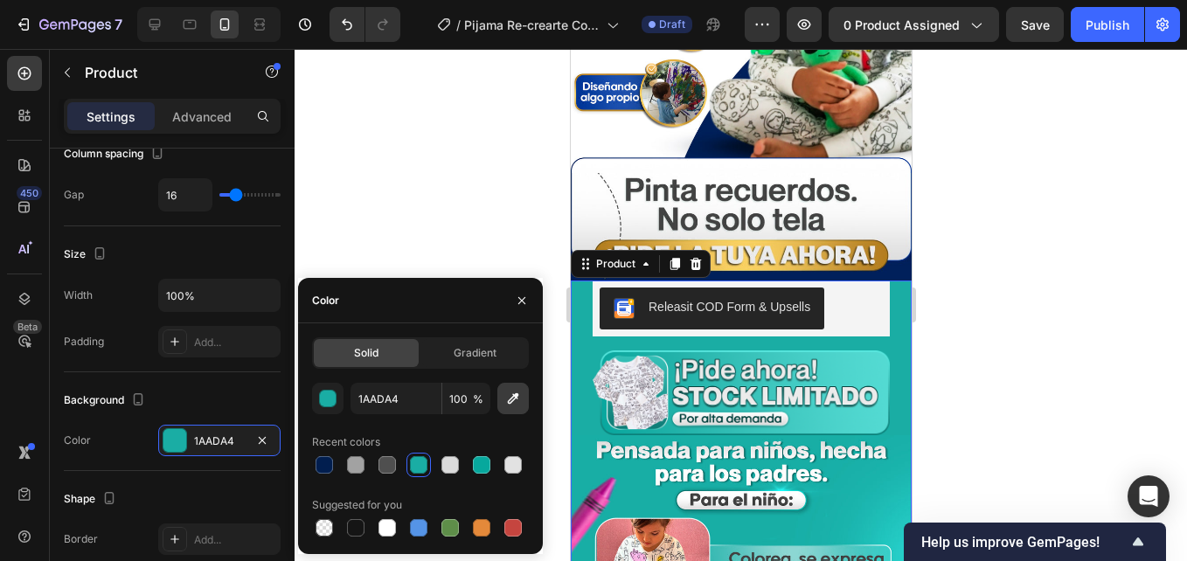
click at [511, 400] on icon "button" at bounding box center [512, 398] width 17 height 17
type input "03205B"
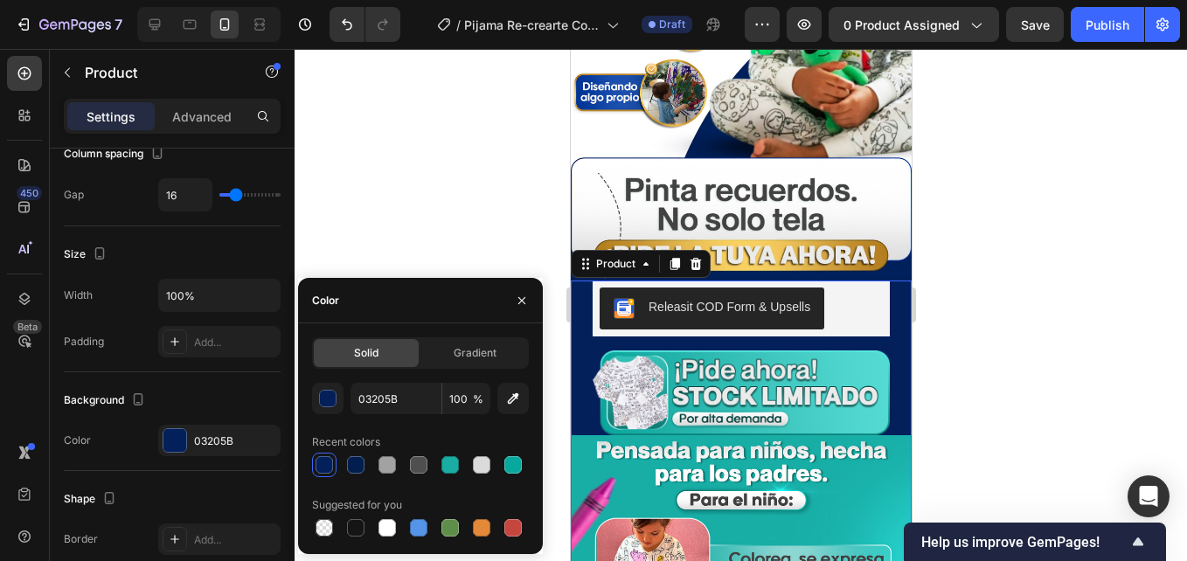
click at [457, 149] on div at bounding box center [741, 305] width 893 height 512
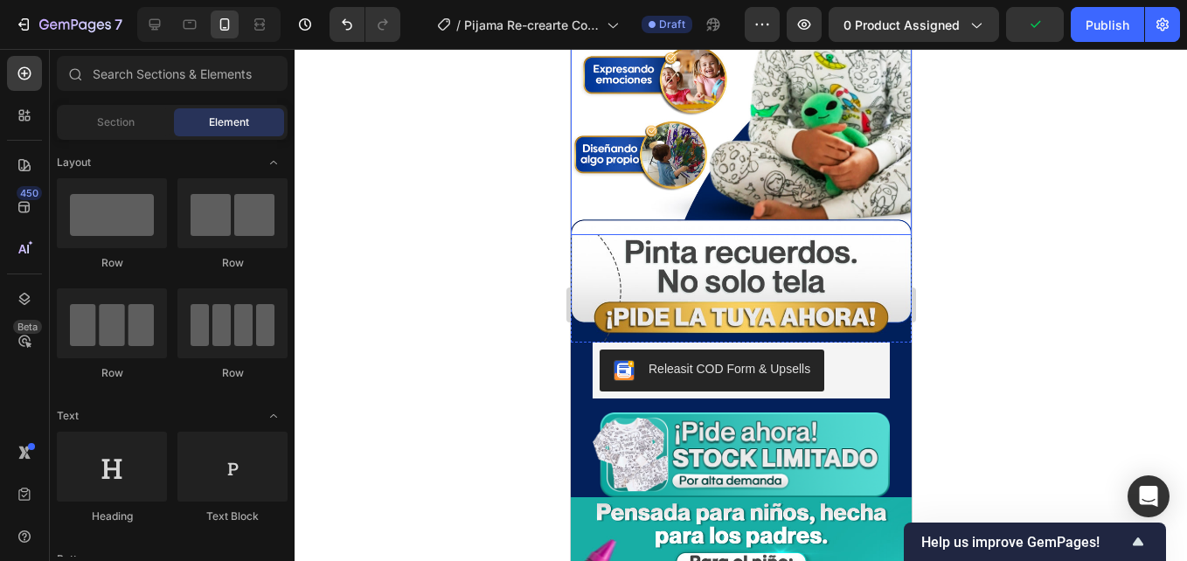
scroll to position [3148, 0]
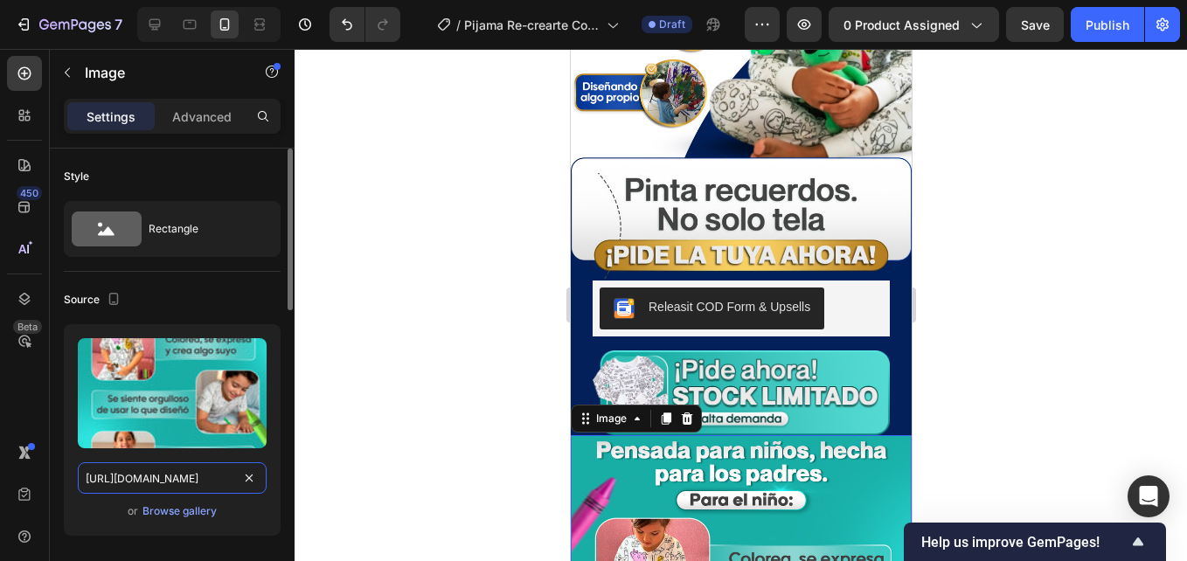
click at [221, 486] on input "[URL][DOMAIN_NAME]" at bounding box center [172, 478] width 189 height 31
click at [463, 436] on div at bounding box center [741, 305] width 893 height 512
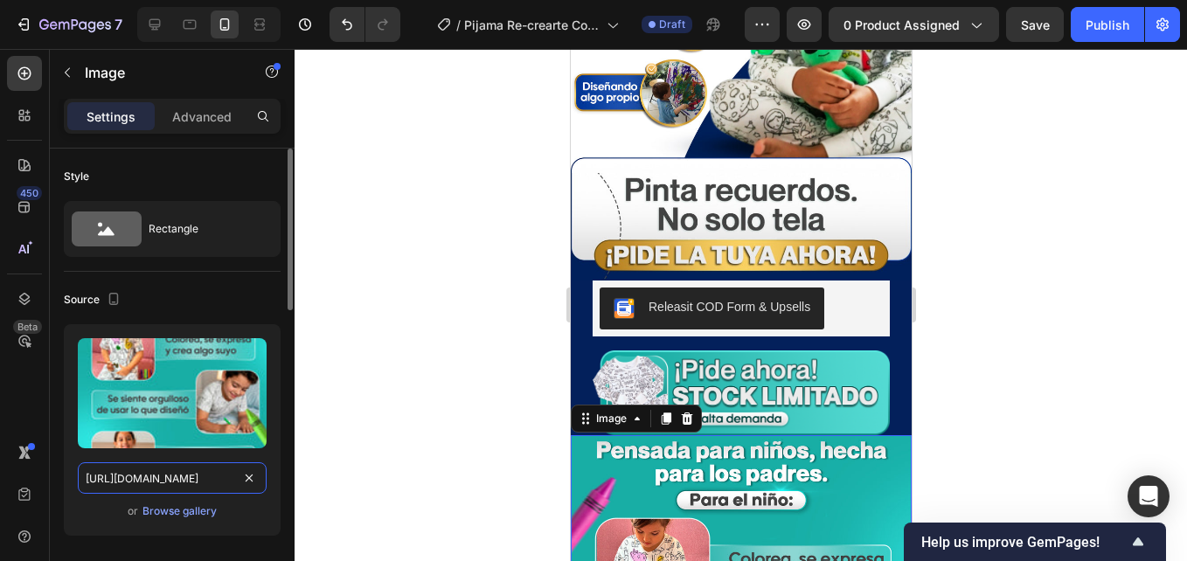
click at [164, 491] on input "[URL][DOMAIN_NAME]" at bounding box center [172, 478] width 189 height 31
paste input "post_7.jpg?v=1759118298"
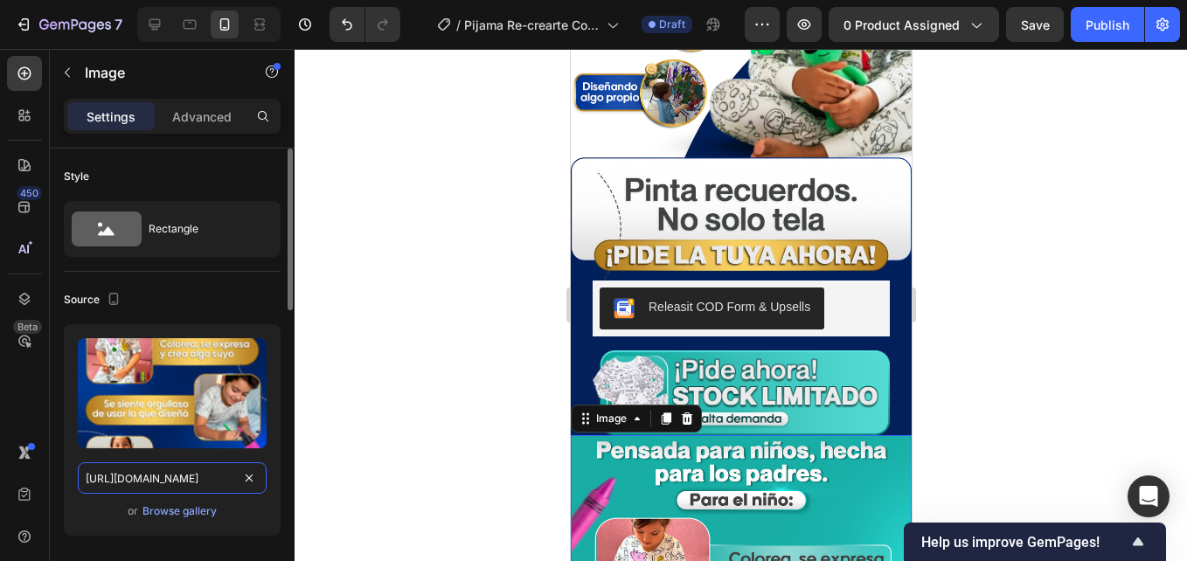
type input "[URL][DOMAIN_NAME]"
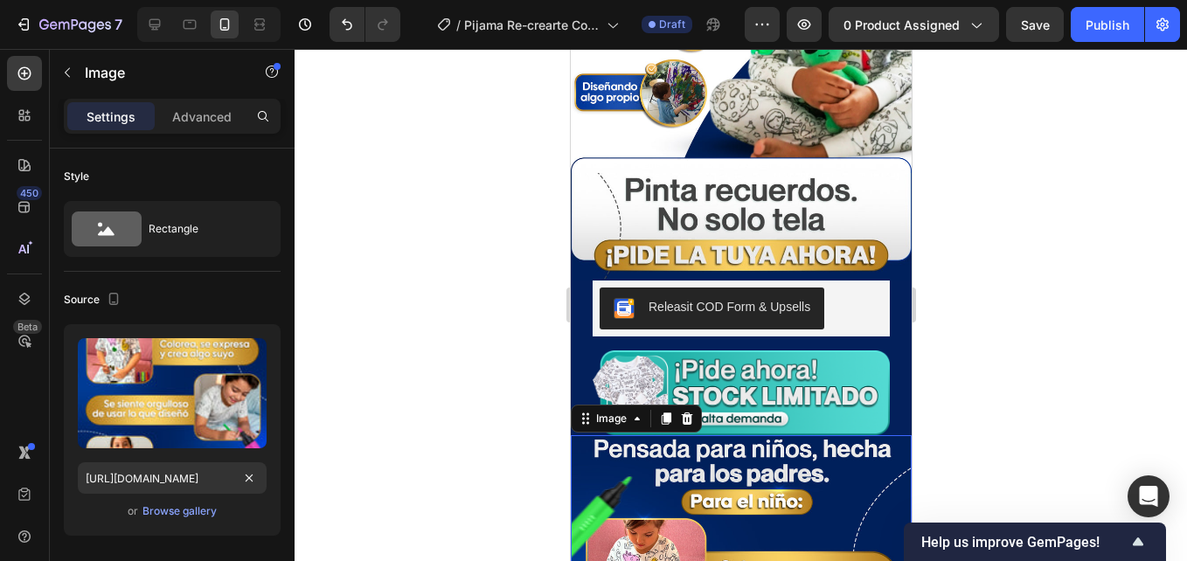
scroll to position [0, 0]
click at [396, 313] on div at bounding box center [741, 305] width 893 height 512
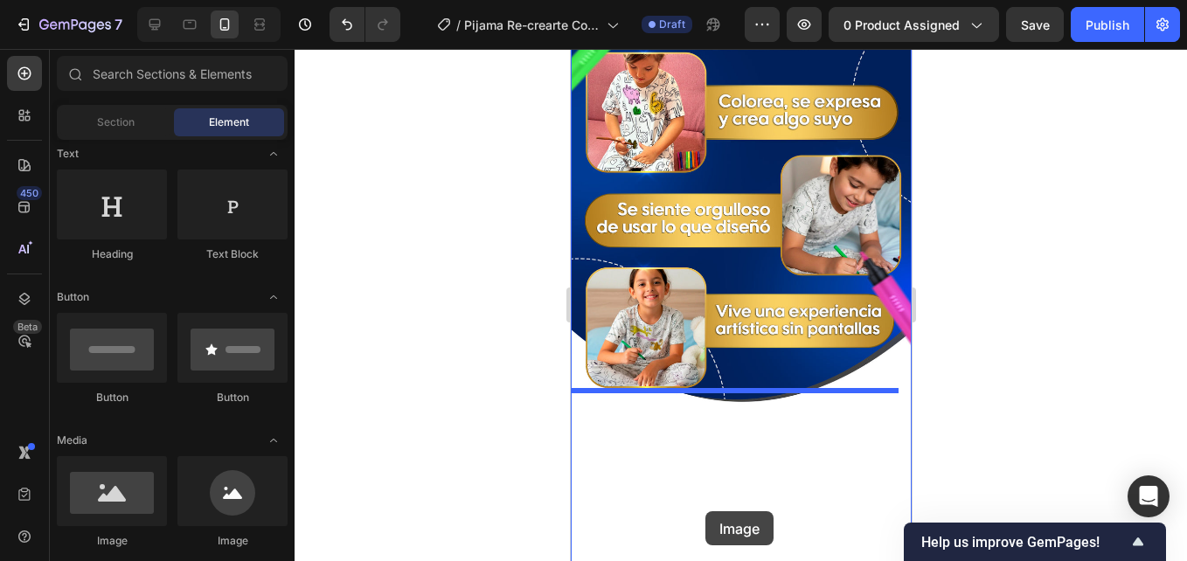
scroll to position [3597, 0]
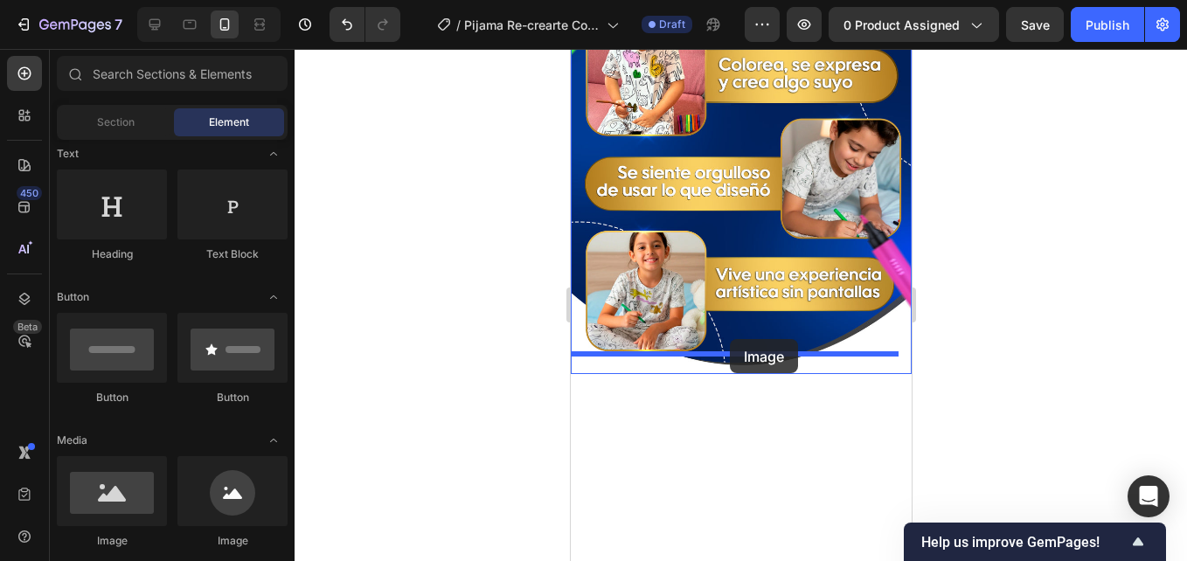
drag, startPoint x: 719, startPoint y: 518, endPoint x: 729, endPoint y: 339, distance: 178.7
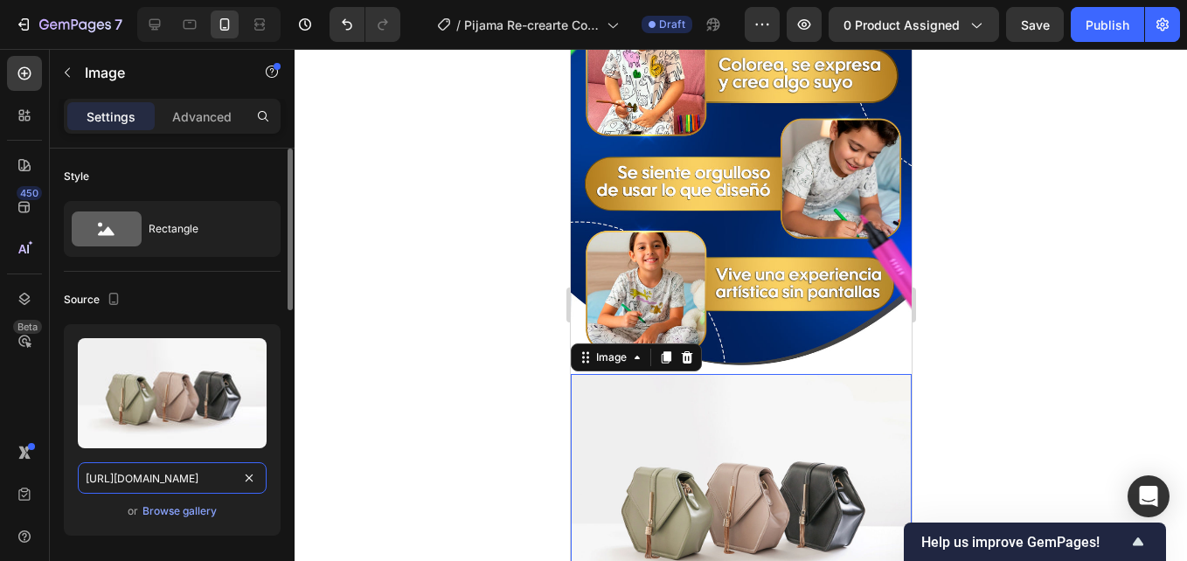
click at [146, 469] on input "[URL][DOMAIN_NAME]" at bounding box center [172, 478] width 189 height 31
paste input "0668/7414/6893/files/post_8.jpg?v=1759118298"
type input "[URL][DOMAIN_NAME]"
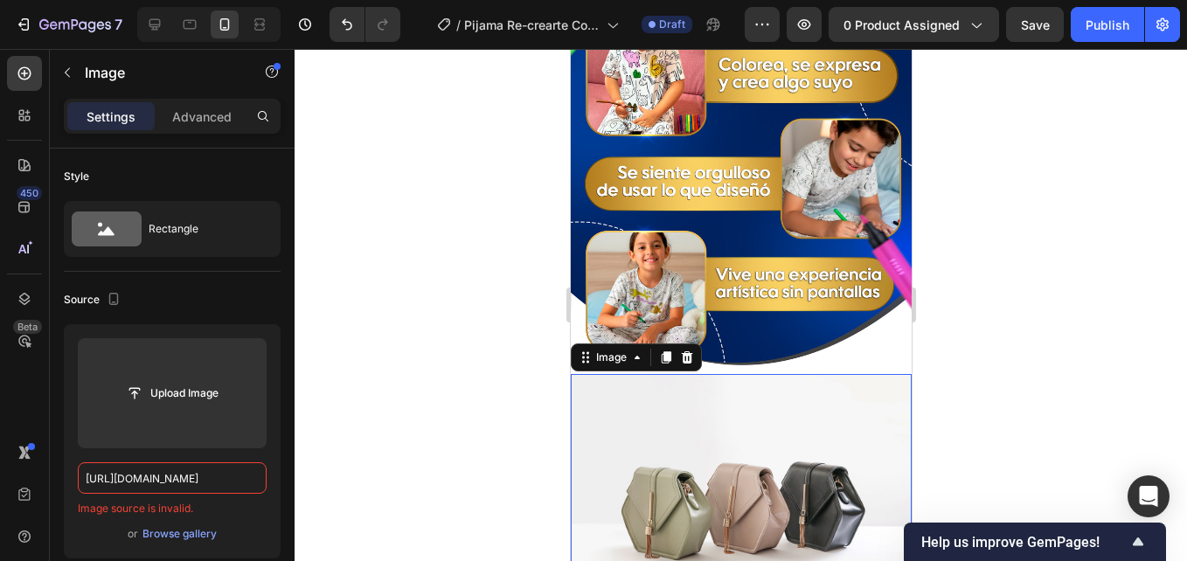
click at [479, 330] on div at bounding box center [741, 305] width 893 height 512
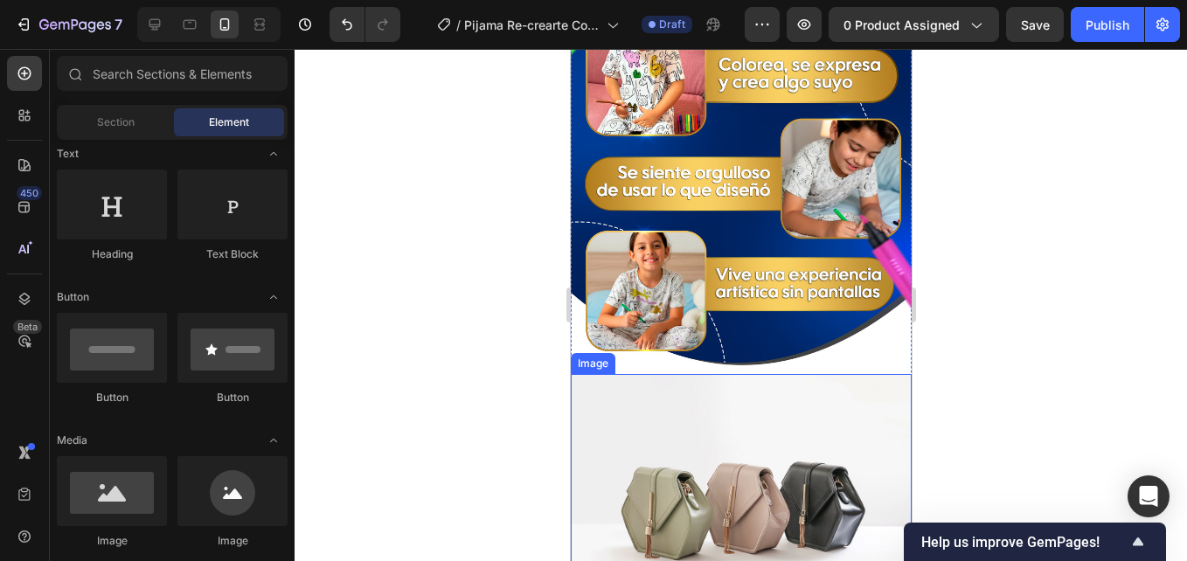
click at [695, 416] on img at bounding box center [740, 502] width 341 height 256
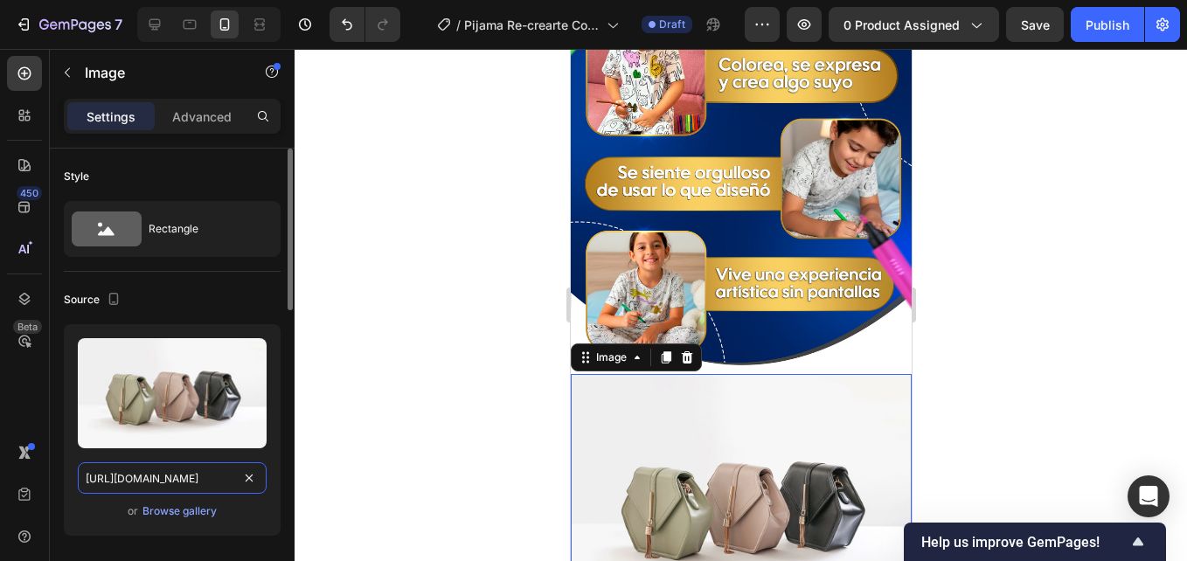
click at [170, 470] on input "[URL][DOMAIN_NAME]" at bounding box center [172, 478] width 189 height 31
paste input "0668/7414/6893/files/post_8.jpg?v=1759118298"
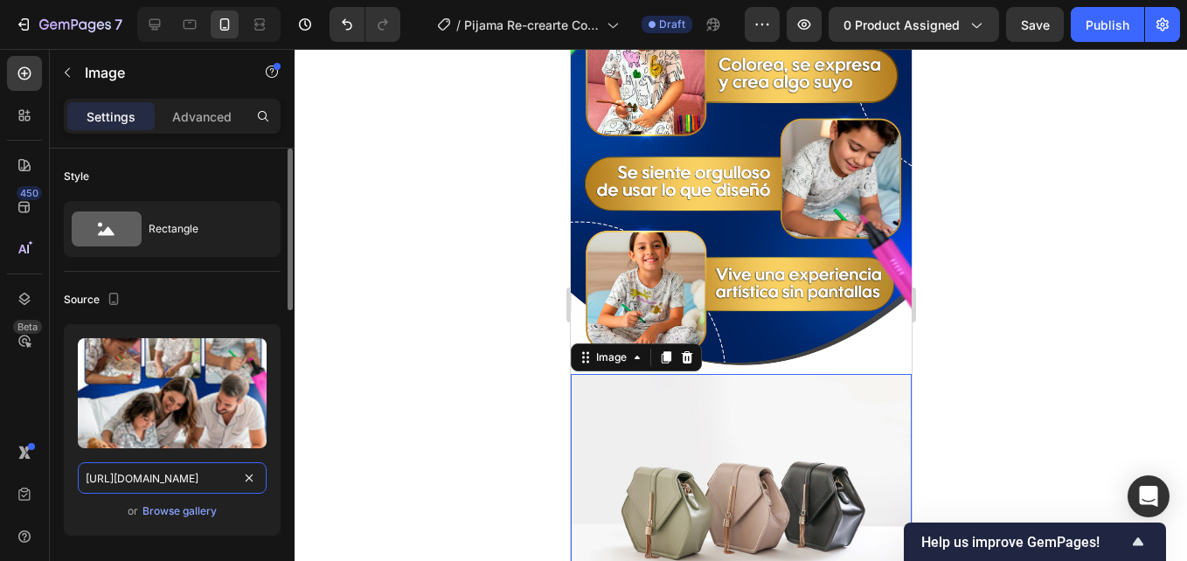
type input "[URL][DOMAIN_NAME]"
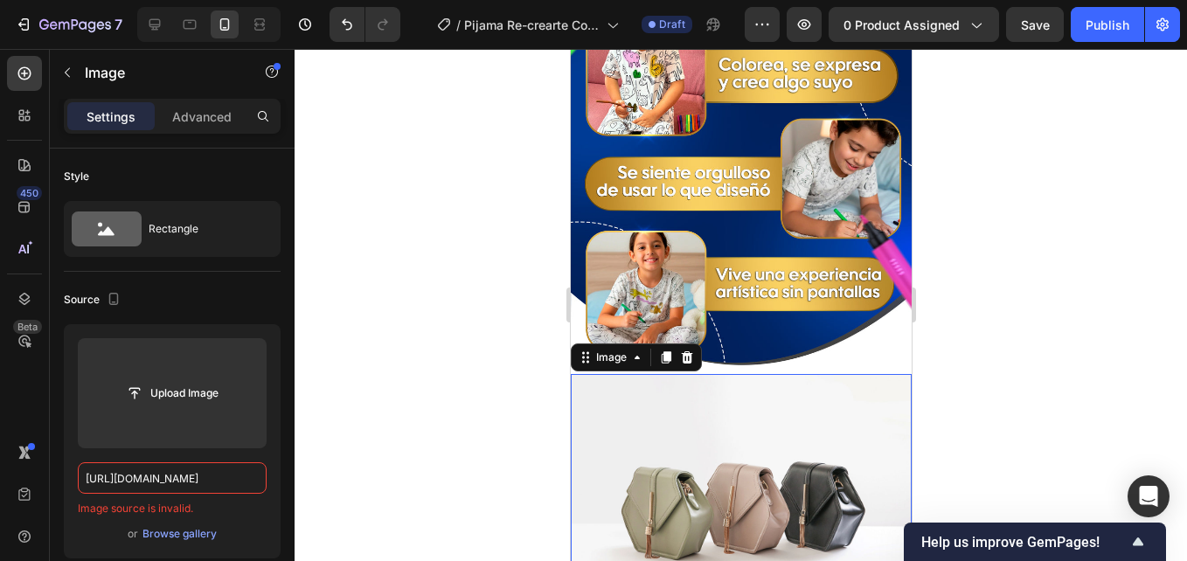
scroll to position [0, 0]
click at [456, 283] on div at bounding box center [741, 305] width 893 height 512
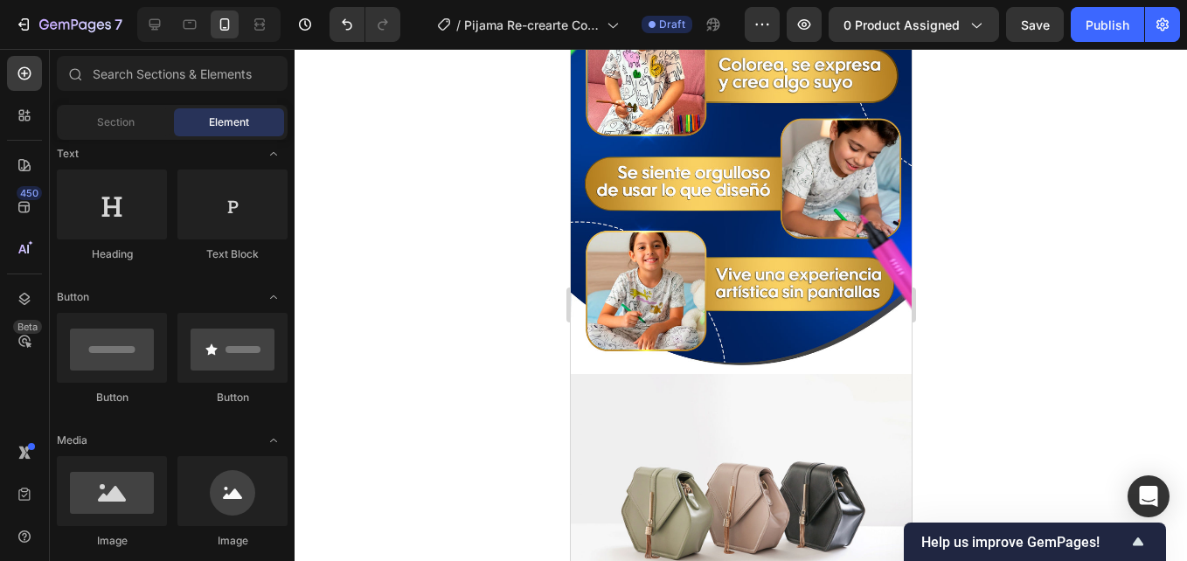
click at [464, 253] on div at bounding box center [741, 305] width 893 height 512
click at [663, 428] on img at bounding box center [740, 502] width 341 height 256
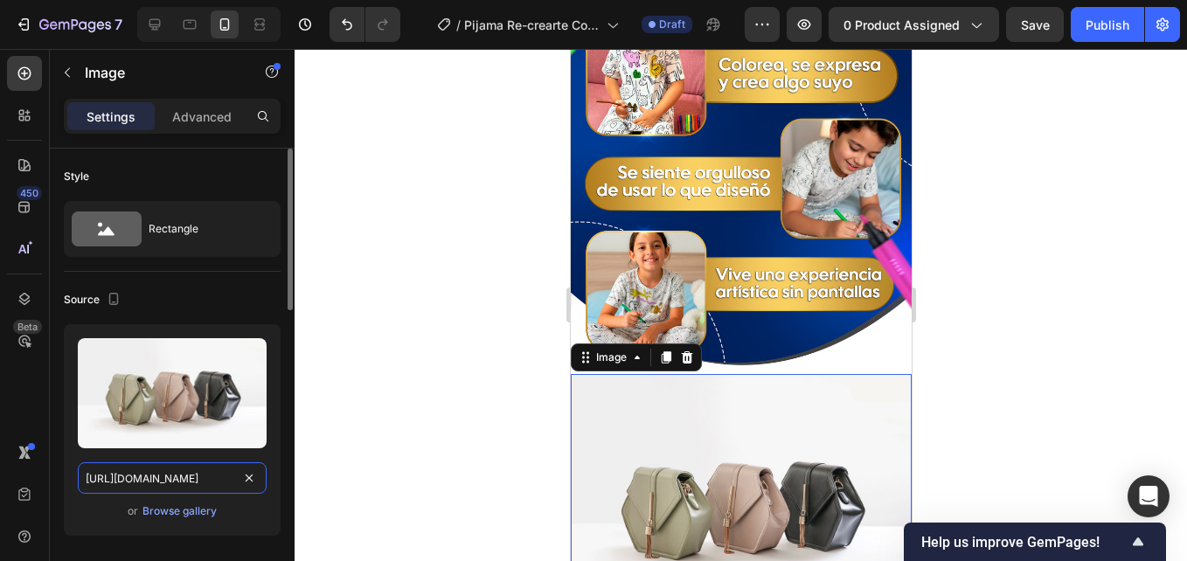
click at [144, 480] on input "[URL][DOMAIN_NAME]" at bounding box center [172, 478] width 189 height 31
paste input "0668/7414/6893/files/post_8.jpg?v=1759118298"
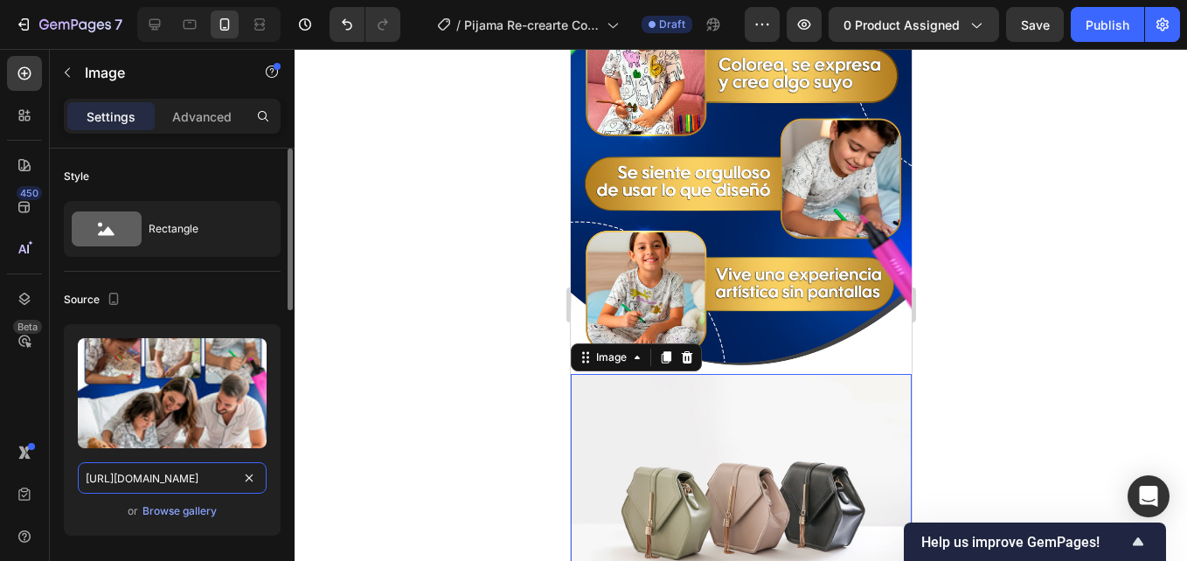
scroll to position [0, 254]
type input "[URL][DOMAIN_NAME]"
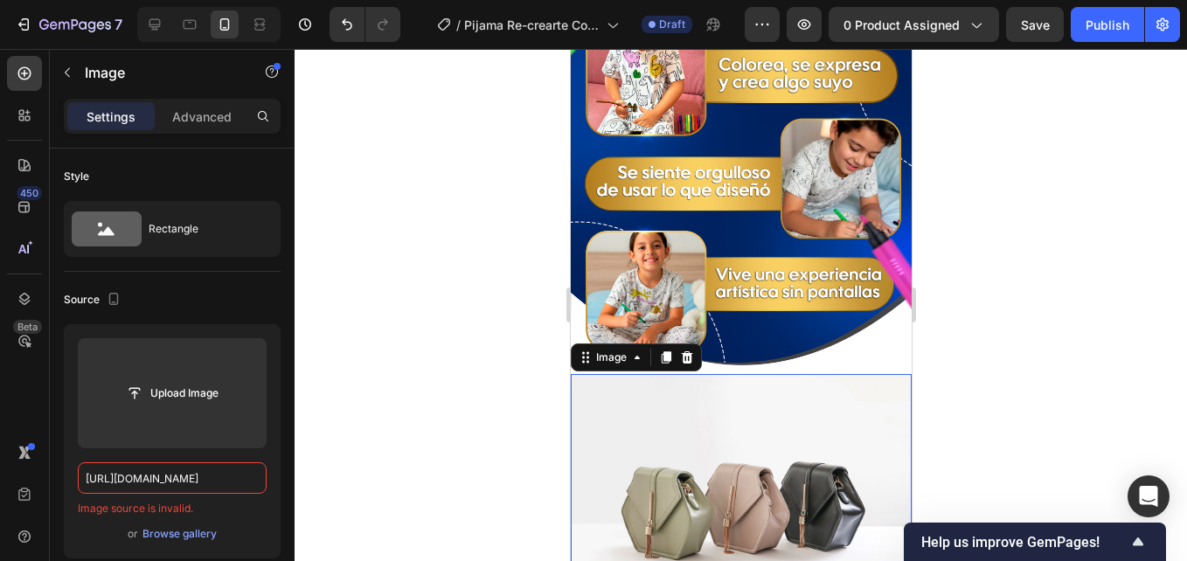
drag, startPoint x: 1001, startPoint y: 216, endPoint x: 929, endPoint y: 228, distance: 72.7
click at [1002, 216] on div at bounding box center [741, 305] width 893 height 512
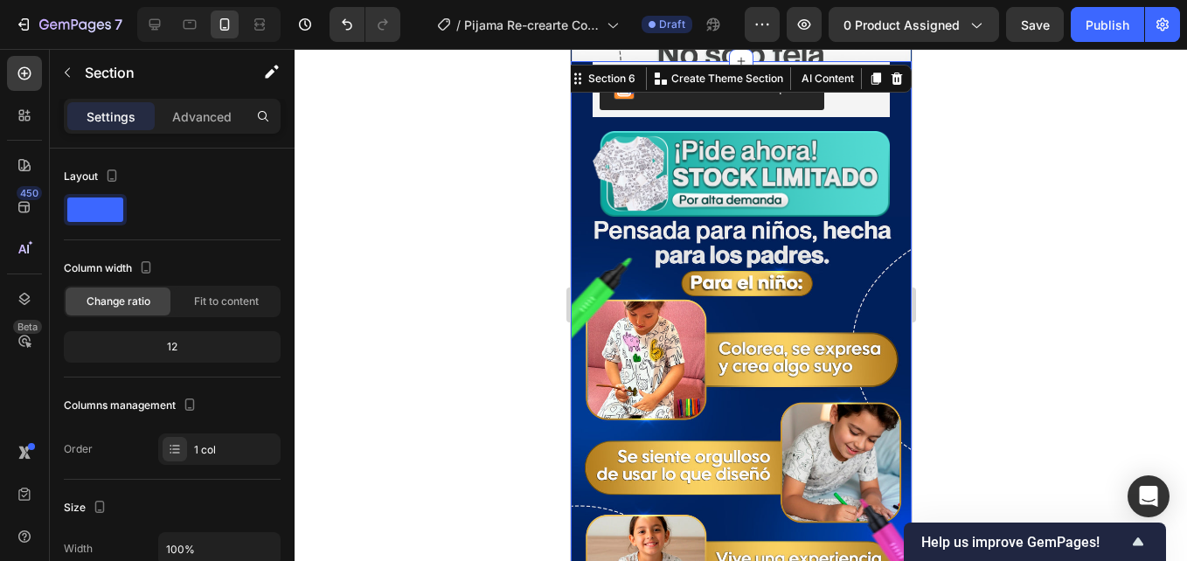
scroll to position [3160, 0]
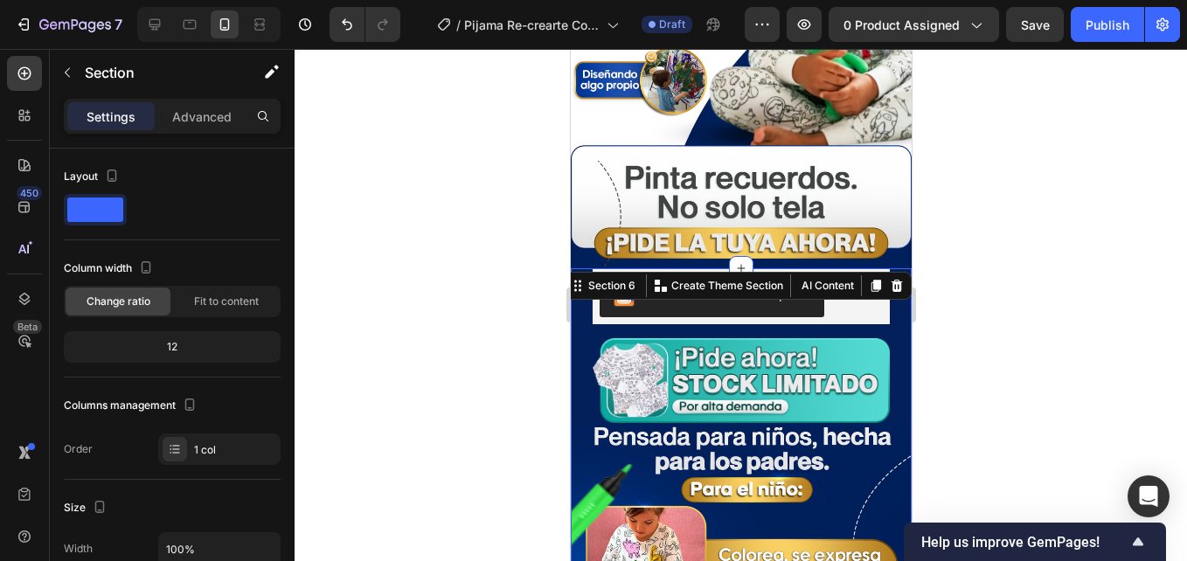
click at [887, 272] on div "Section 6 You can create reusable sections Create Theme Section AI Content Writ…" at bounding box center [736, 286] width 349 height 28
click at [891, 275] on div at bounding box center [896, 285] width 21 height 21
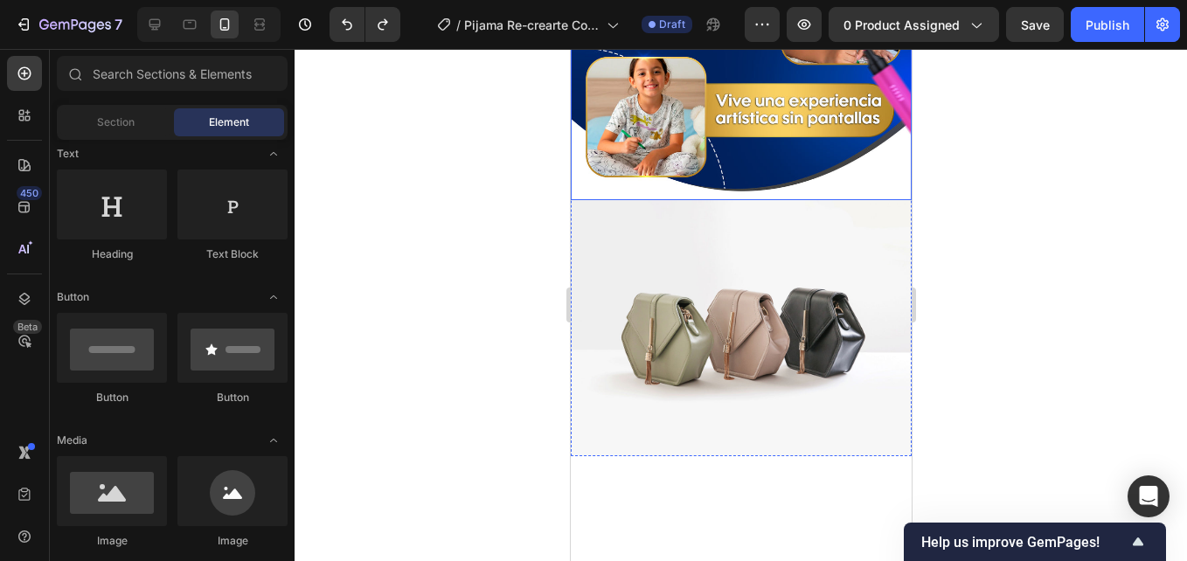
scroll to position [3772, 0]
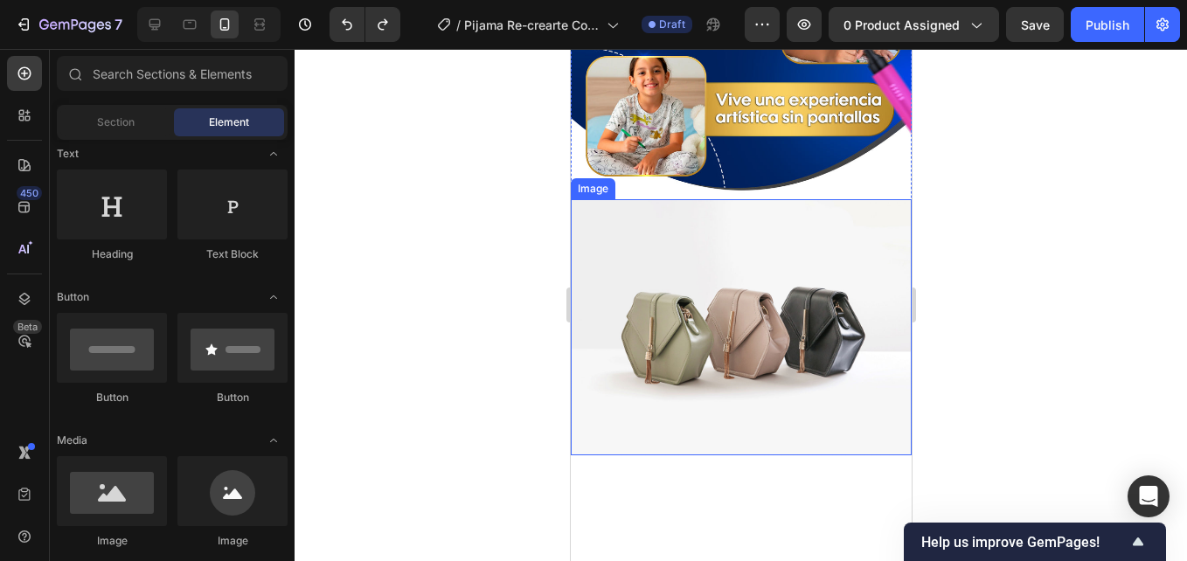
click at [751, 313] on img at bounding box center [740, 327] width 341 height 256
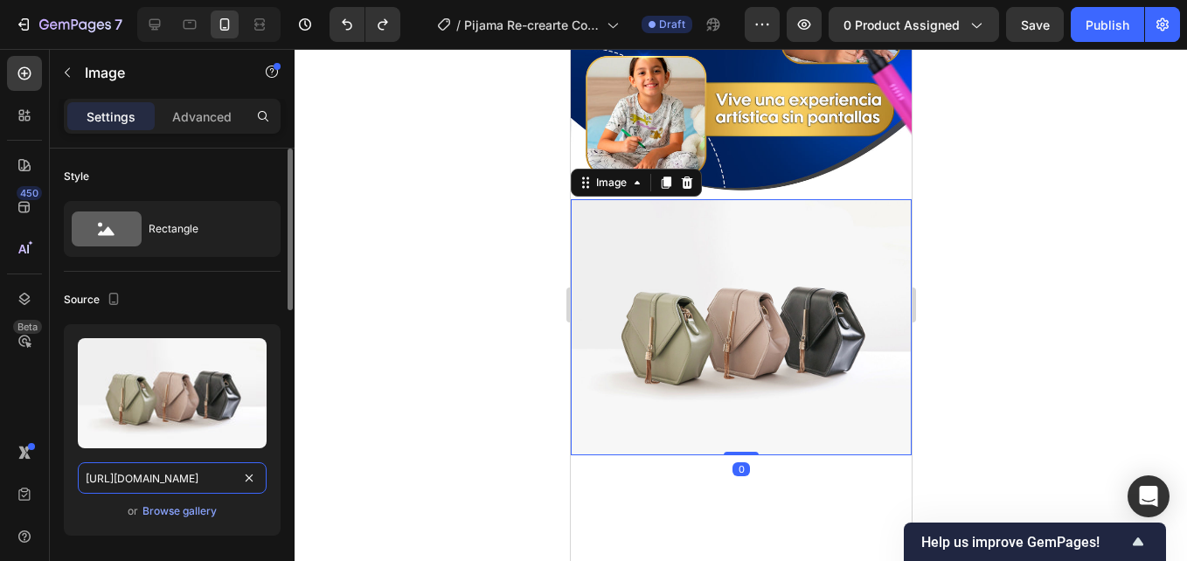
click at [118, 478] on input "[URL][DOMAIN_NAME]" at bounding box center [172, 478] width 189 height 31
paste input "0668/7414/6893/files/post_8.jpg?v=1759118298"
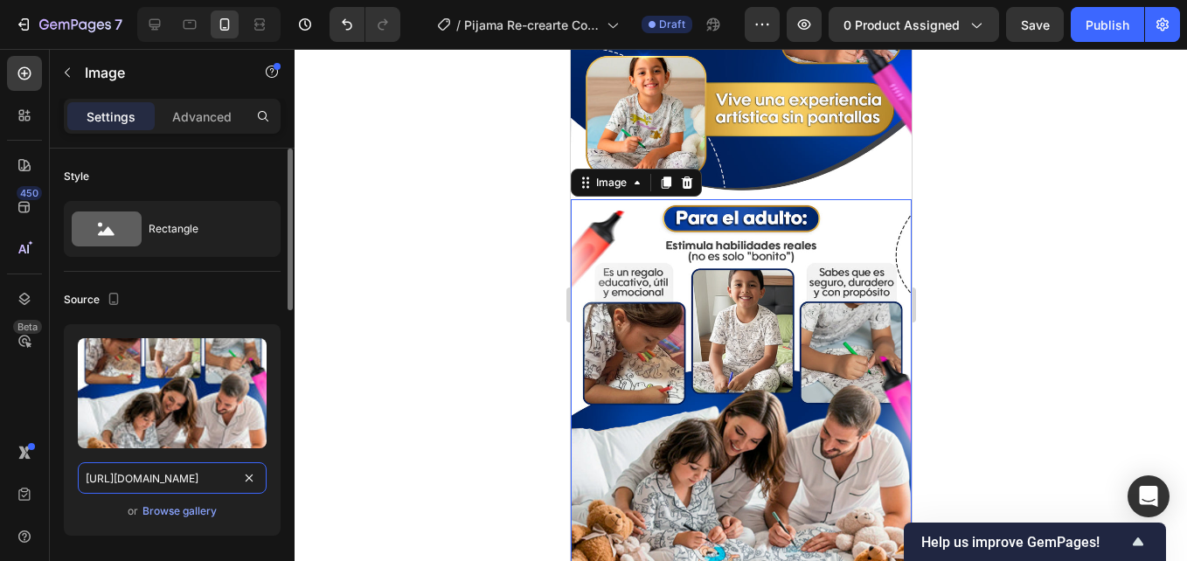
type input "[URL][DOMAIN_NAME]"
click at [432, 285] on div at bounding box center [741, 305] width 893 height 512
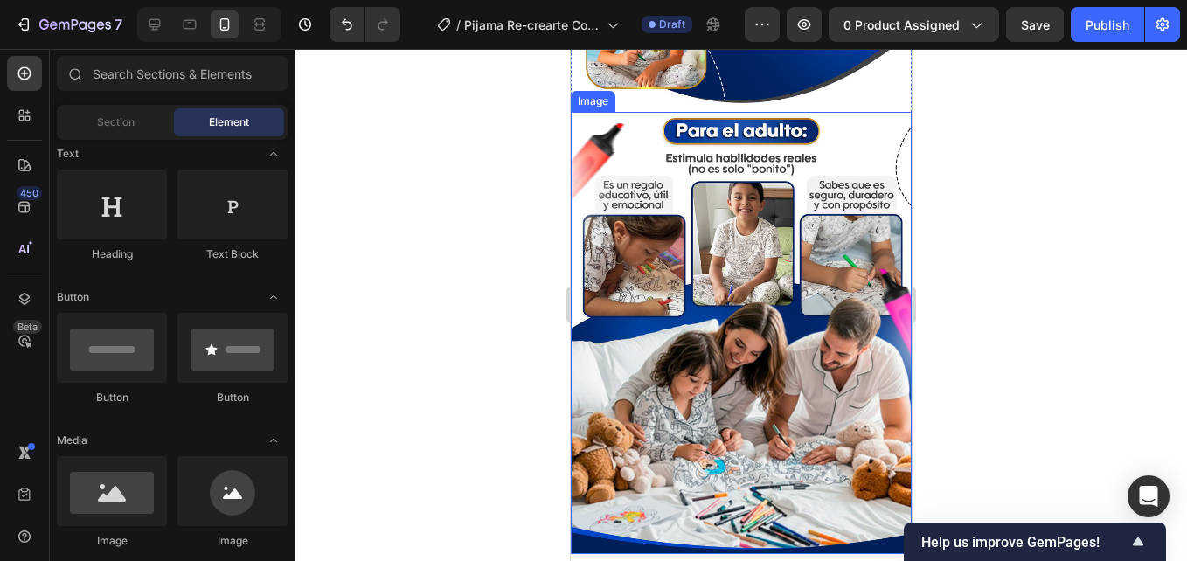
scroll to position [3772, 0]
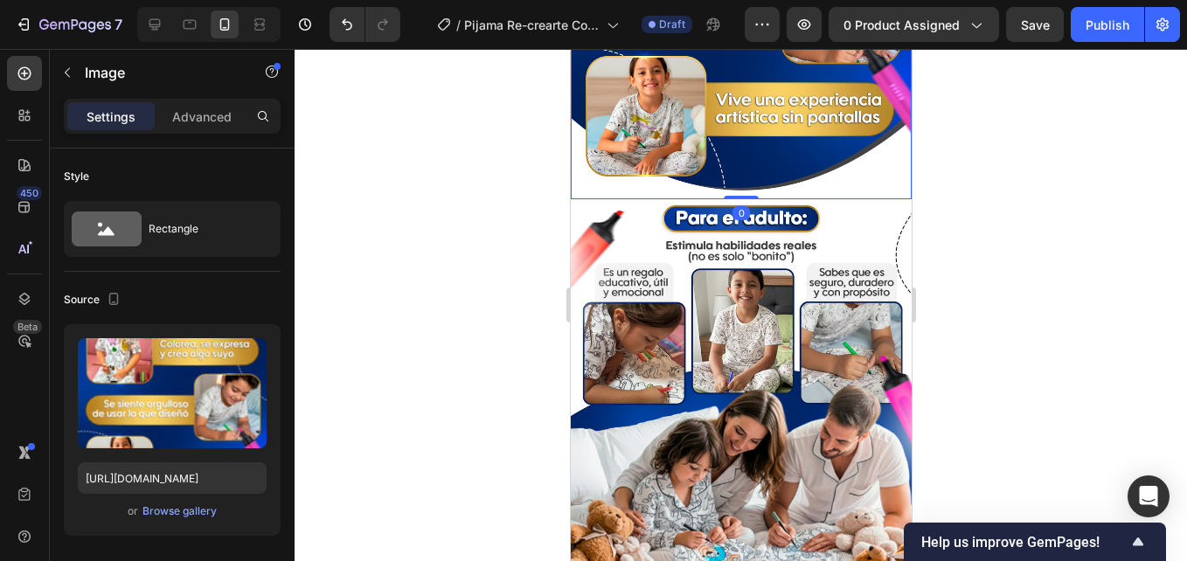
click at [1018, 143] on div at bounding box center [741, 305] width 893 height 512
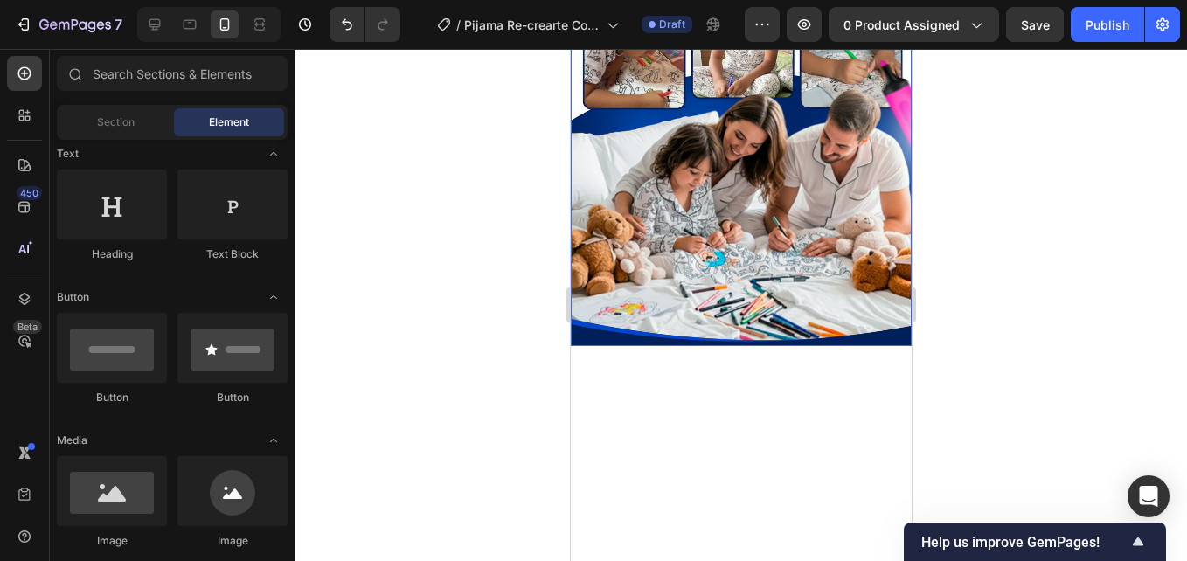
scroll to position [4034, 0]
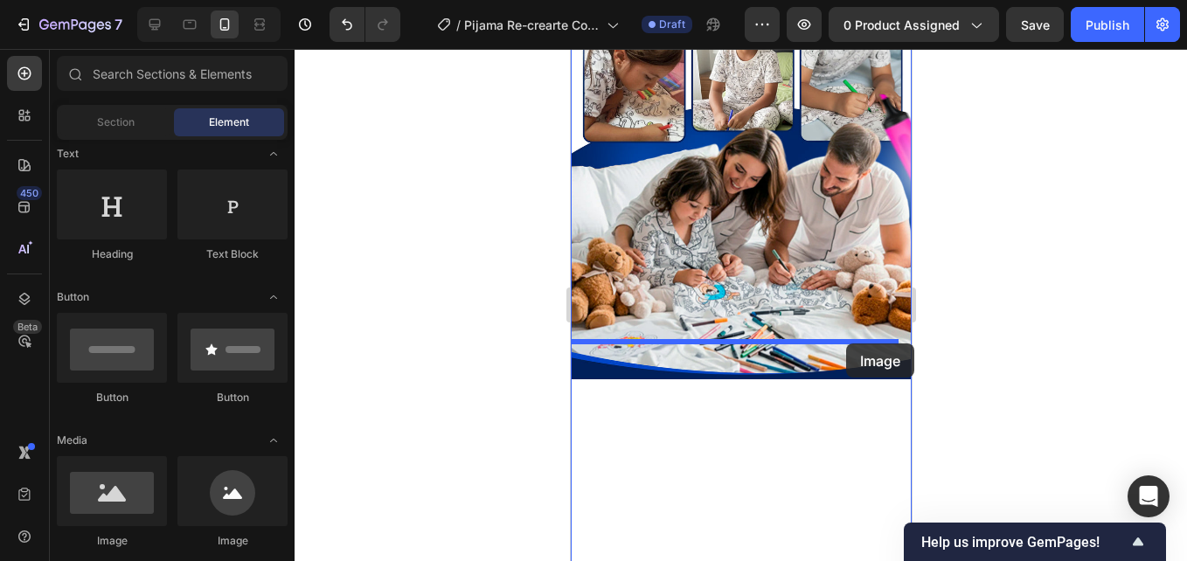
drag, startPoint x: 774, startPoint y: 518, endPoint x: 846, endPoint y: 343, distance: 189.3
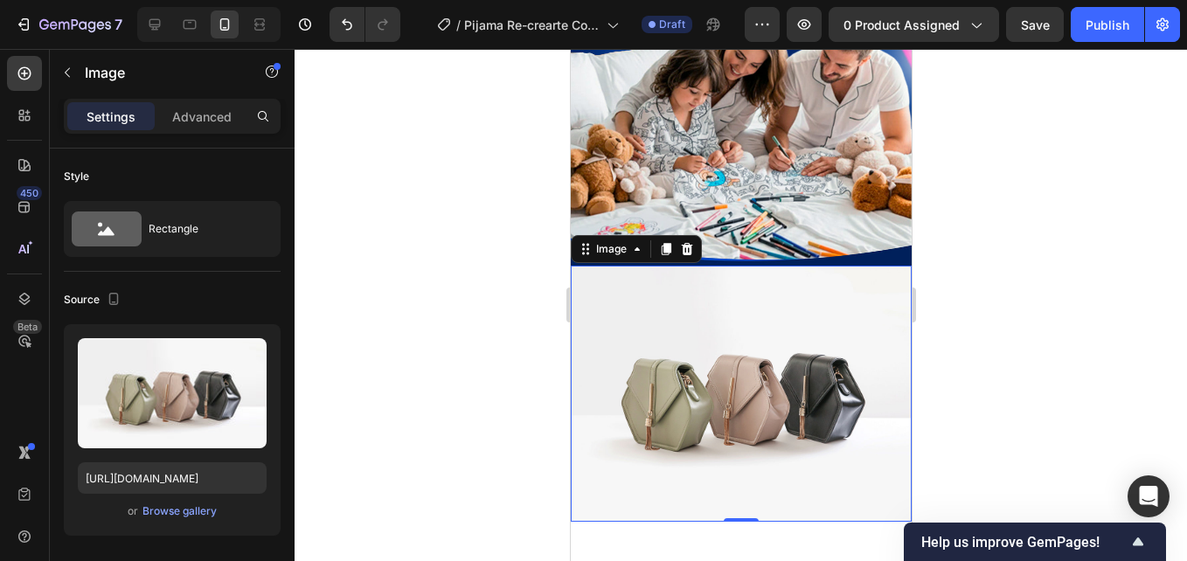
scroll to position [4384, 0]
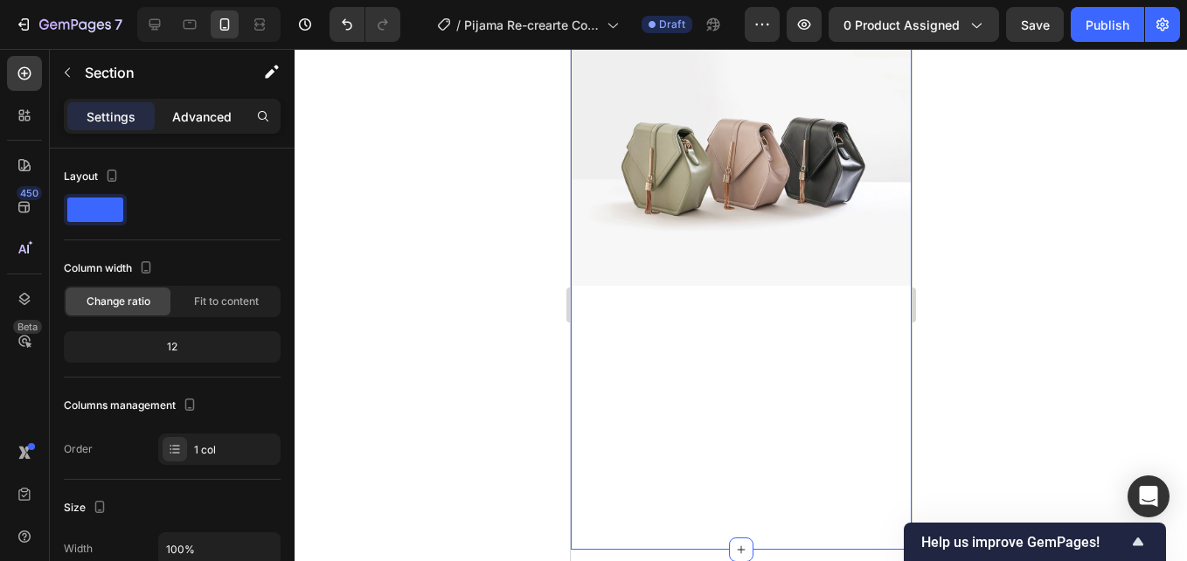
click at [205, 118] on p "Advanced" at bounding box center [201, 117] width 59 height 18
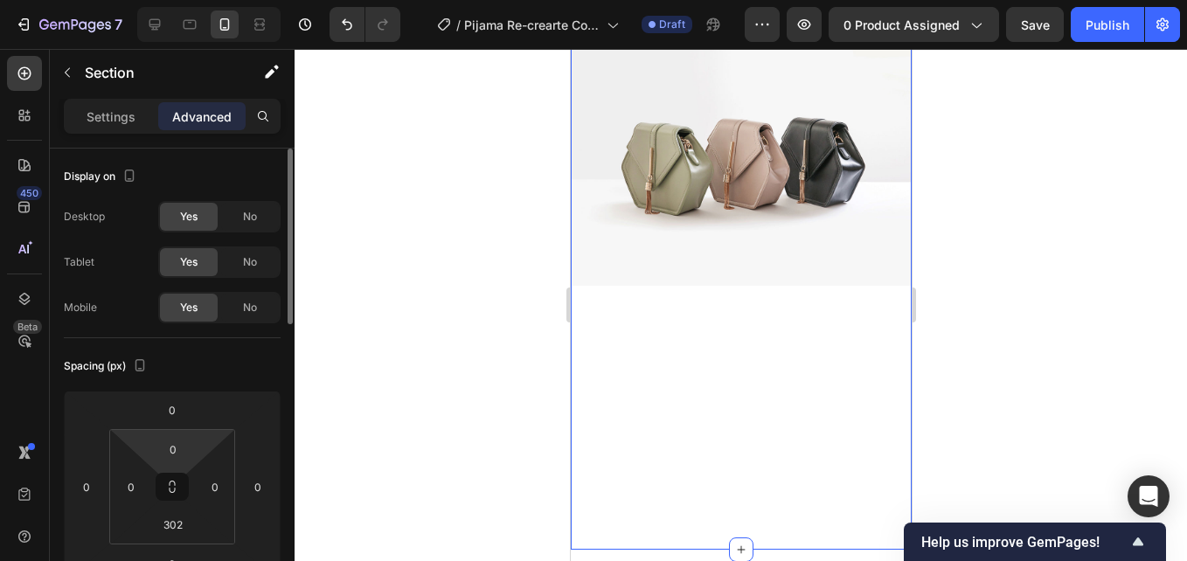
scroll to position [175, 0]
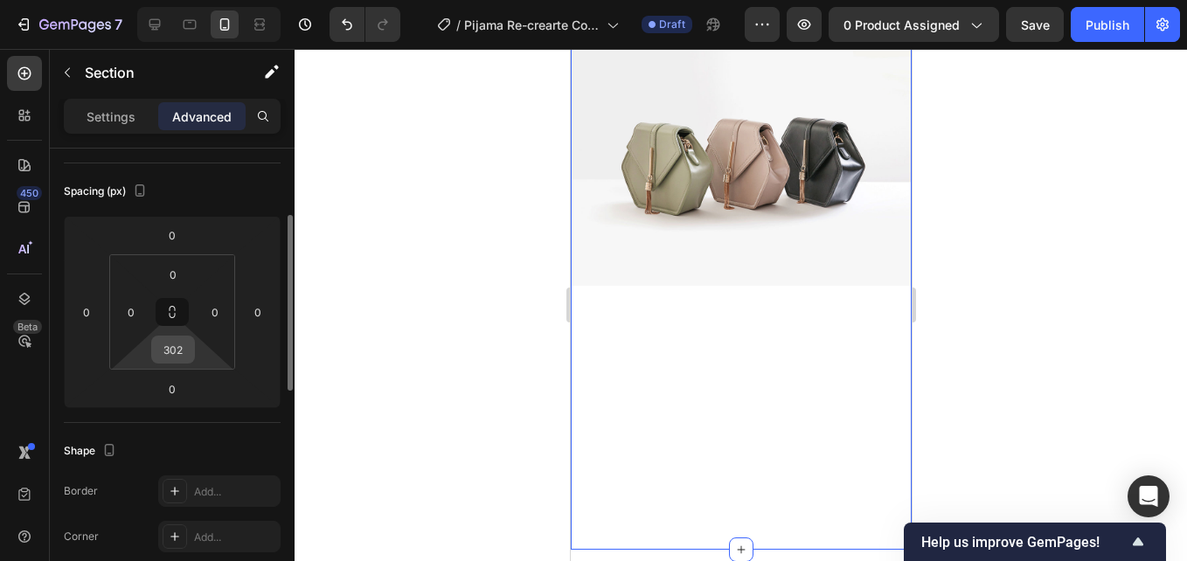
click at [181, 336] on div "302" at bounding box center [173, 350] width 44 height 28
click at [176, 344] on input "302" at bounding box center [173, 350] width 35 height 26
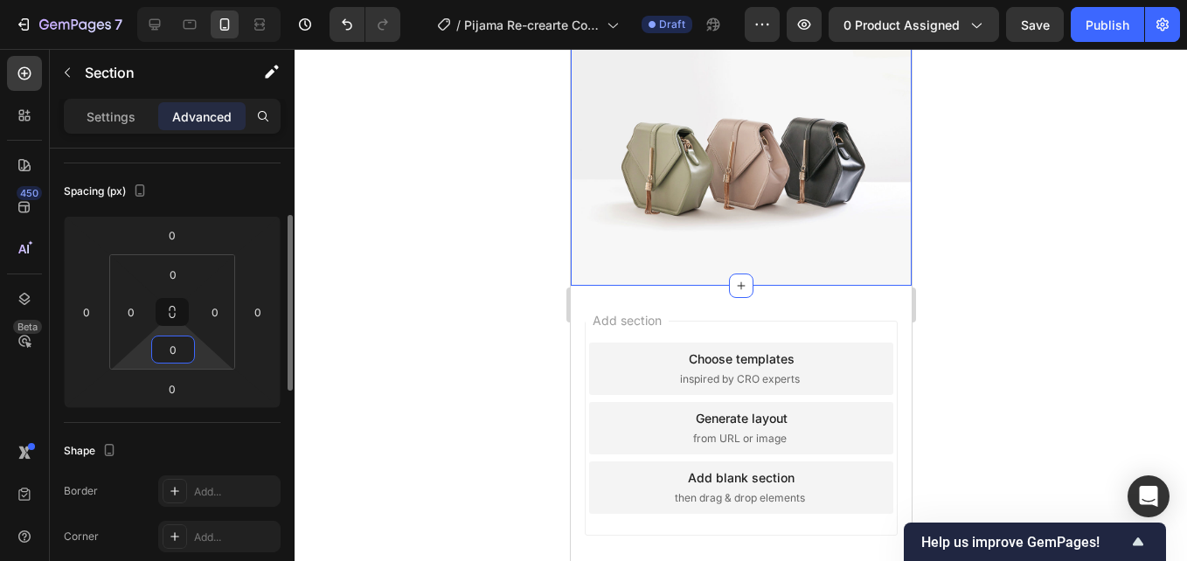
type input "0"
click at [422, 268] on div at bounding box center [741, 305] width 893 height 512
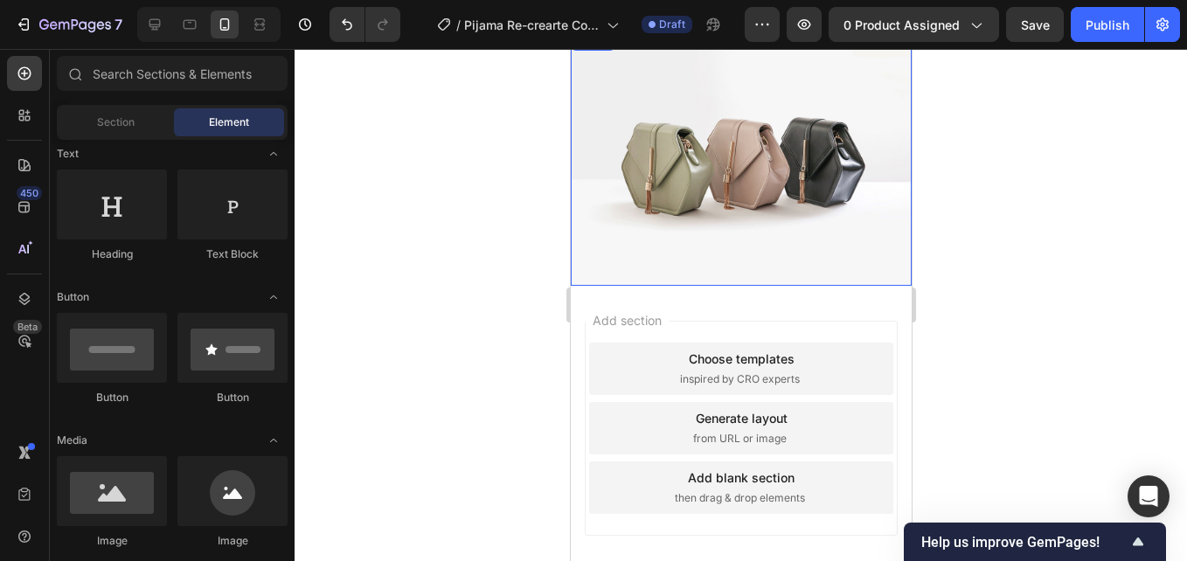
click at [709, 212] on img at bounding box center [740, 158] width 341 height 256
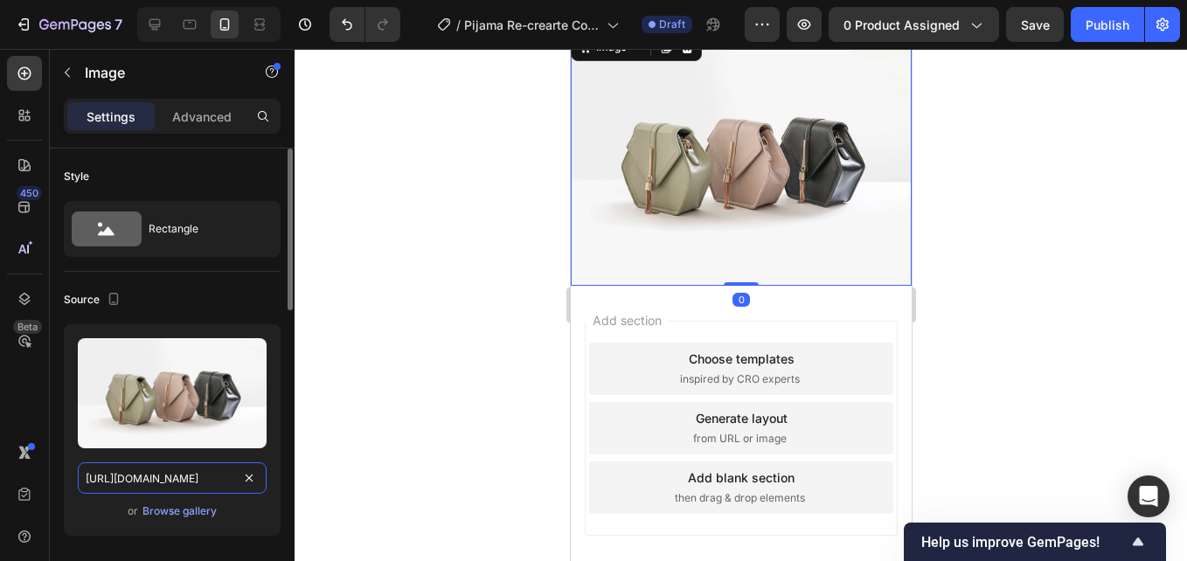
click at [179, 471] on input "[URL][DOMAIN_NAME]" at bounding box center [172, 478] width 189 height 31
paste input "0668/7414/6893/files/post_8.jpg?v=1759118298"
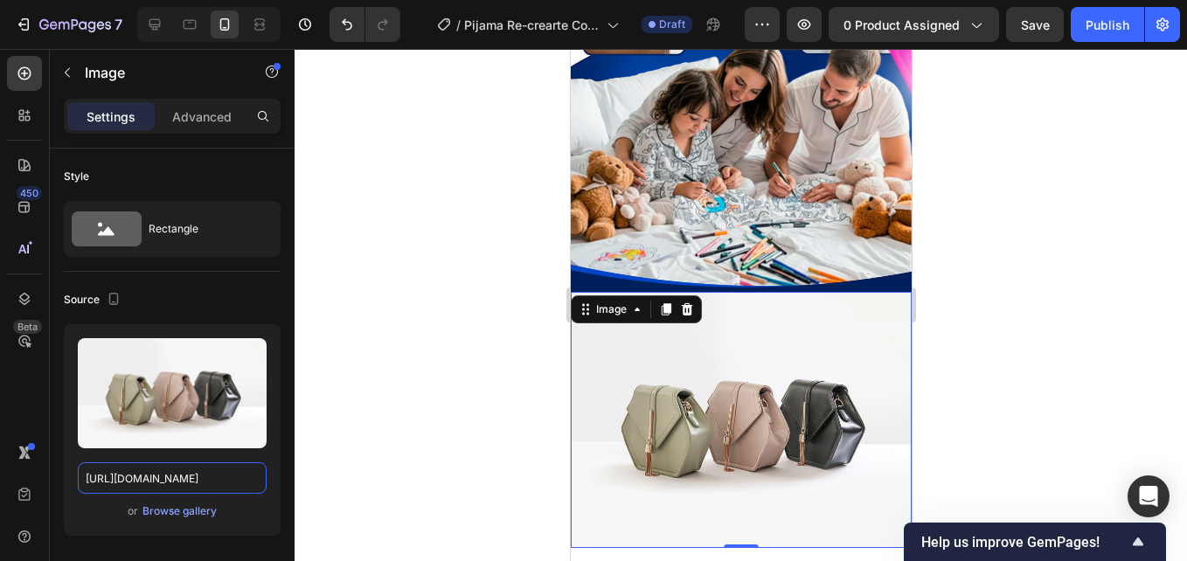
scroll to position [0, 0]
paste input "0668/7414/6893/files/post_9.jpg?v=1759118298"
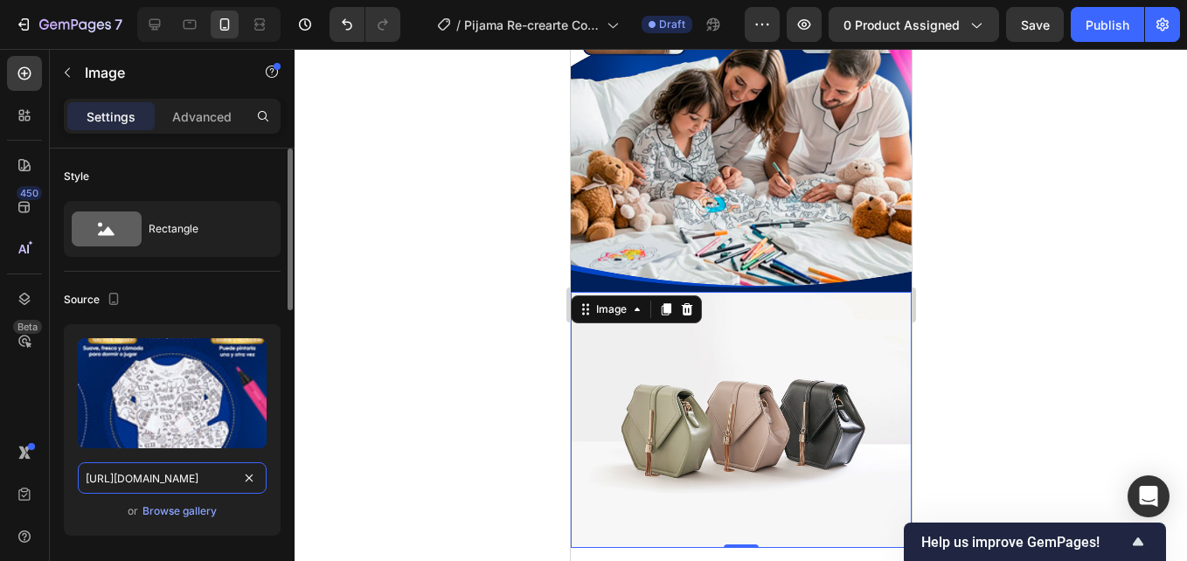
type input "[URL][DOMAIN_NAME]"
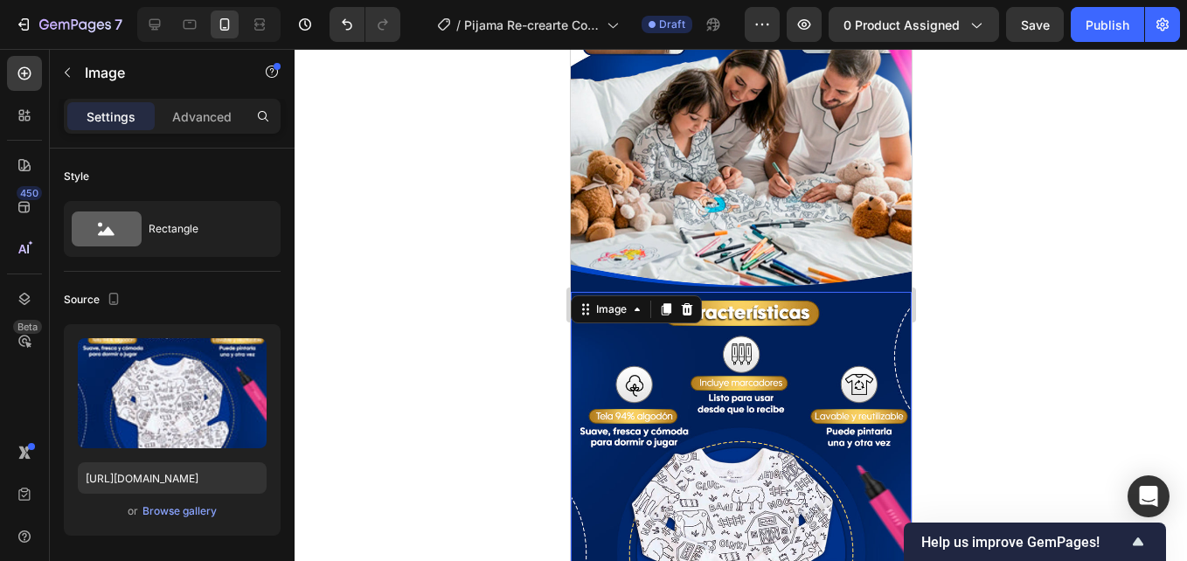
click at [420, 373] on div at bounding box center [741, 305] width 893 height 512
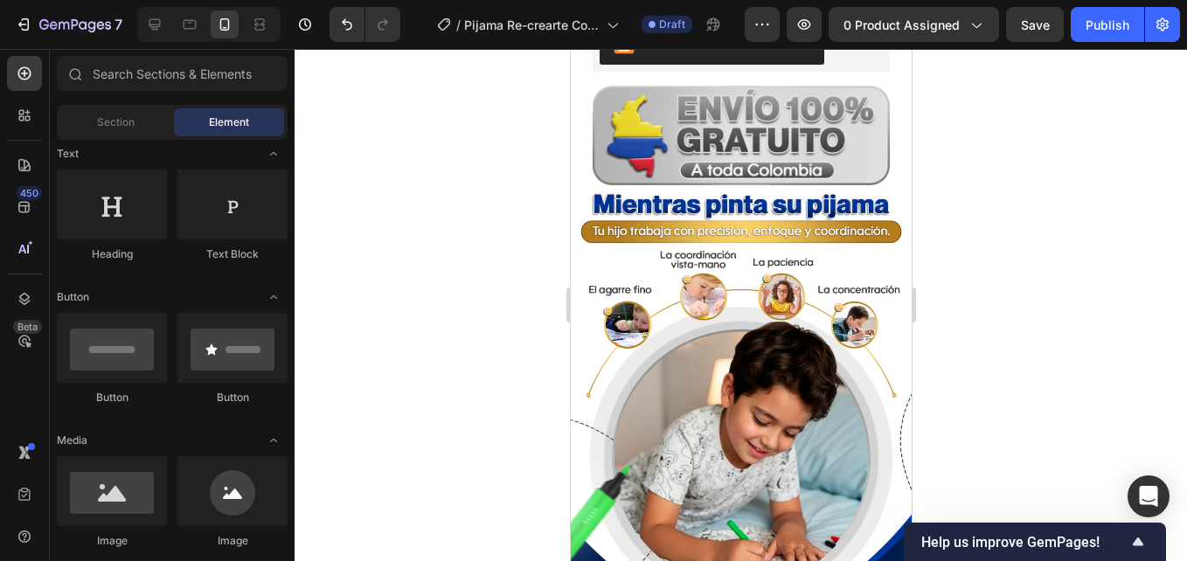
scroll to position [100, 0]
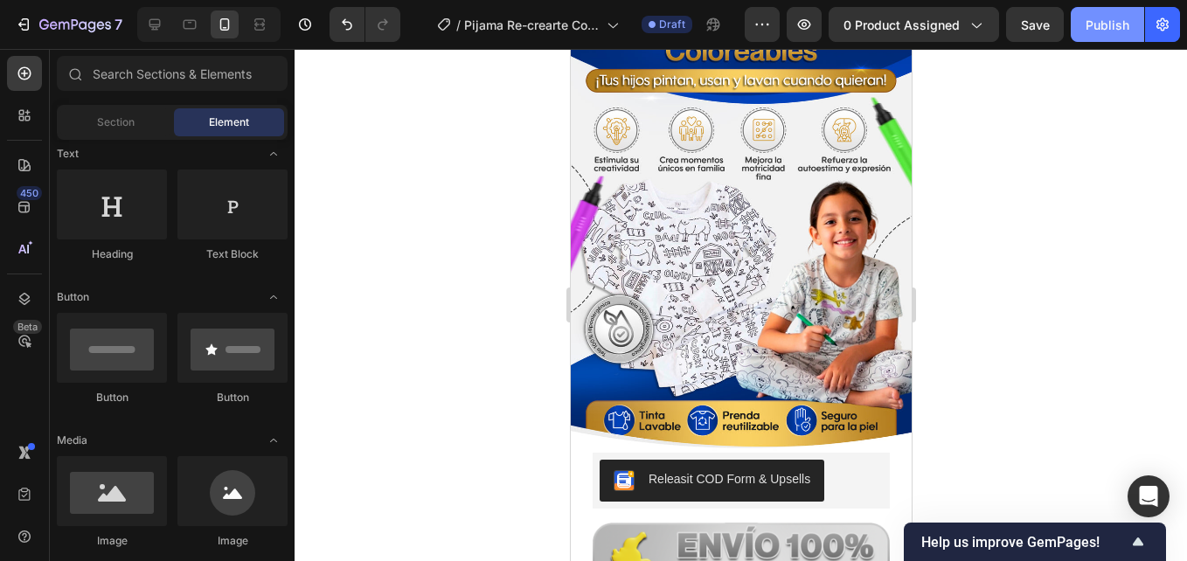
click at [1087, 38] on button "Publish" at bounding box center [1107, 24] width 73 height 35
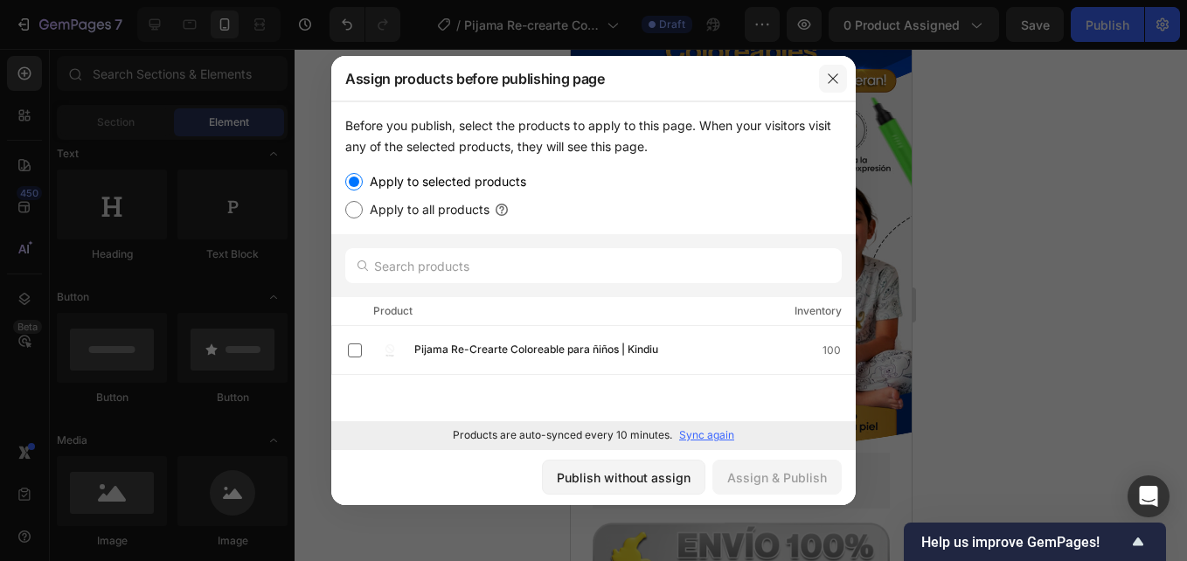
click at [832, 75] on icon "button" at bounding box center [833, 79] width 14 height 14
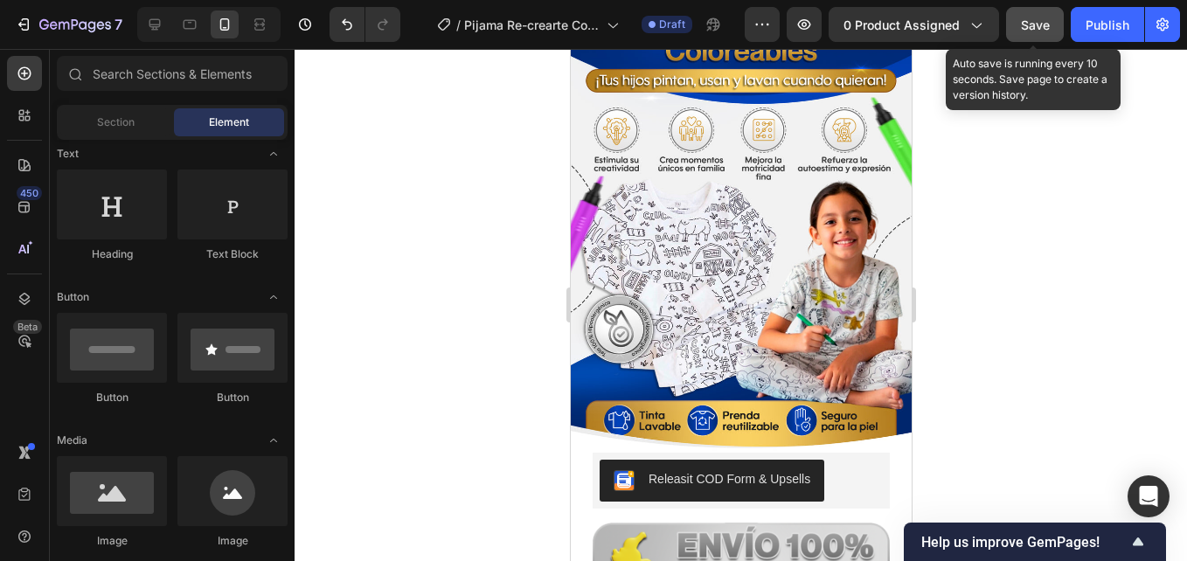
click at [1035, 34] on button "Save" at bounding box center [1035, 24] width 58 height 35
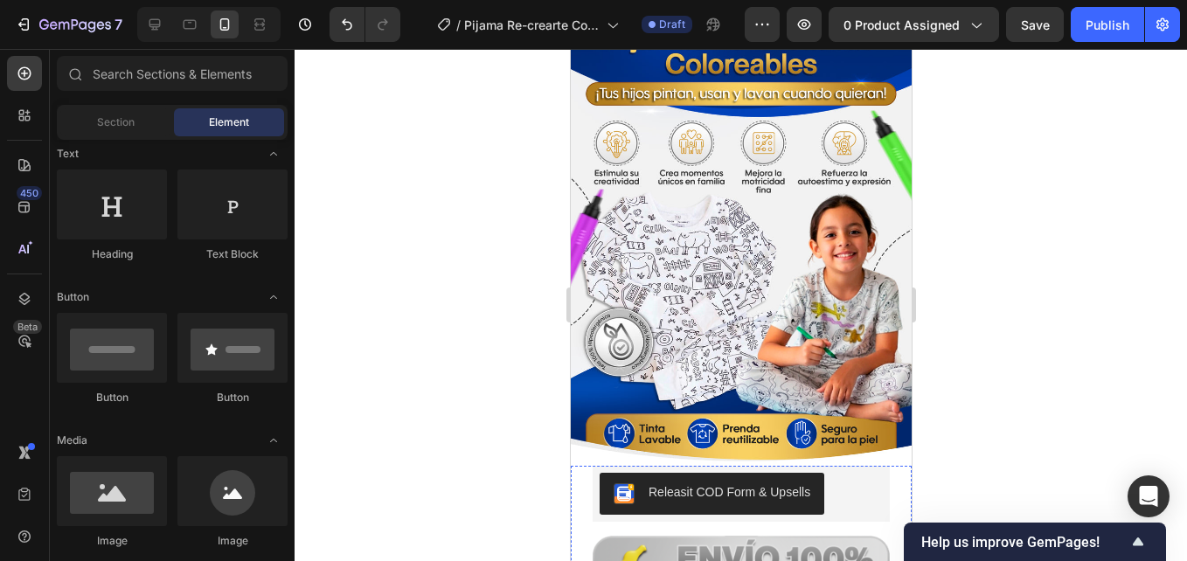
scroll to position [0, 0]
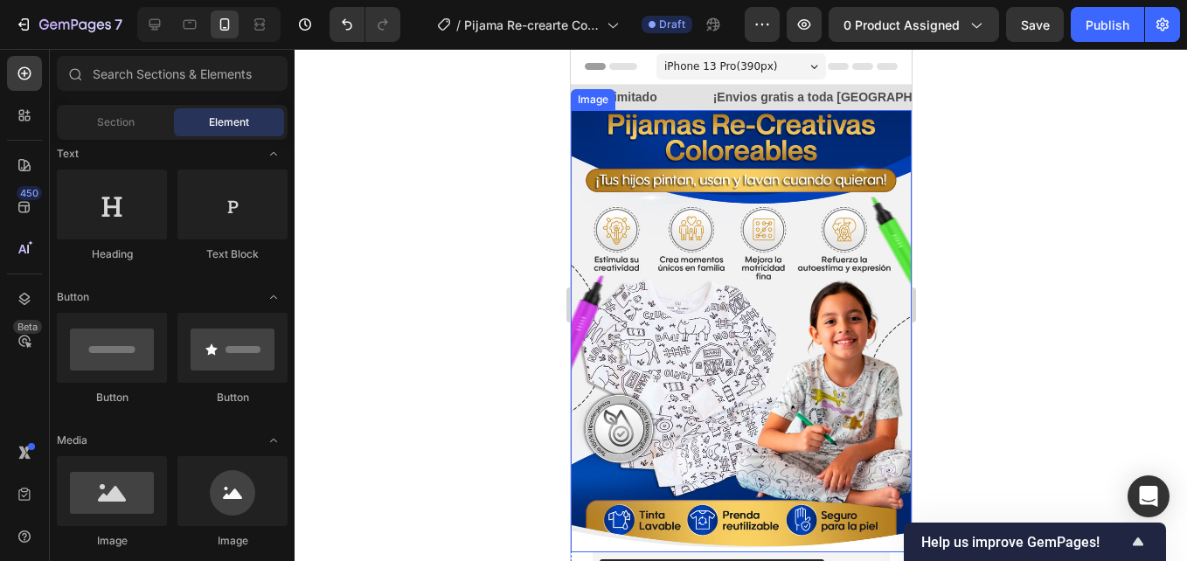
click at [648, 274] on img at bounding box center [740, 331] width 341 height 442
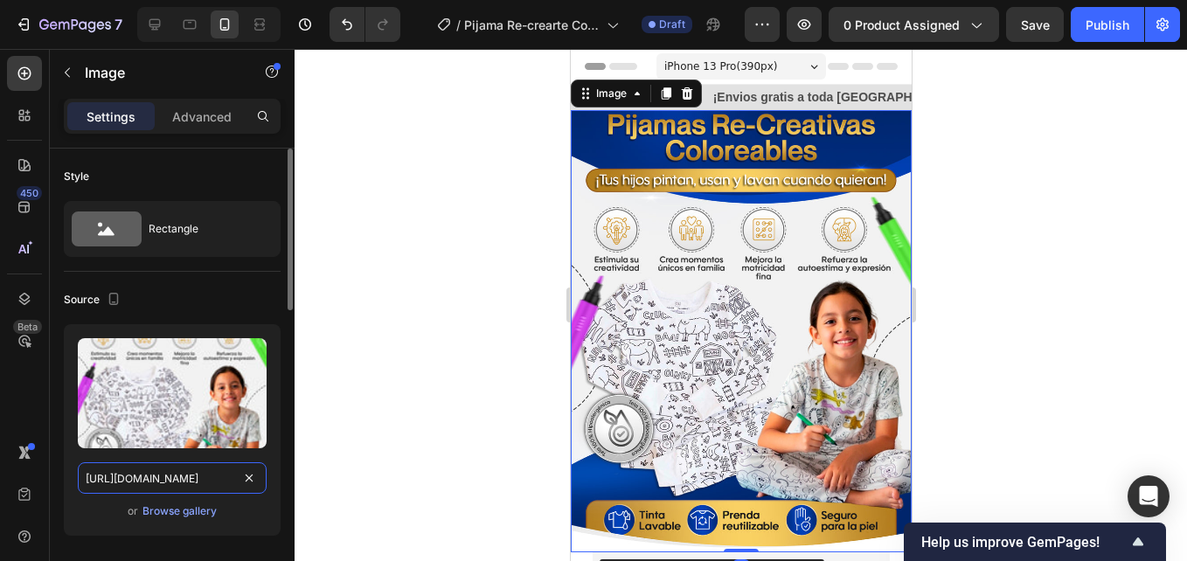
click at [158, 472] on input "[URL][DOMAIN_NAME]" at bounding box center [172, 478] width 189 height 31
paste input "855"
type input "[URL][DOMAIN_NAME]"
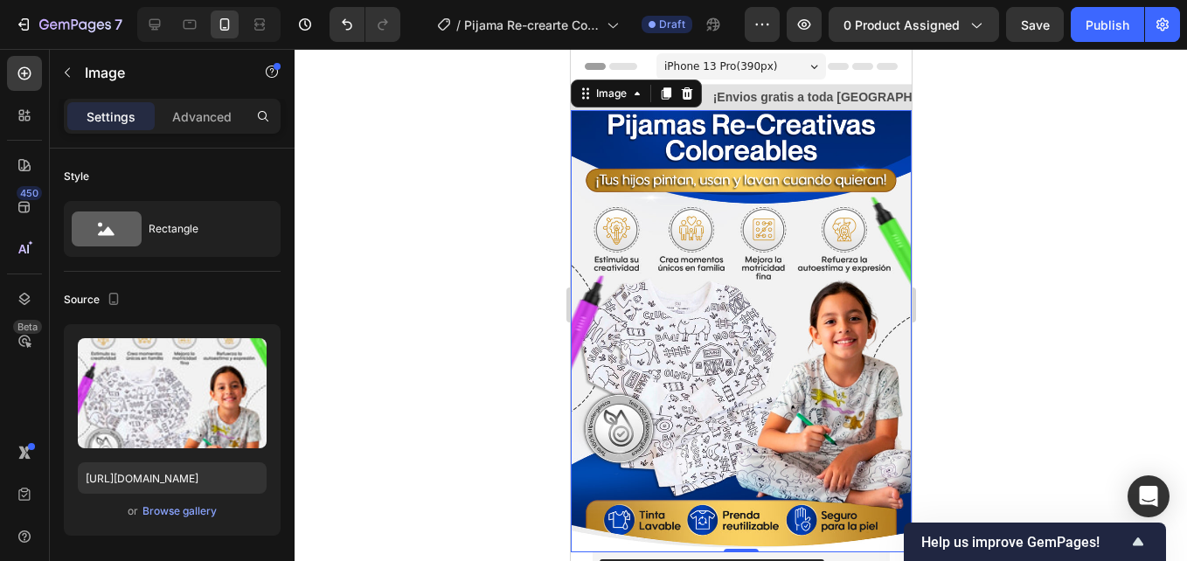
scroll to position [0, 0]
click at [441, 344] on div at bounding box center [741, 305] width 893 height 512
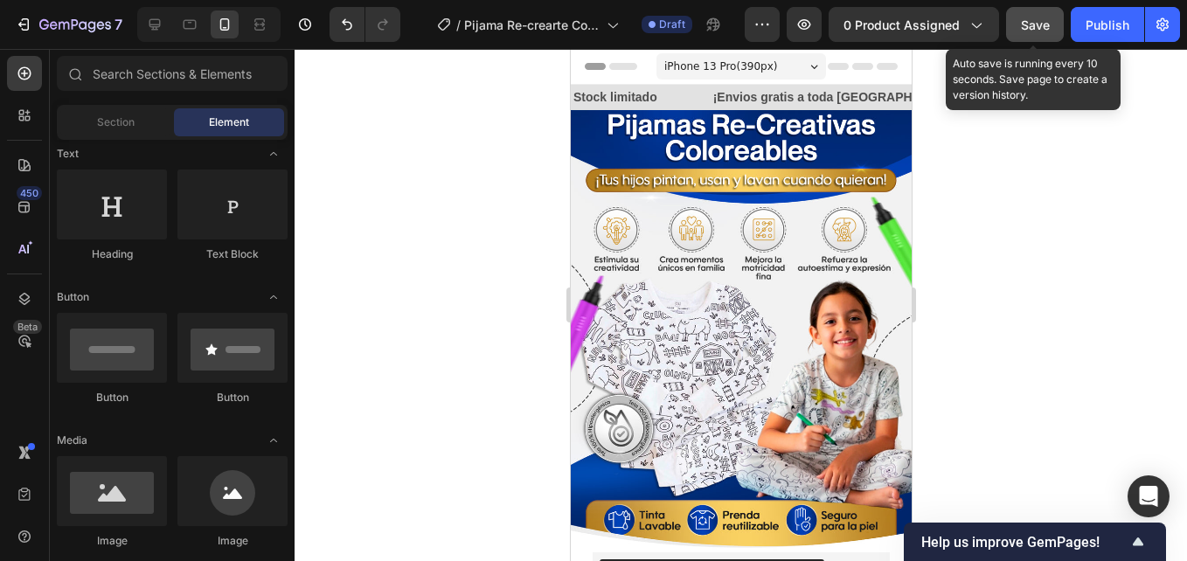
click at [1043, 31] on span "Save" at bounding box center [1035, 24] width 29 height 15
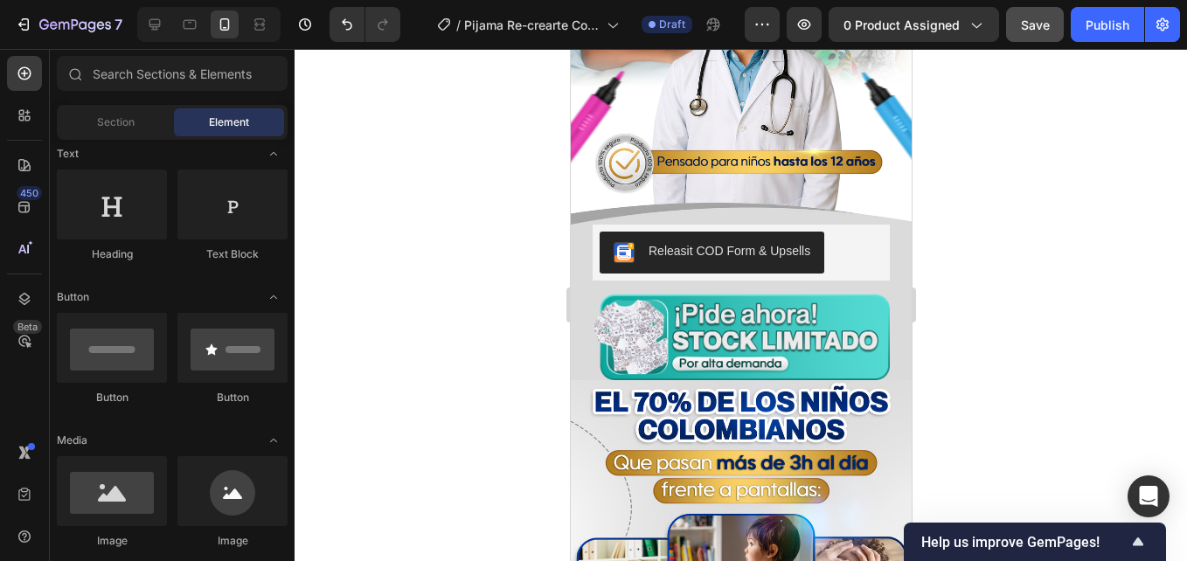
scroll to position [1749, 0]
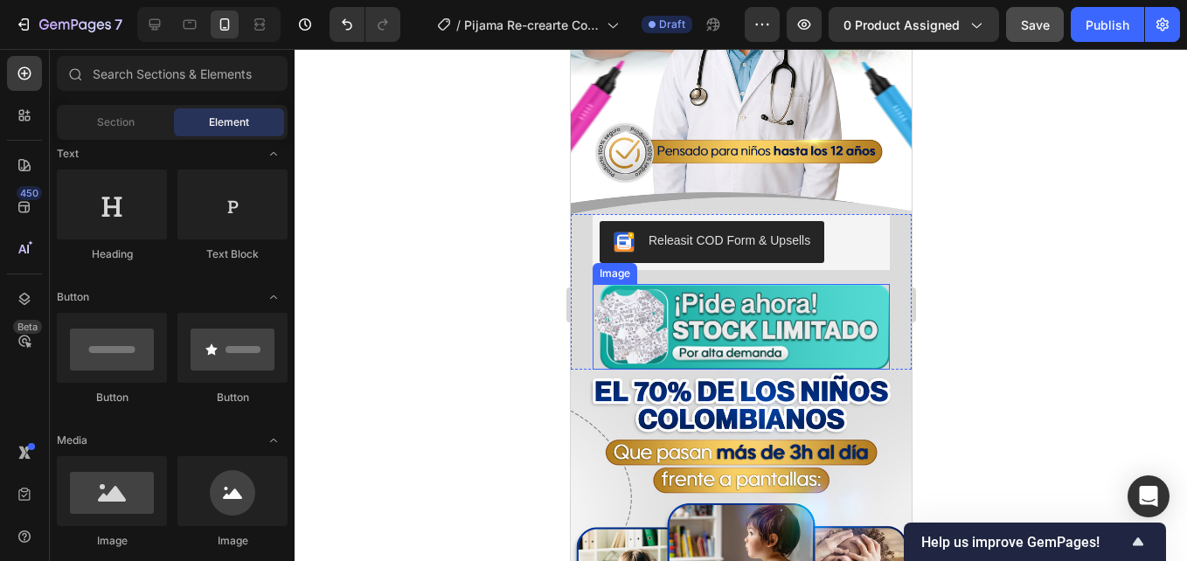
click at [713, 284] on img at bounding box center [740, 327] width 297 height 86
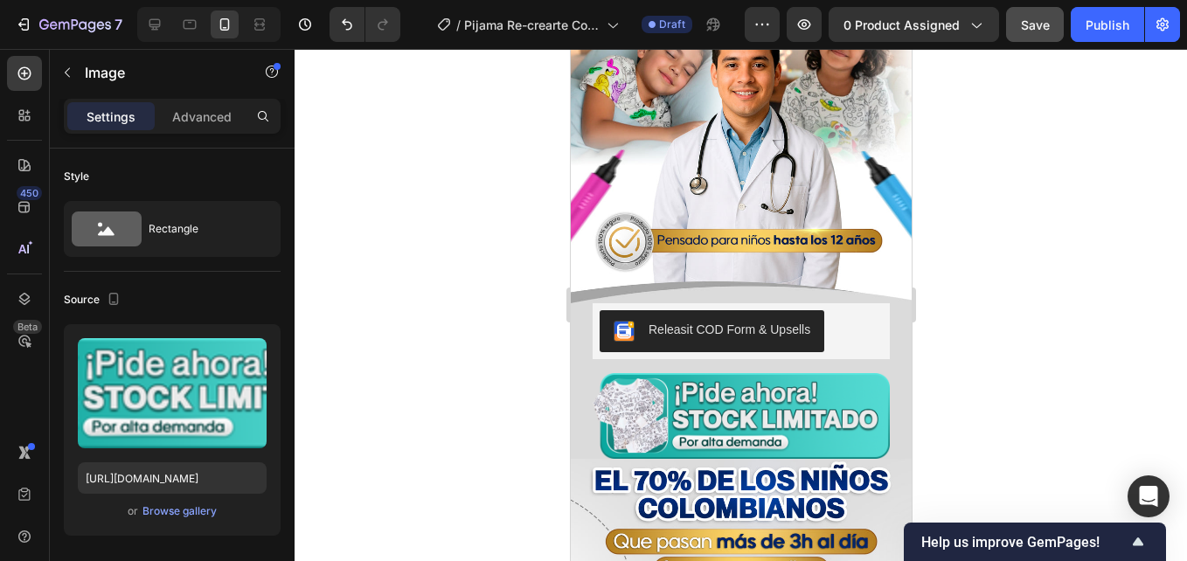
scroll to position [1661, 0]
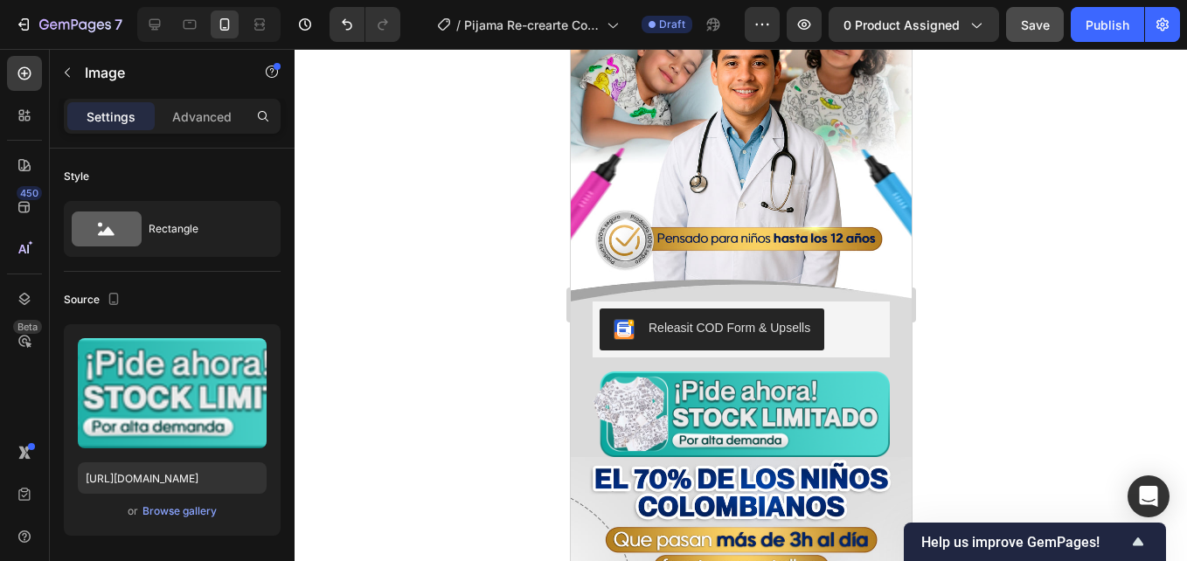
click at [717, 398] on img at bounding box center [740, 415] width 297 height 86
click at [162, 477] on input "[URL][DOMAIN_NAME]" at bounding box center [172, 478] width 189 height 31
paste input "9119171"
type input "[URL][DOMAIN_NAME]"
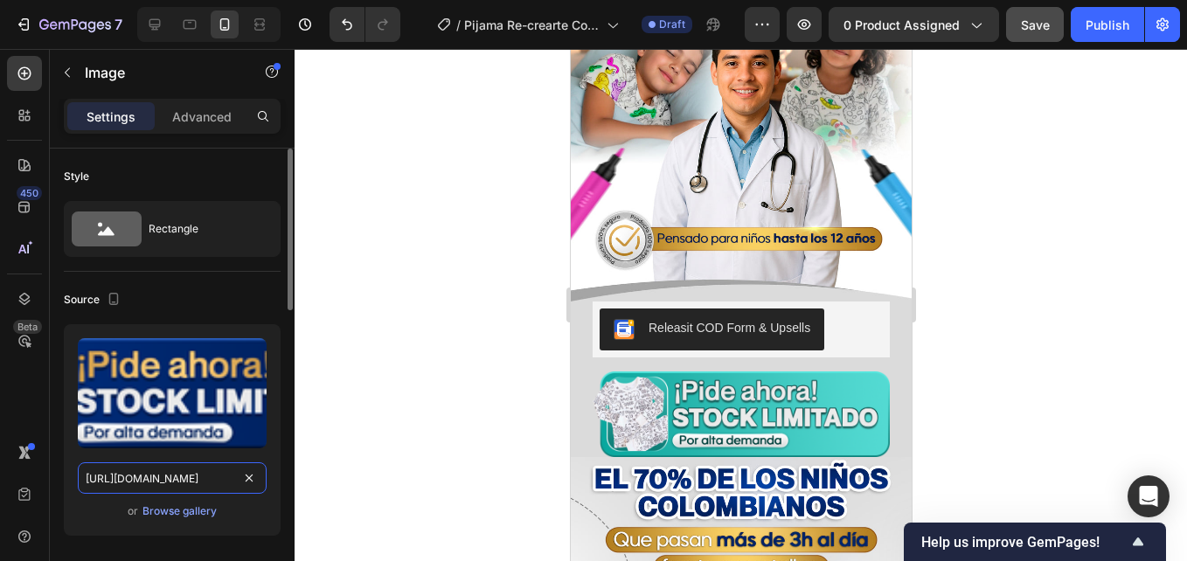
scroll to position [0, 272]
click at [463, 415] on div at bounding box center [741, 305] width 893 height 512
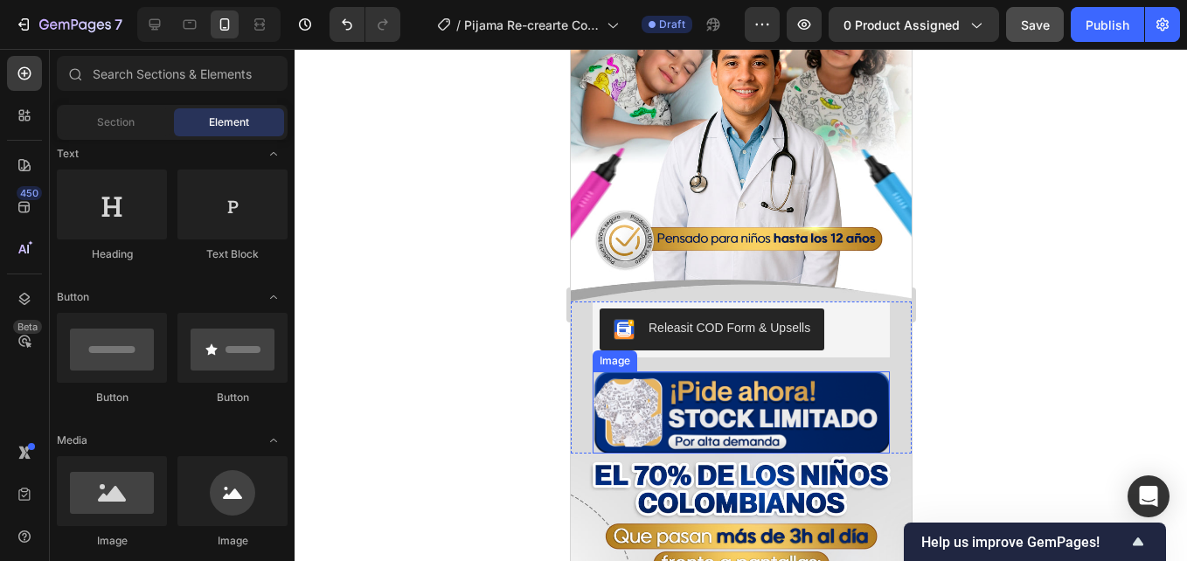
click at [691, 372] on img at bounding box center [740, 413] width 297 height 82
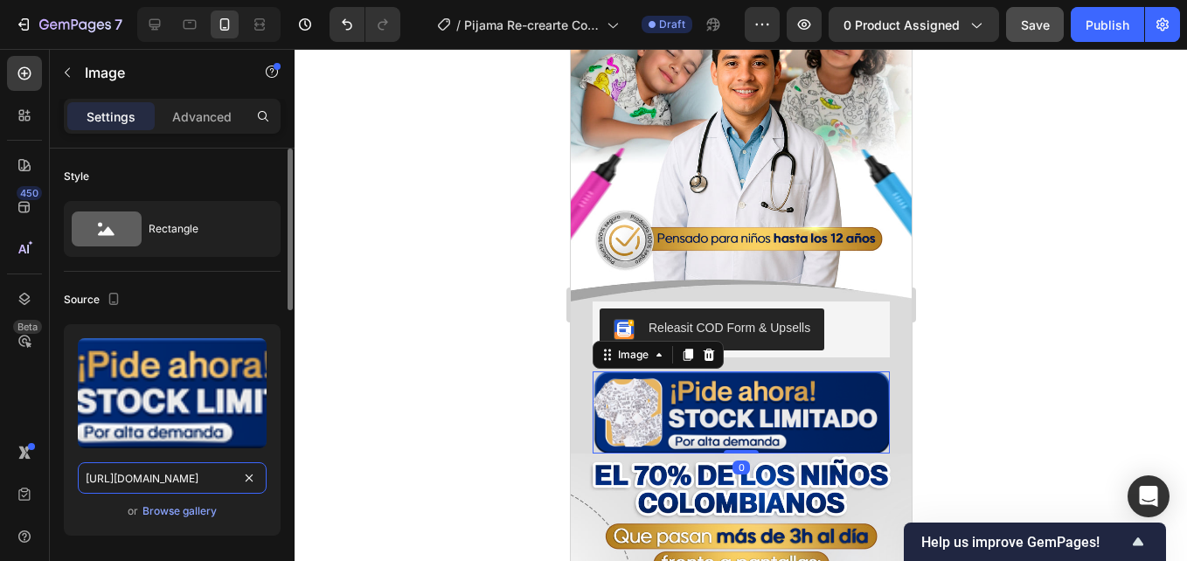
click at [167, 490] on input "[URL][DOMAIN_NAME]" at bounding box center [172, 478] width 189 height 31
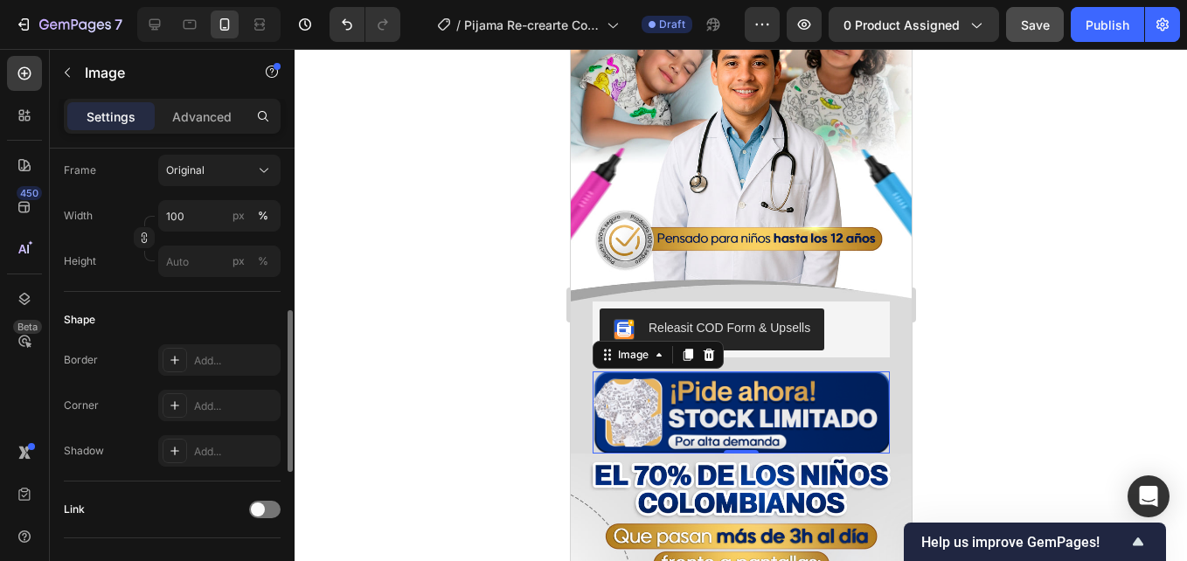
click at [430, 346] on div at bounding box center [741, 305] width 893 height 512
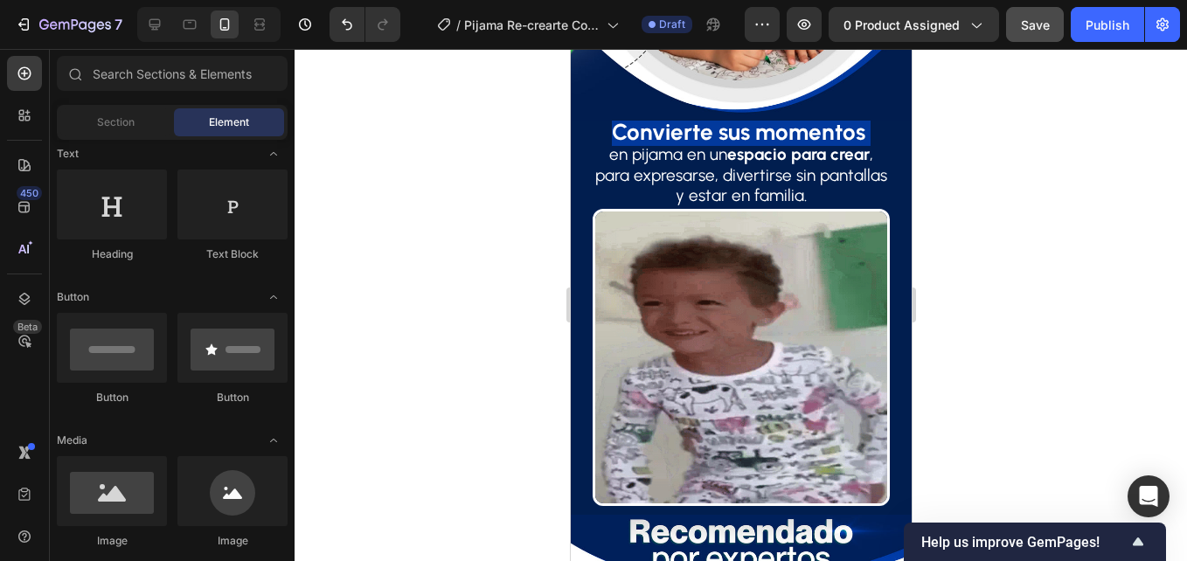
scroll to position [1049, 0]
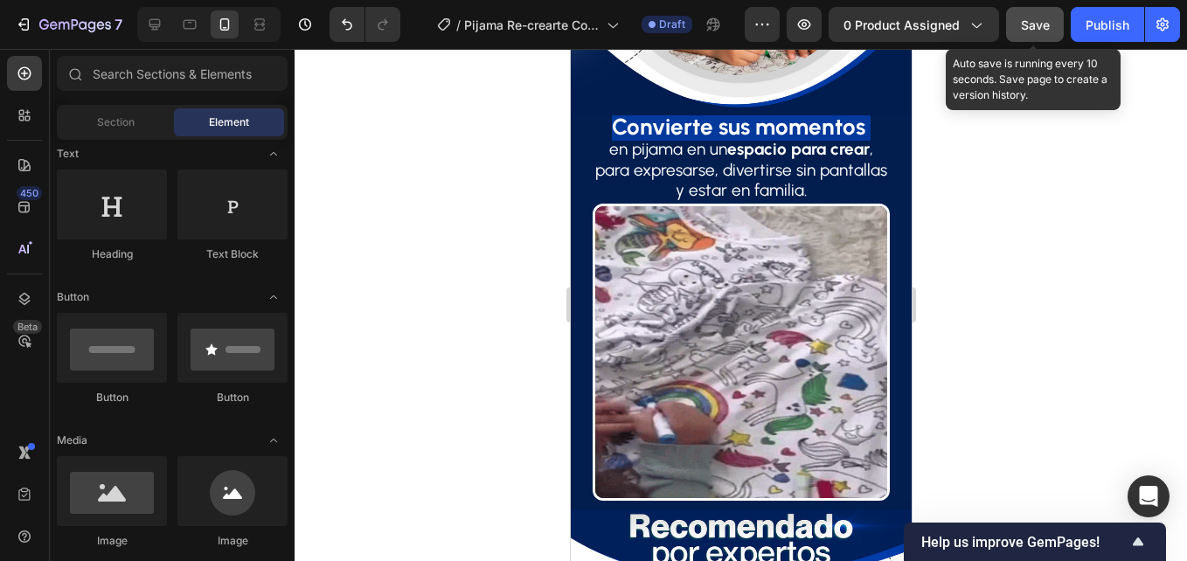
click at [1025, 18] on span "Save" at bounding box center [1035, 24] width 29 height 15
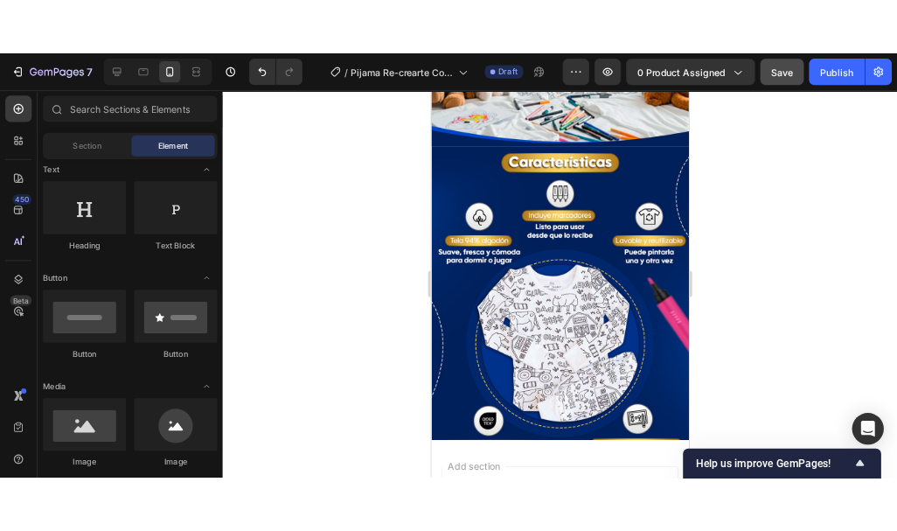
scroll to position [4608, 0]
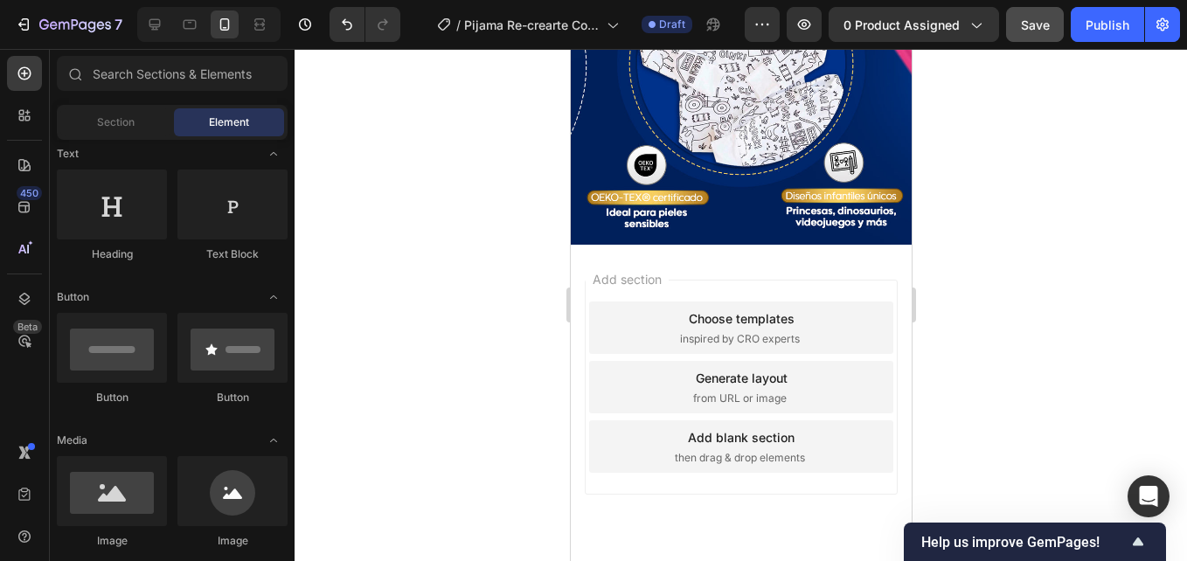
click at [1003, 24] on div "Preview 0 product assigned Save Publish" at bounding box center [962, 24] width 435 height 35
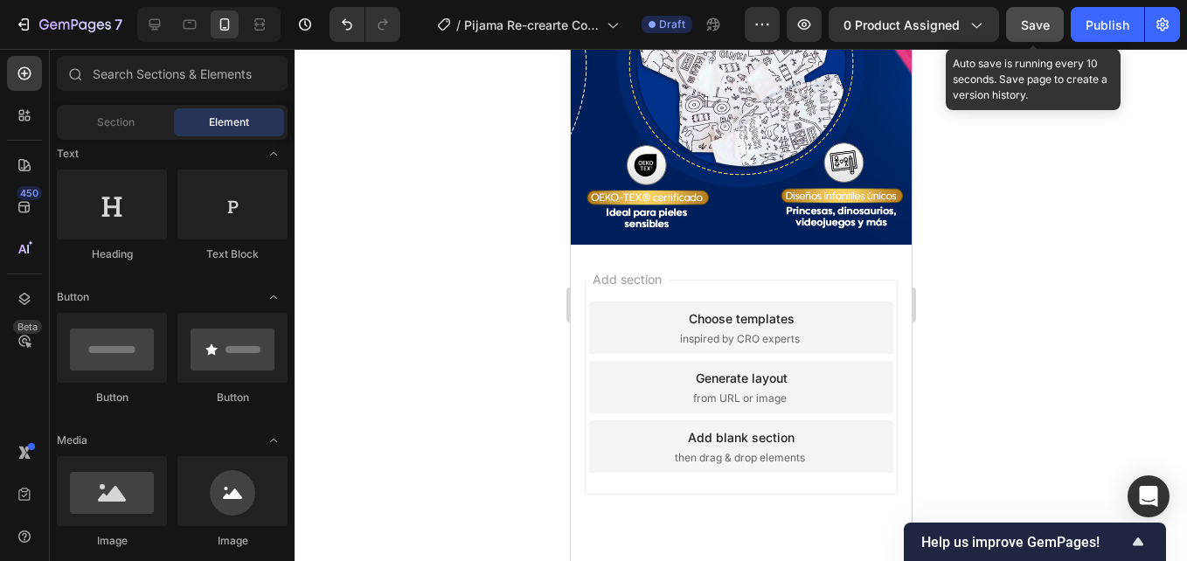
click at [1010, 24] on button "Save" at bounding box center [1035, 24] width 58 height 35
